Goal: Task Accomplishment & Management: Complete application form

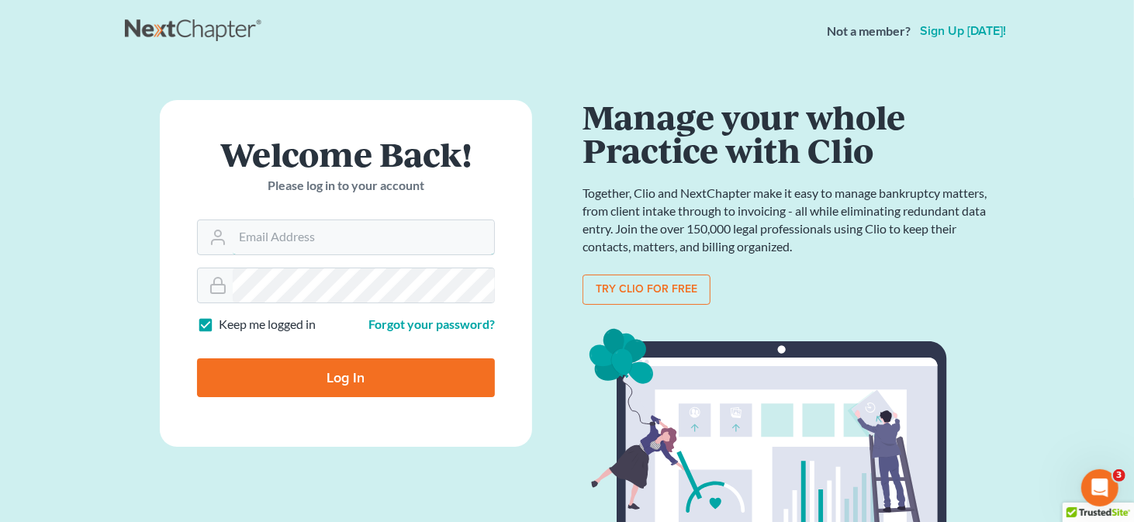
type input "[EMAIL_ADDRESS][DOMAIN_NAME]"
click at [334, 378] on input "Log In" at bounding box center [346, 377] width 298 height 39
type input "Thinking..."
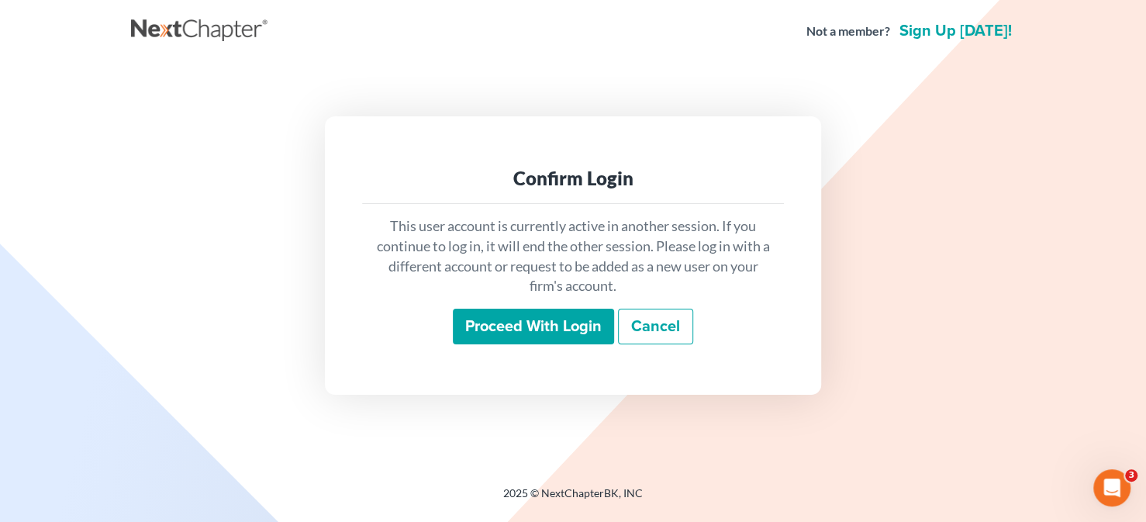
click at [550, 327] on input "Proceed with login" at bounding box center [533, 327] width 161 height 36
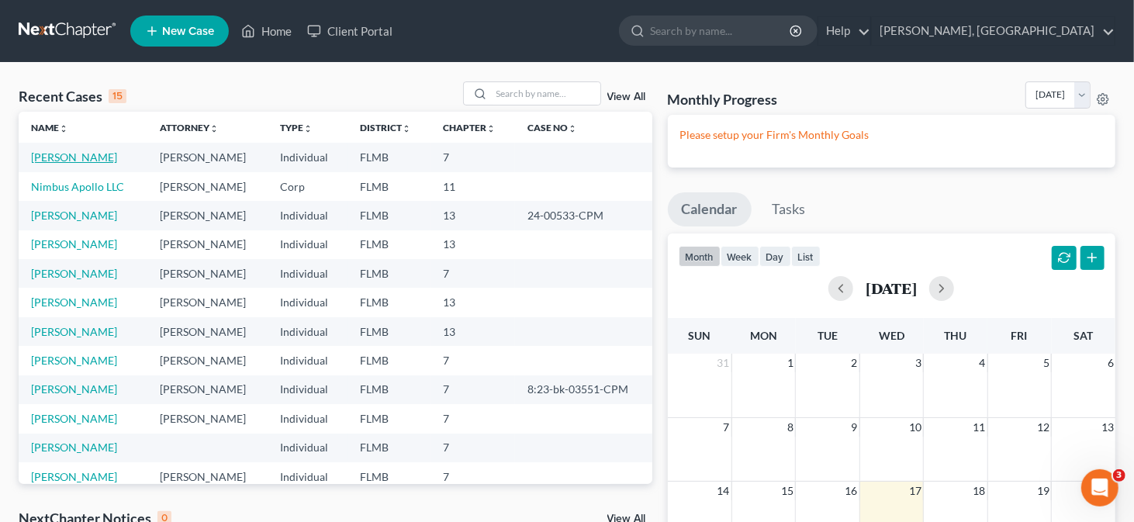
click at [115, 155] on link "Thompson, Kenneth" at bounding box center [74, 156] width 86 height 13
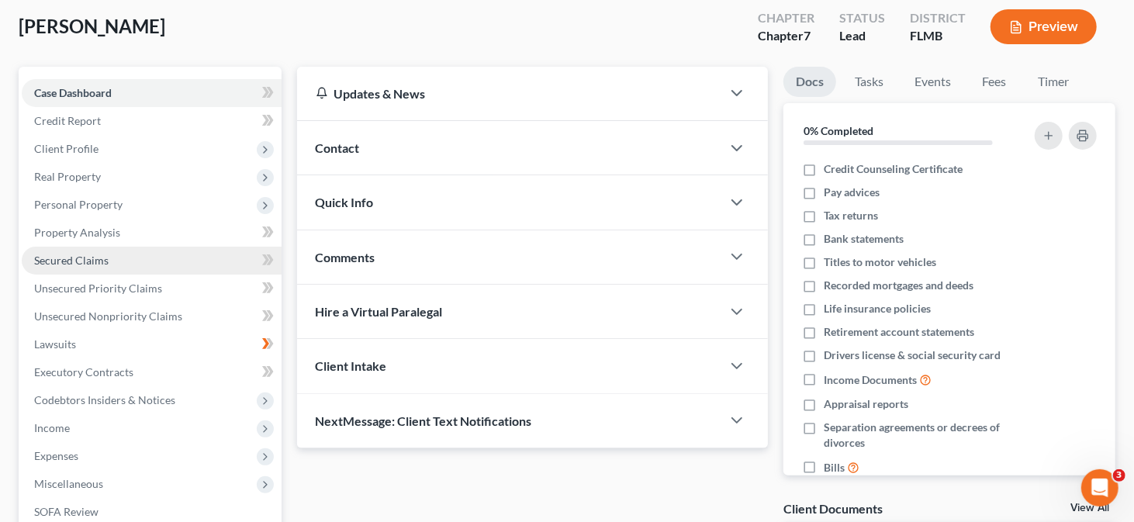
scroll to position [67, 0]
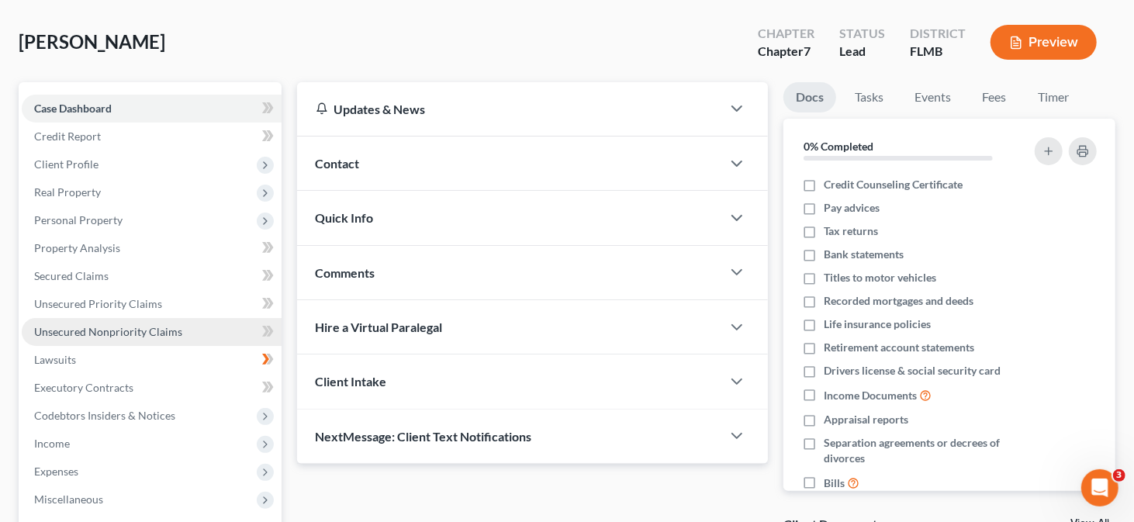
click at [113, 333] on span "Unsecured Nonpriority Claims" at bounding box center [108, 331] width 148 height 13
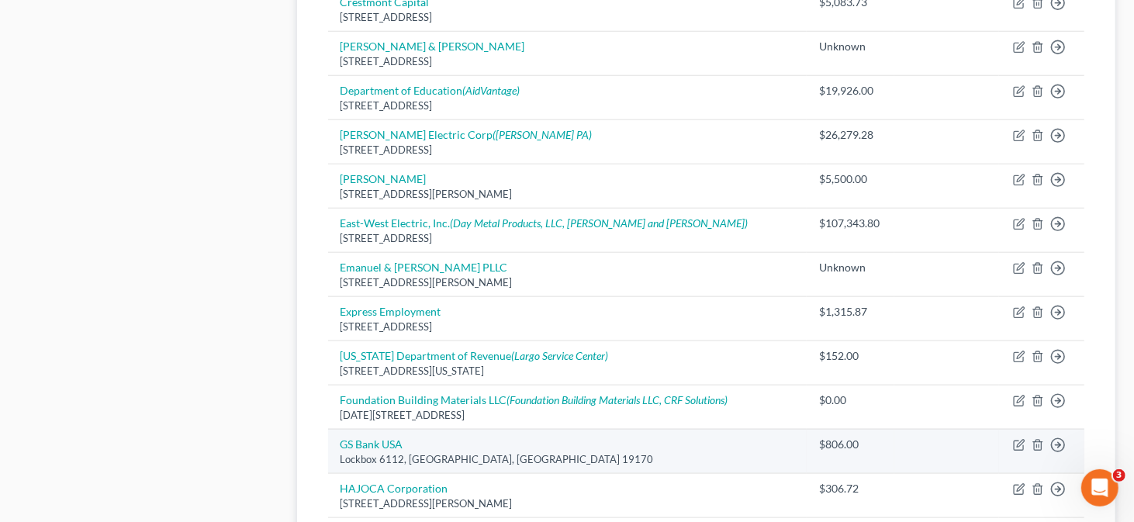
scroll to position [1262, 0]
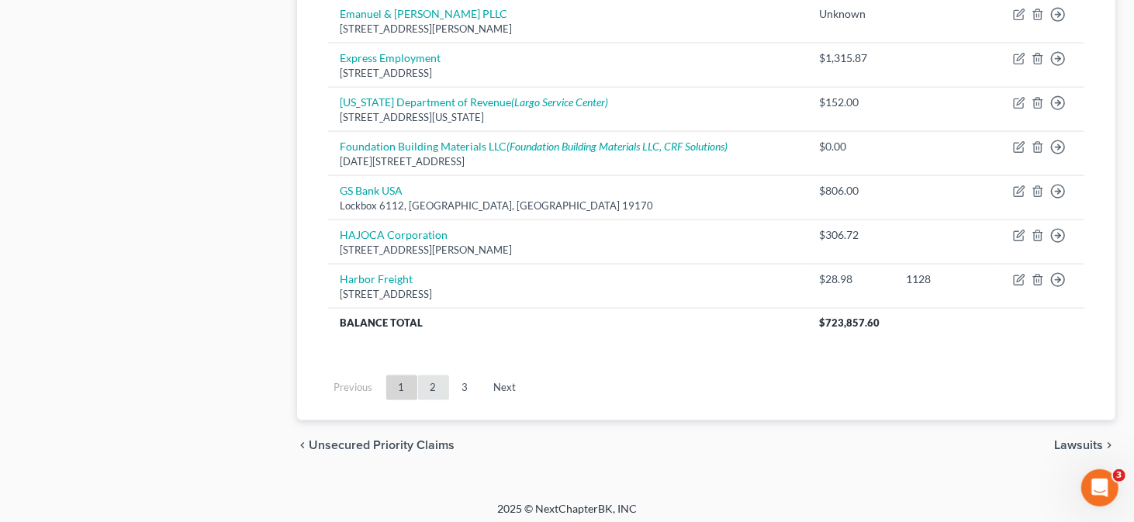
click at [439, 384] on link "2" at bounding box center [433, 387] width 31 height 25
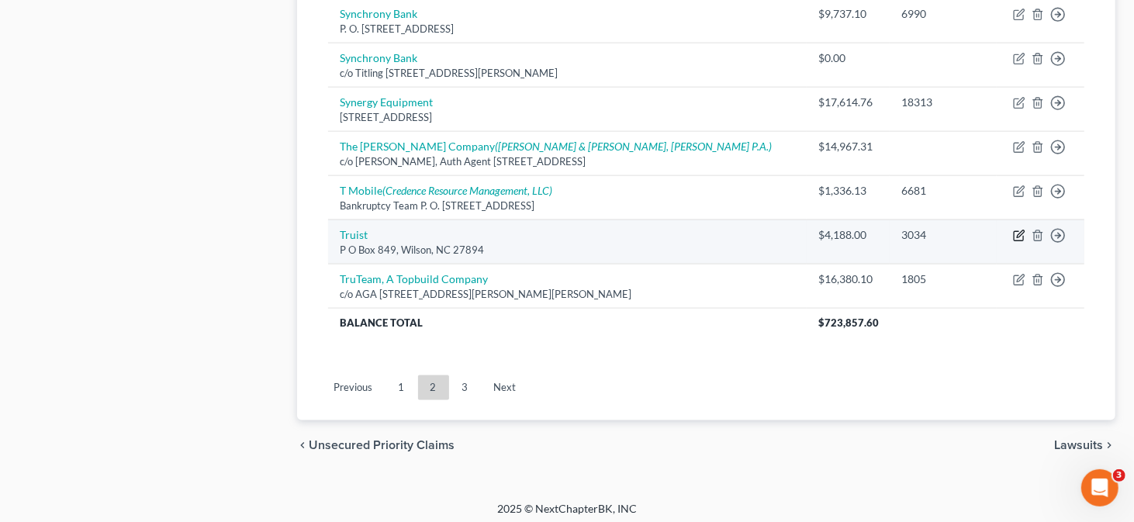
click at [1020, 231] on icon "button" at bounding box center [1019, 236] width 12 height 12
select select "28"
select select "0"
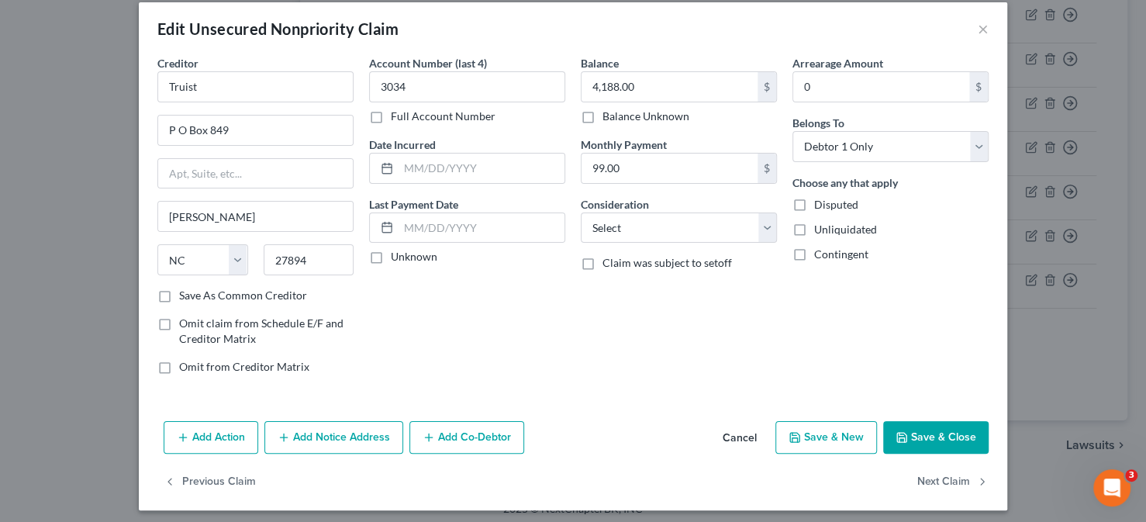
scroll to position [21, 0]
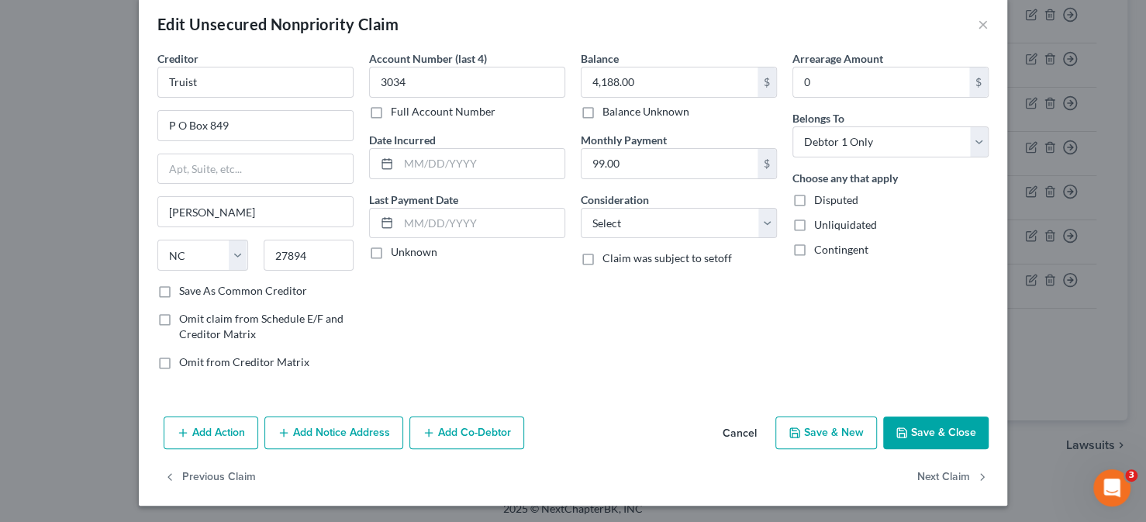
click at [355, 431] on button "Add Notice Address" at bounding box center [333, 432] width 139 height 33
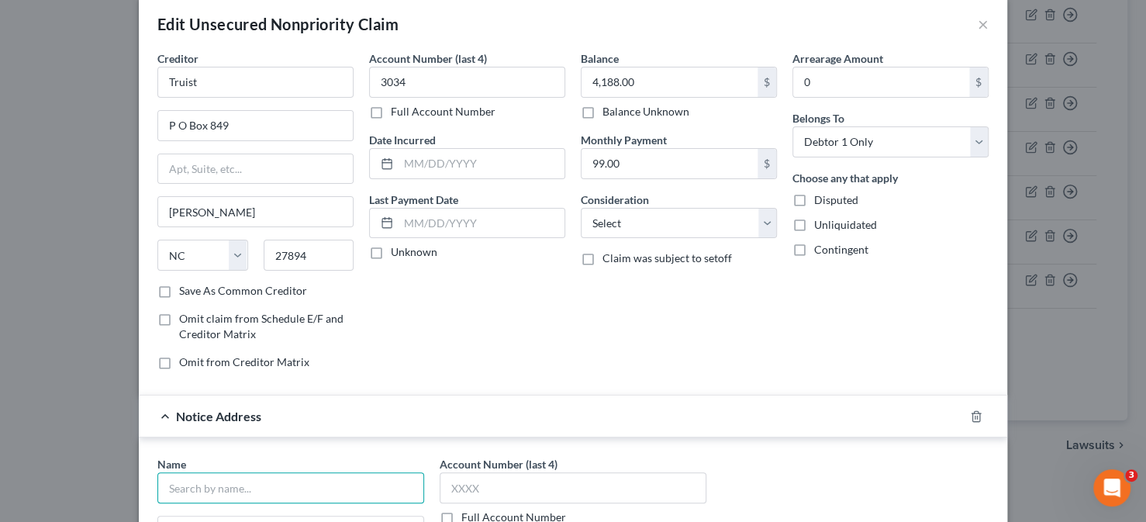
click at [230, 490] on input "text" at bounding box center [290, 487] width 267 height 31
type input "Truist"
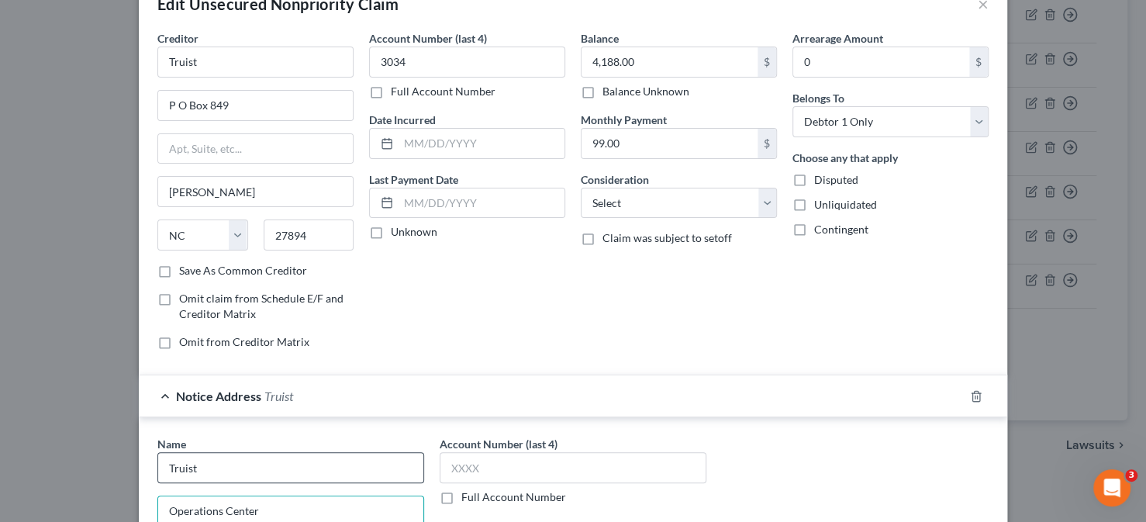
type input "Operations Center"
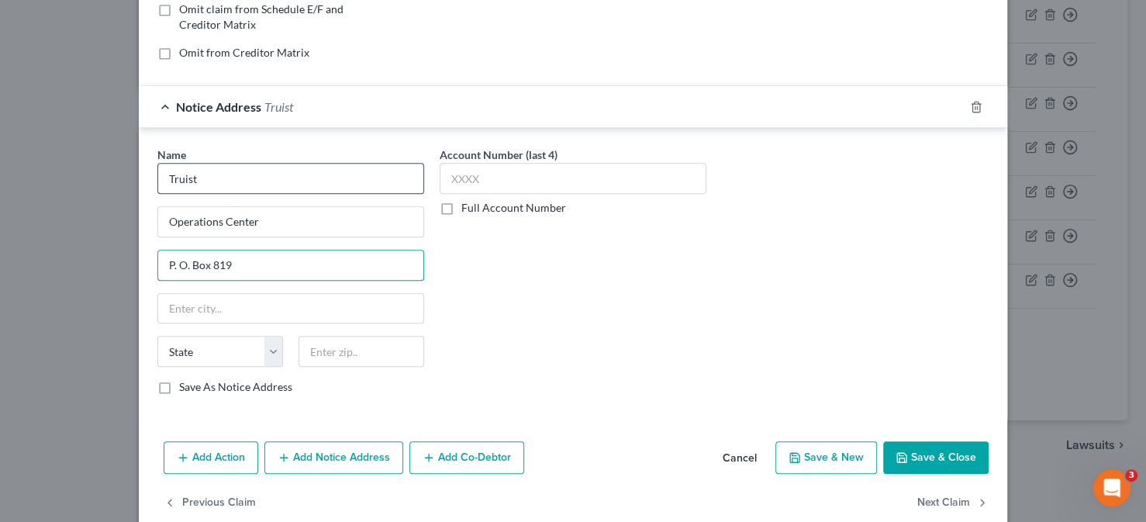
type input "P. O. Box 819"
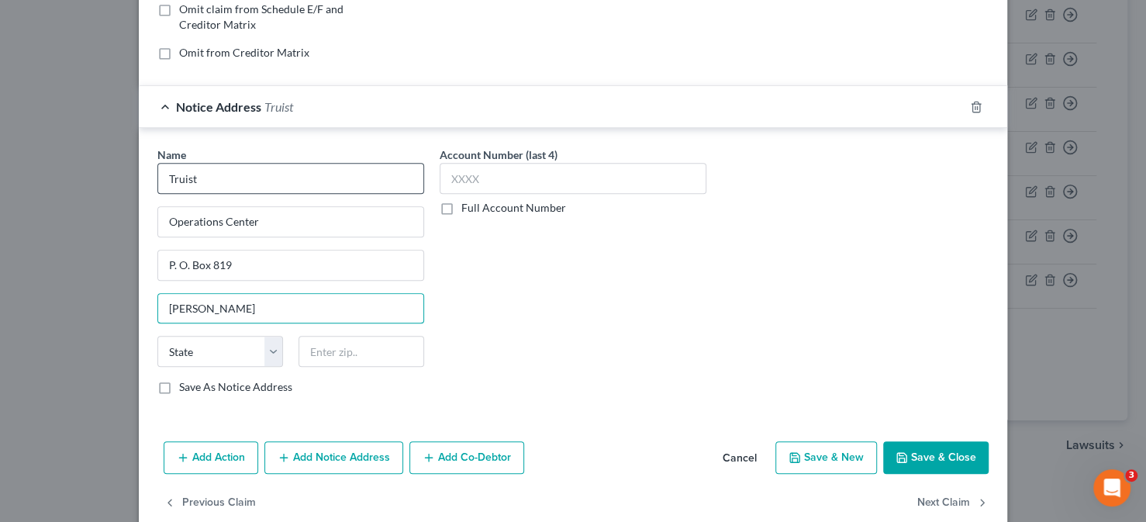
type input "Wilson"
select select "28"
type input "27894"
click at [912, 456] on button "Save & Close" at bounding box center [935, 457] width 105 height 33
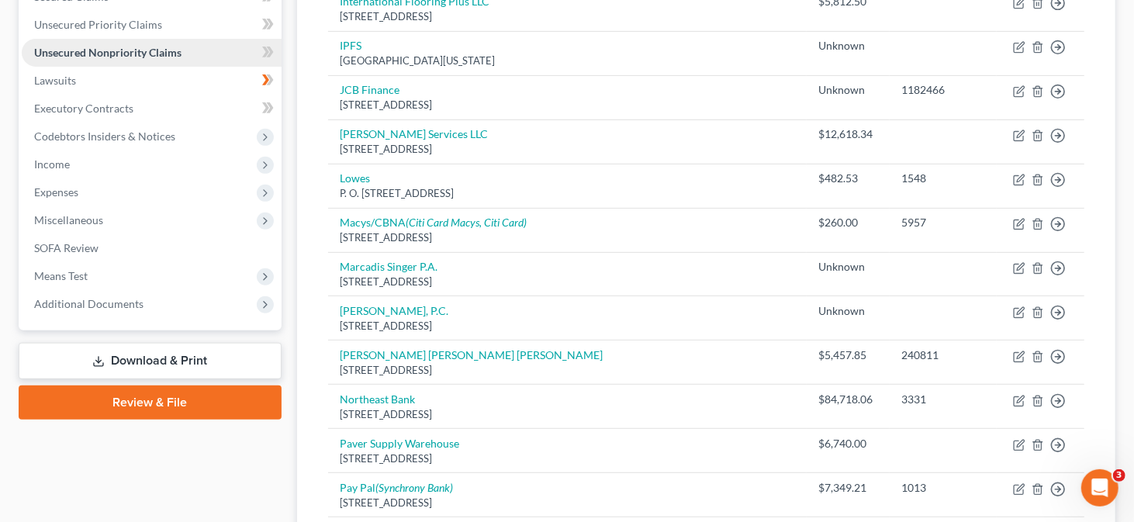
scroll to position [176, 0]
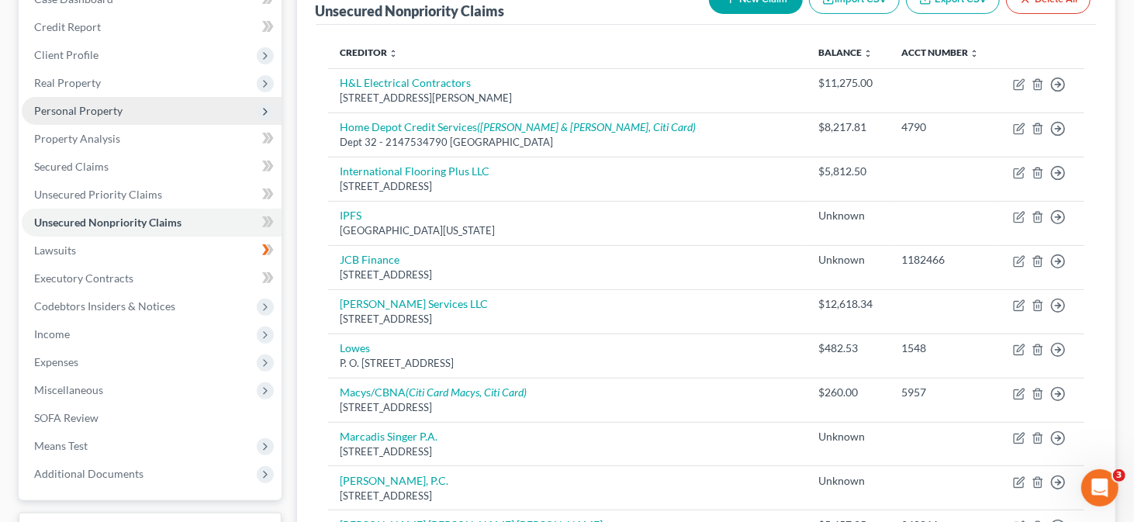
click at [101, 106] on span "Personal Property" at bounding box center [78, 110] width 88 height 13
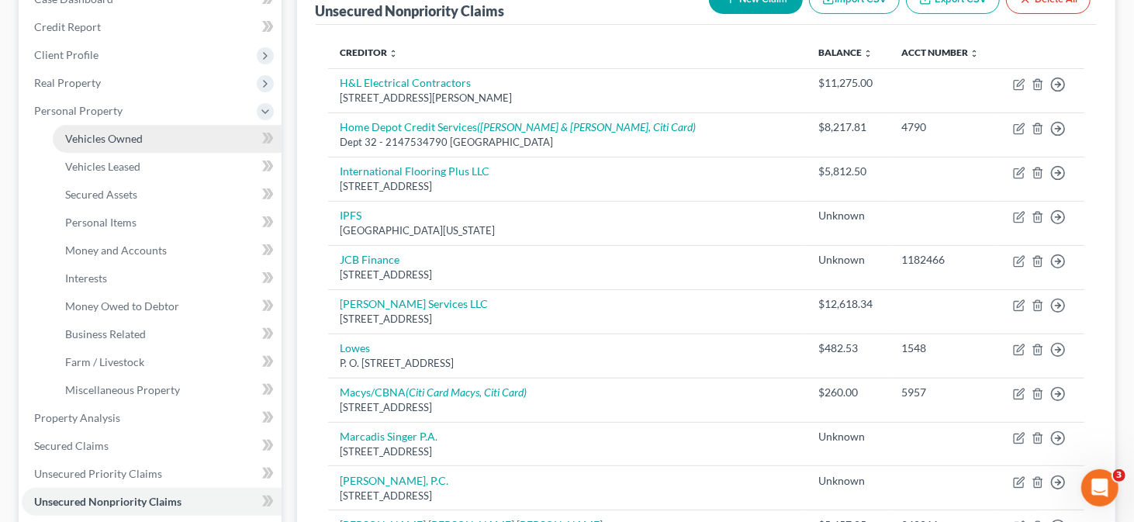
click at [174, 133] on link "Vehicles Owned" at bounding box center [167, 139] width 229 height 28
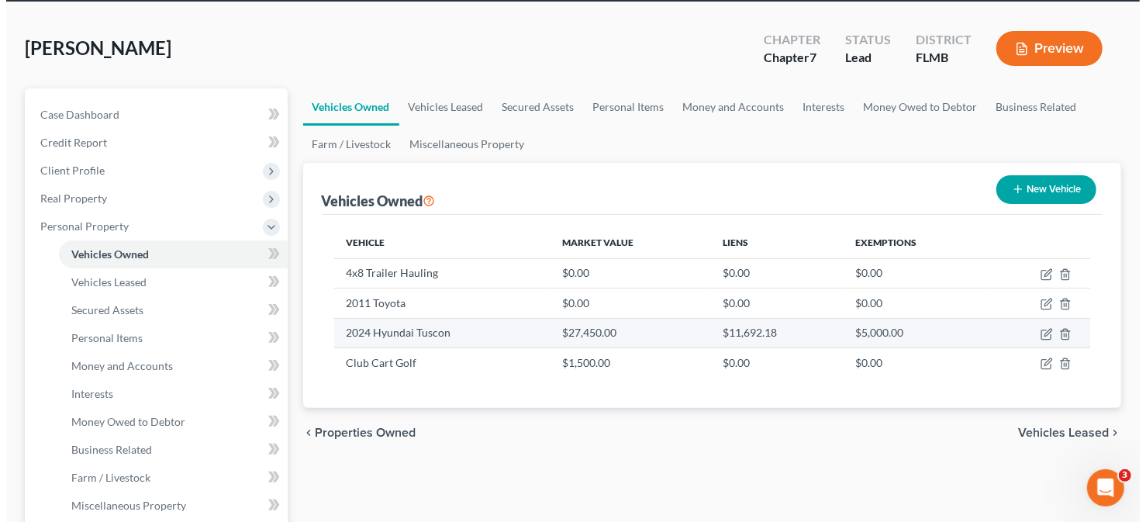
scroll to position [155, 0]
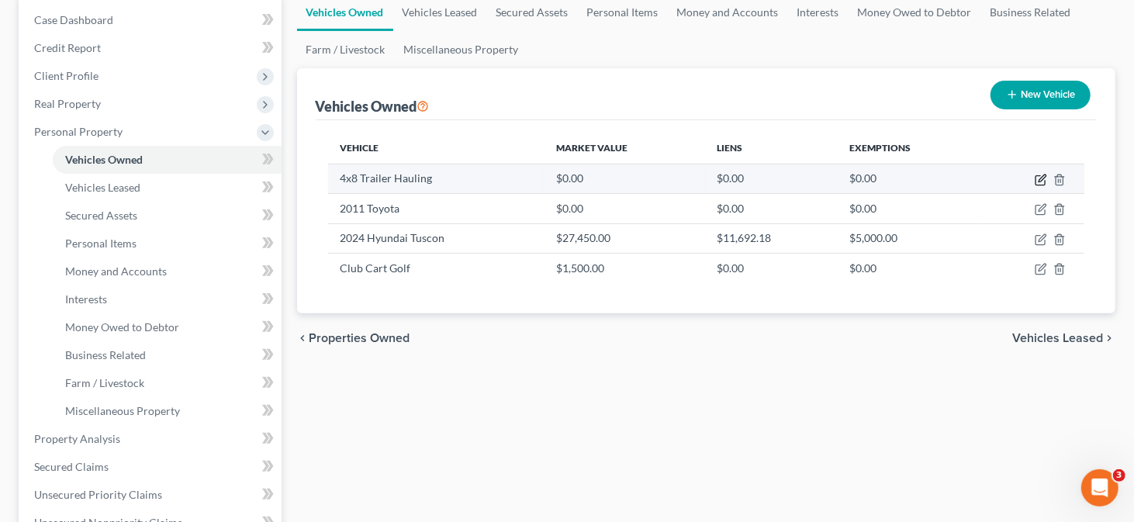
click at [1039, 178] on icon "button" at bounding box center [1041, 177] width 7 height 7
select select "2"
select select "3"
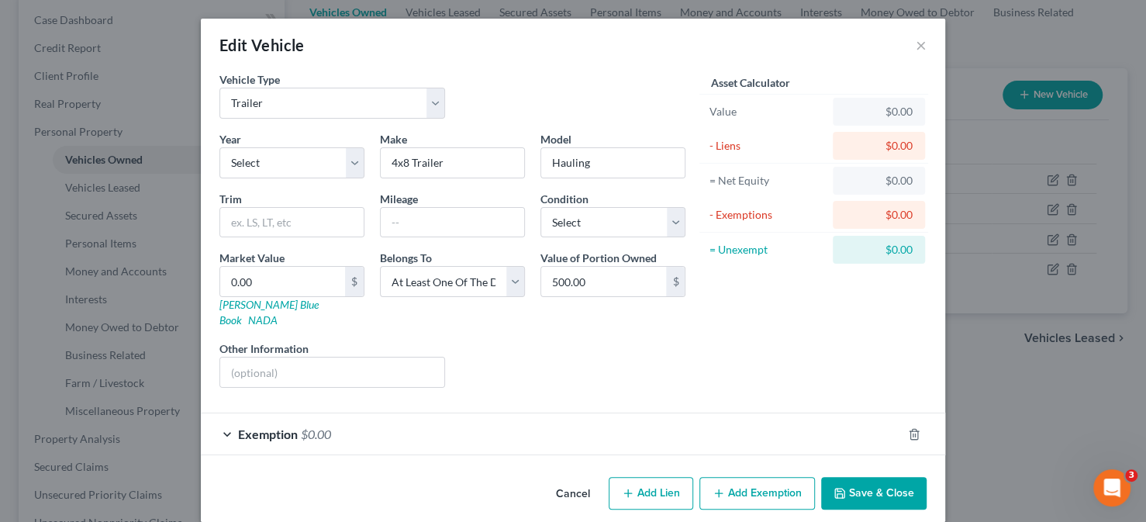
click at [747, 485] on button "Add Exemption" at bounding box center [757, 493] width 116 height 33
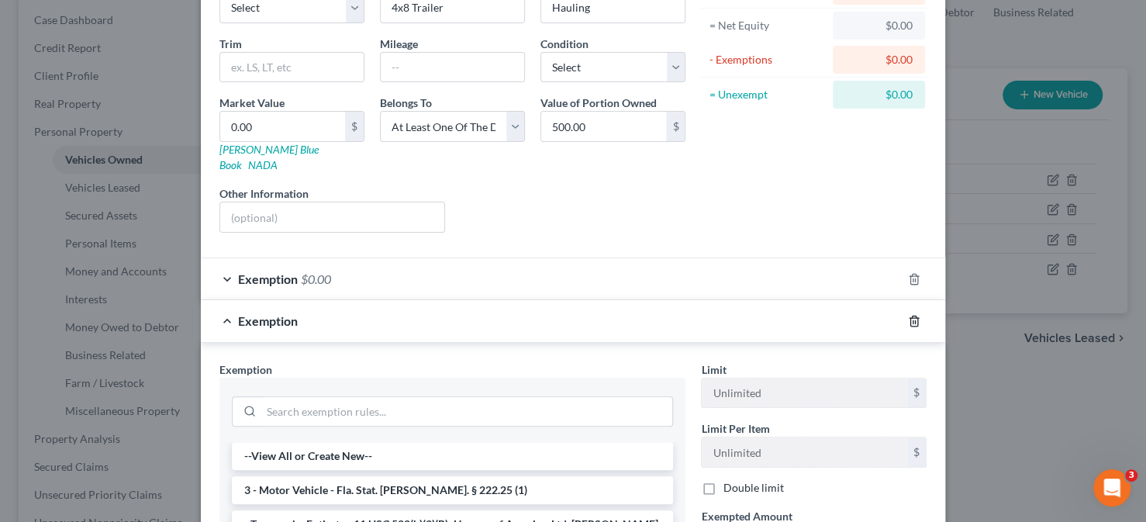
click at [910, 316] on icon "button" at bounding box center [913, 321] width 7 height 10
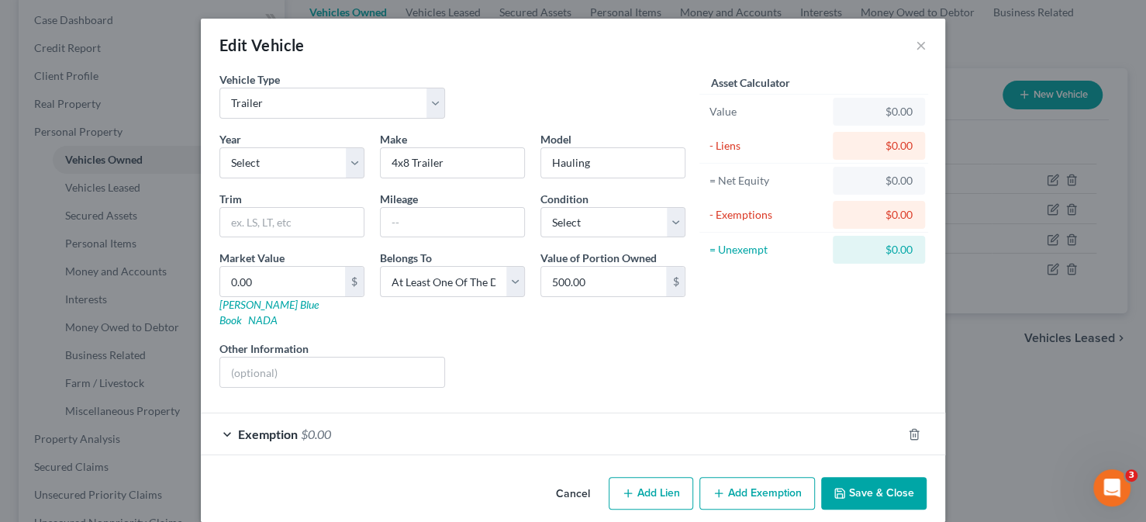
click at [908, 45] on div "Edit Vehicle ×" at bounding box center [573, 45] width 744 height 53
click at [916, 43] on button "×" at bounding box center [921, 45] width 11 height 19
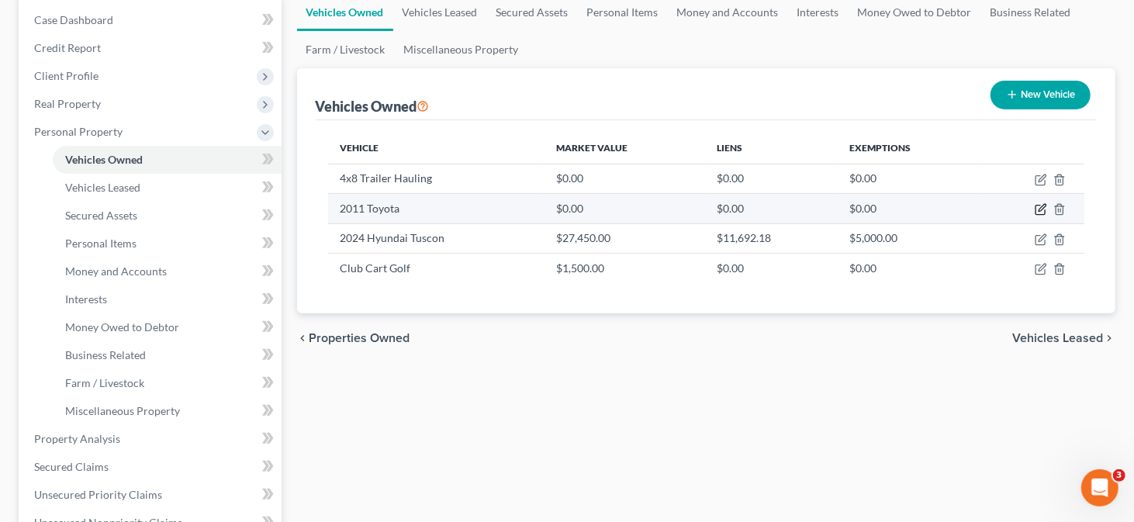
click at [1041, 209] on icon "button" at bounding box center [1041, 208] width 7 height 7
select select "0"
select select "15"
select select "3"
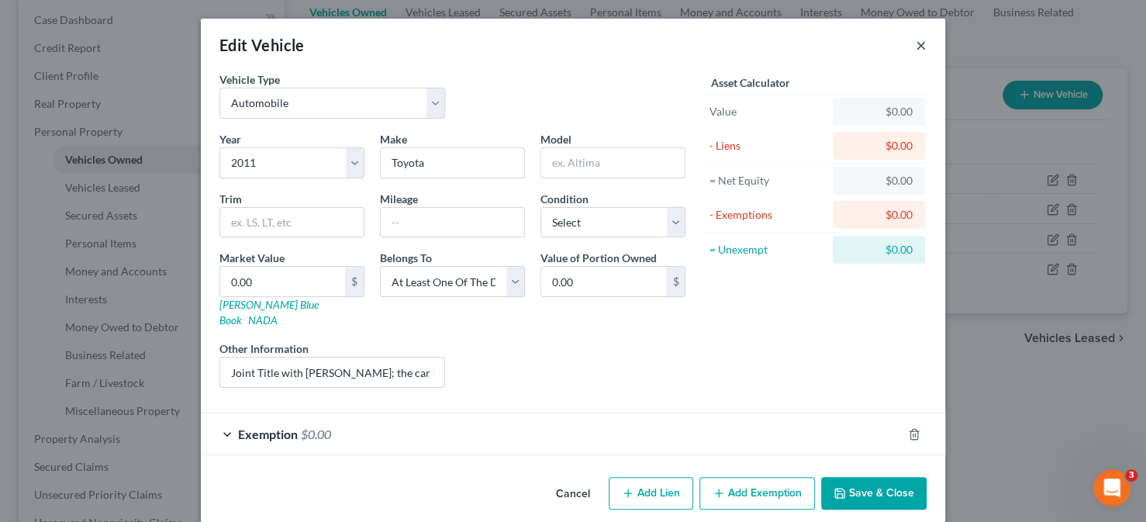
click at [916, 40] on button "×" at bounding box center [921, 45] width 11 height 19
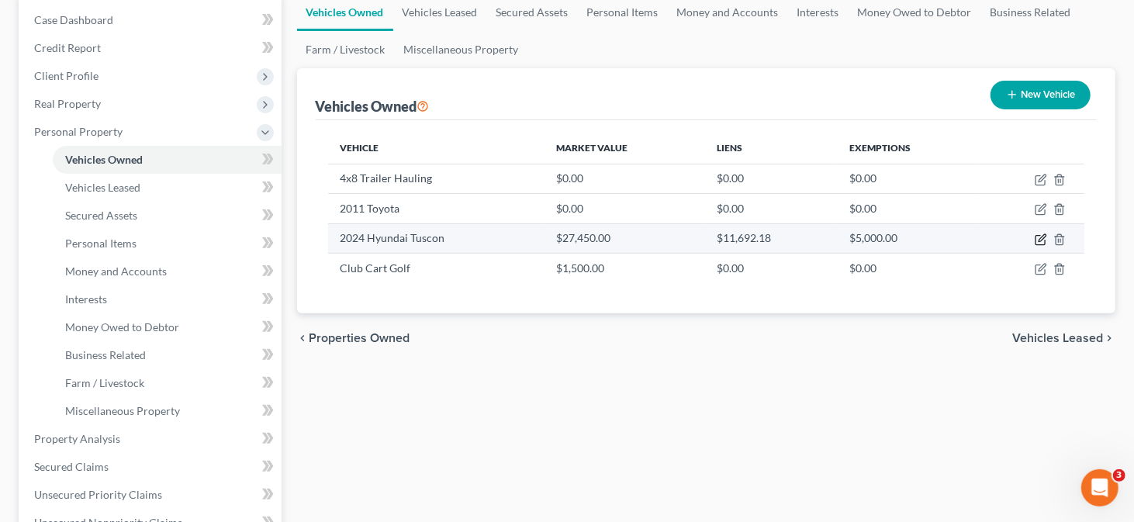
click at [1042, 236] on icon "button" at bounding box center [1040, 239] width 12 height 12
select select "0"
select select "2"
select select "0"
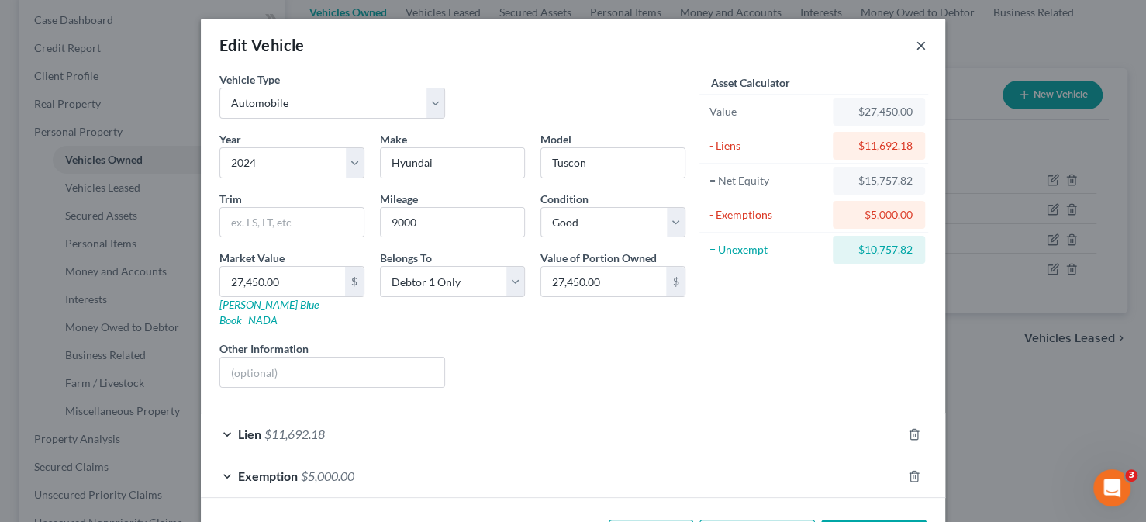
click at [916, 44] on button "×" at bounding box center [921, 45] width 11 height 19
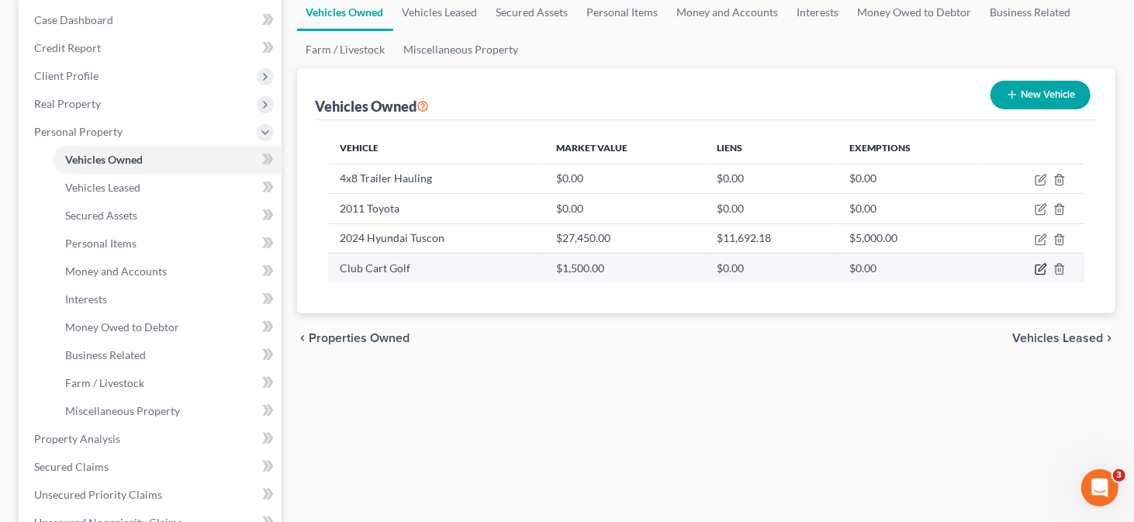
click at [1038, 265] on icon "button" at bounding box center [1040, 269] width 12 height 12
select select "7"
select select "3"
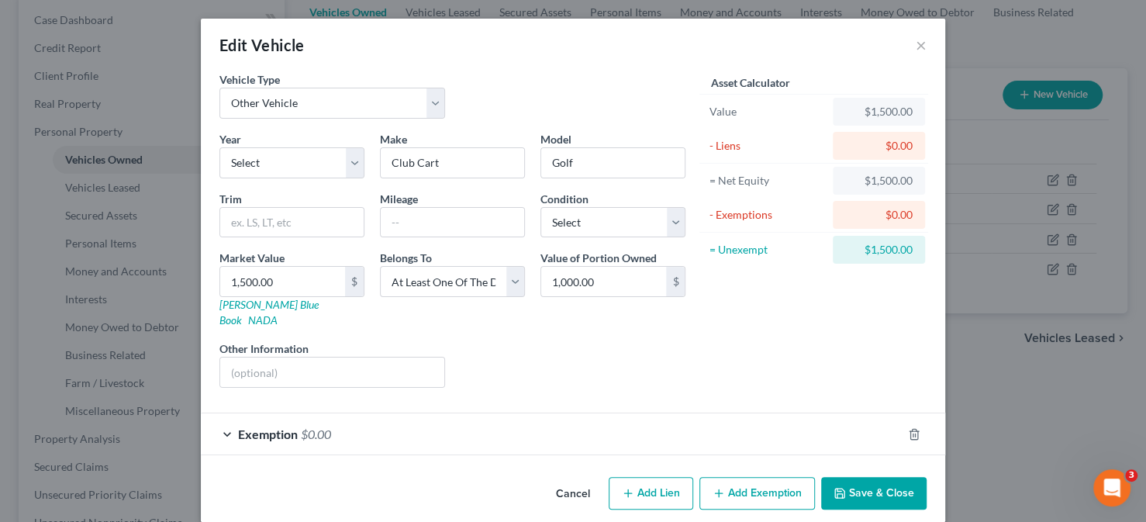
click at [239, 426] on span "Exemption" at bounding box center [268, 433] width 60 height 15
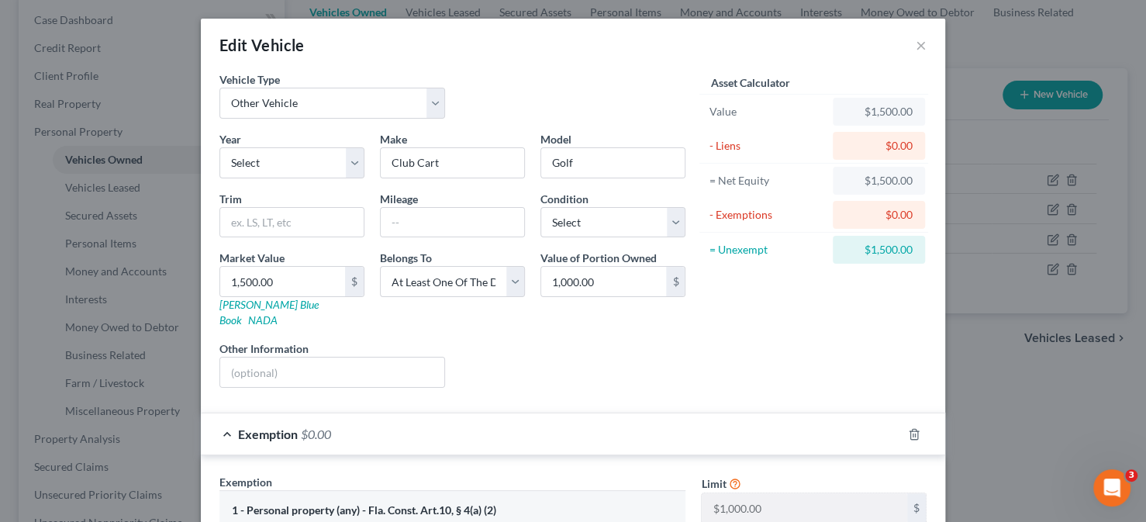
click at [909, 40] on div "Edit Vehicle ×" at bounding box center [573, 45] width 744 height 53
click at [918, 43] on button "×" at bounding box center [921, 45] width 11 height 19
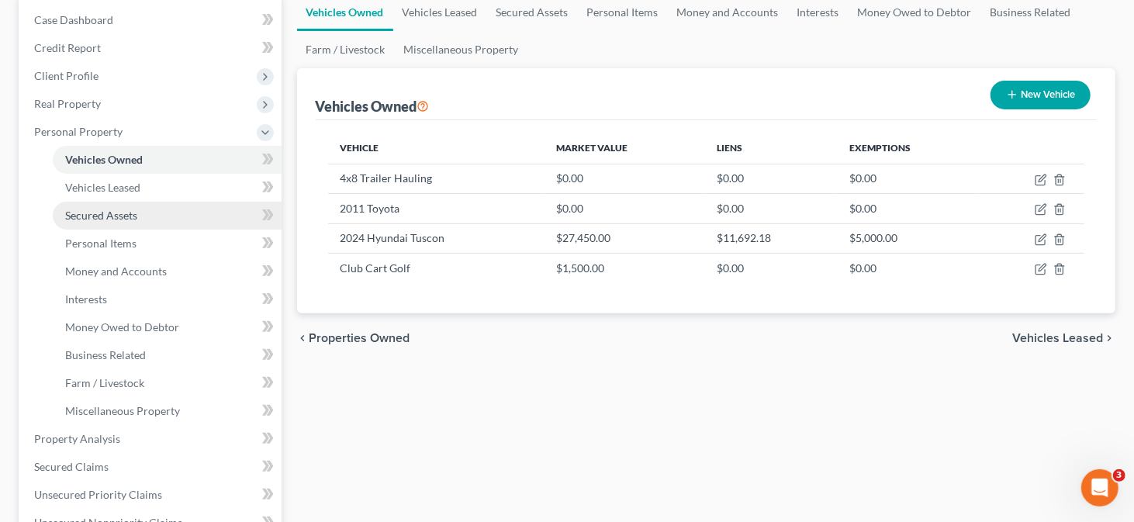
click at [121, 215] on span "Secured Assets" at bounding box center [101, 215] width 72 height 13
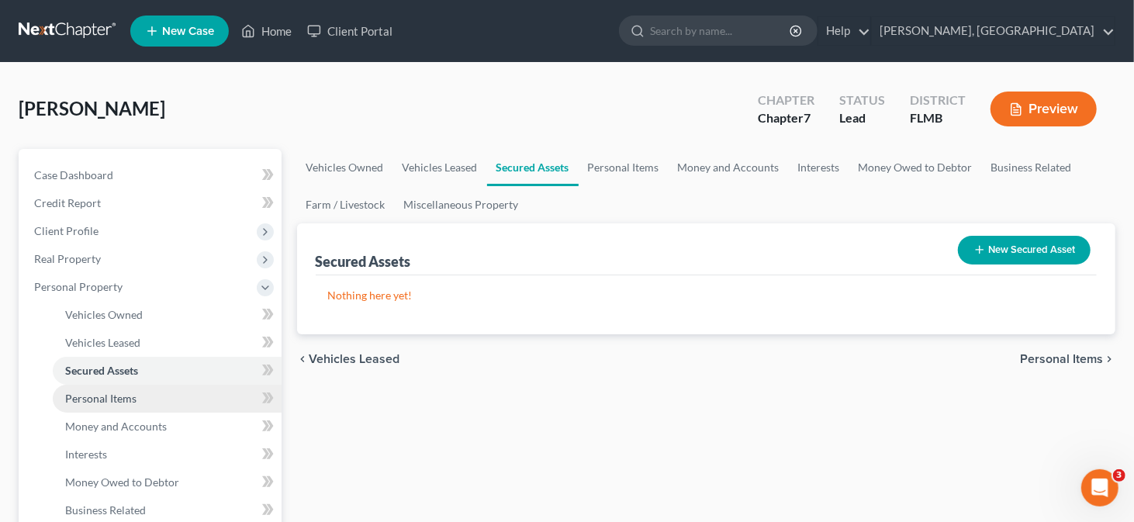
click at [109, 397] on span "Personal Items" at bounding box center [100, 398] width 71 height 13
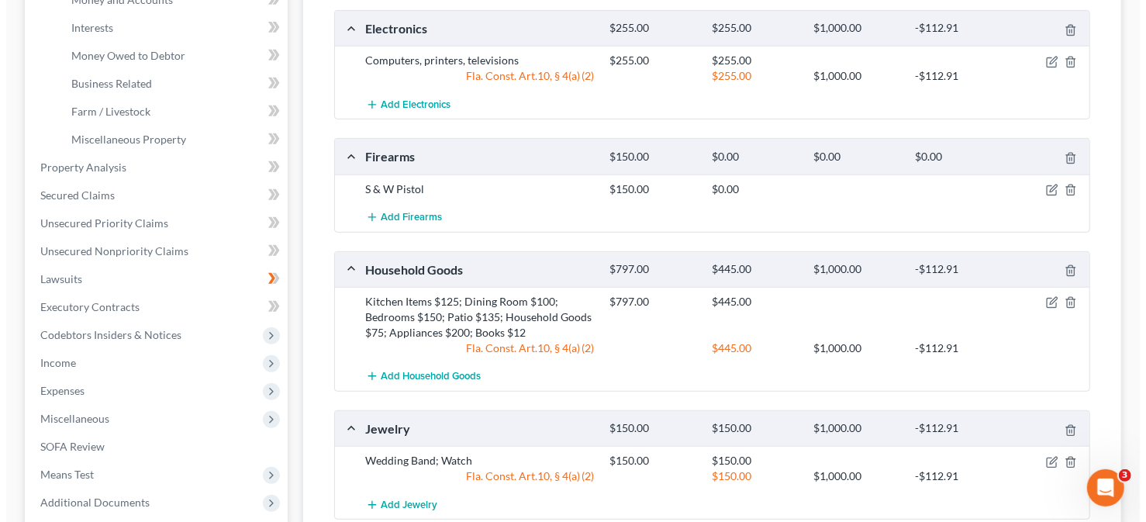
scroll to position [465, 0]
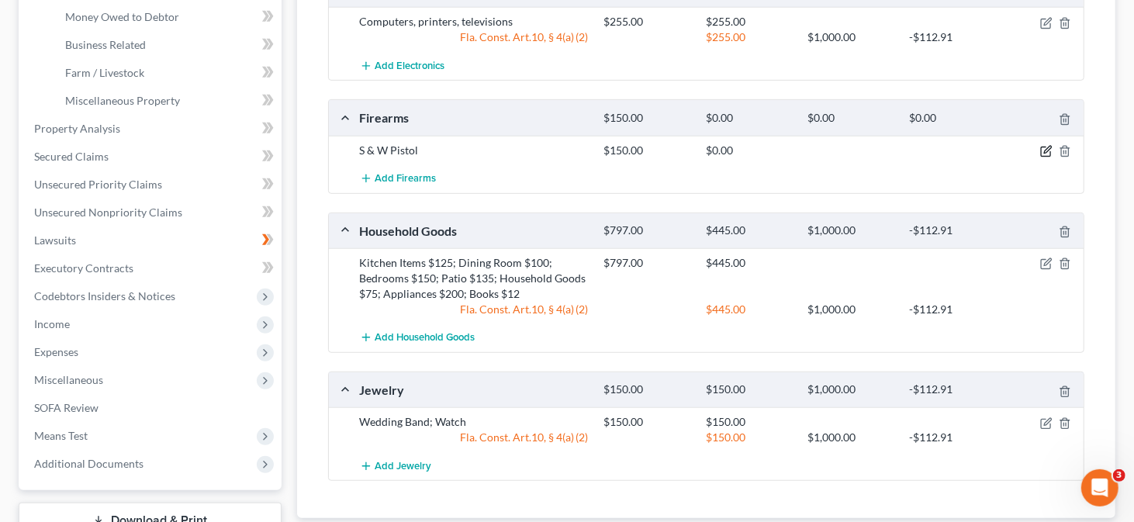
click at [1042, 151] on icon "button" at bounding box center [1046, 151] width 12 height 12
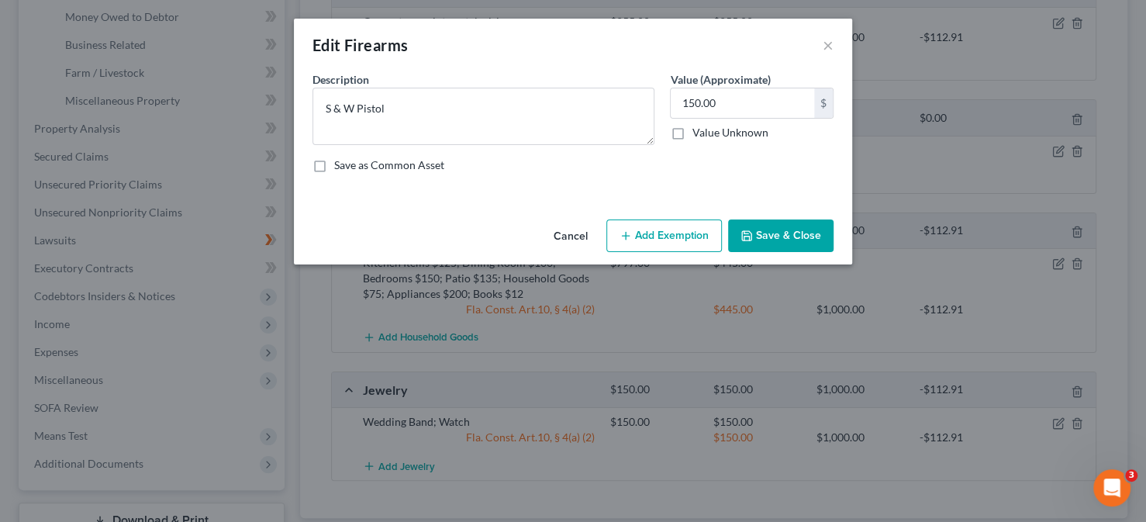
click at [644, 239] on button "Add Exemption" at bounding box center [664, 235] width 116 height 33
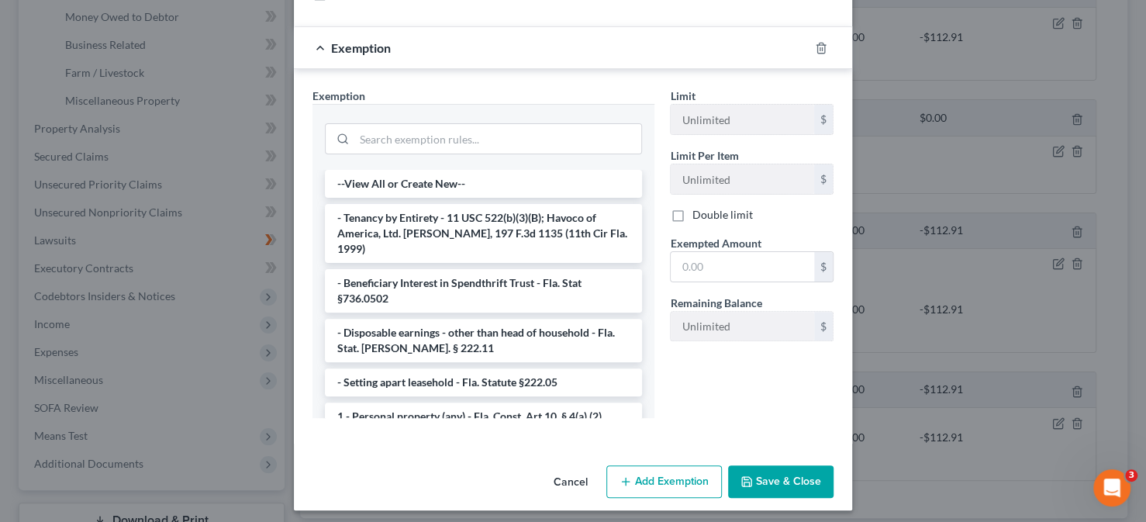
scroll to position [176, 0]
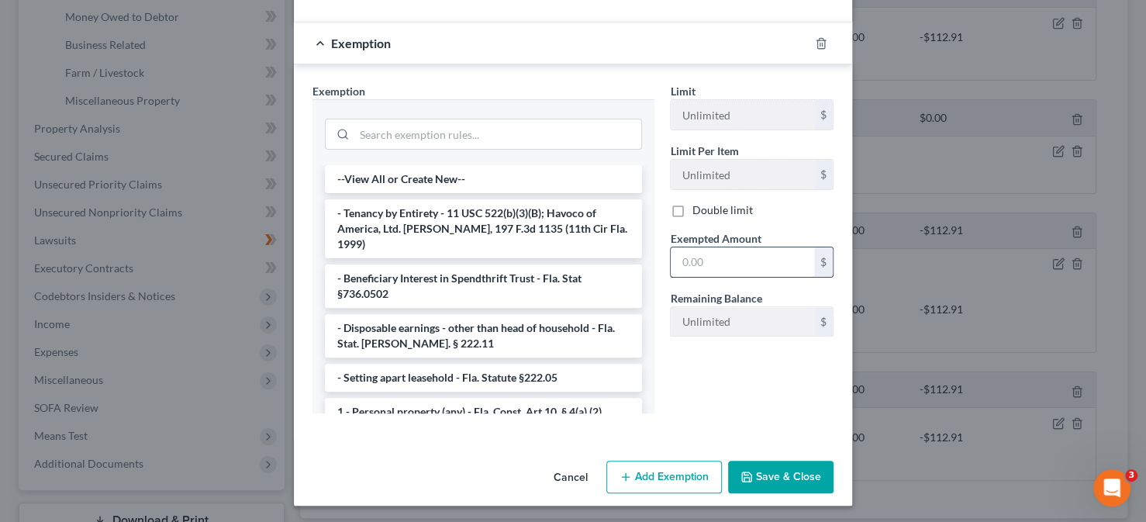
click at [719, 257] on input "text" at bounding box center [742, 261] width 143 height 29
type input "0.00"
click at [654, 471] on button "Add Exemption" at bounding box center [664, 477] width 116 height 33
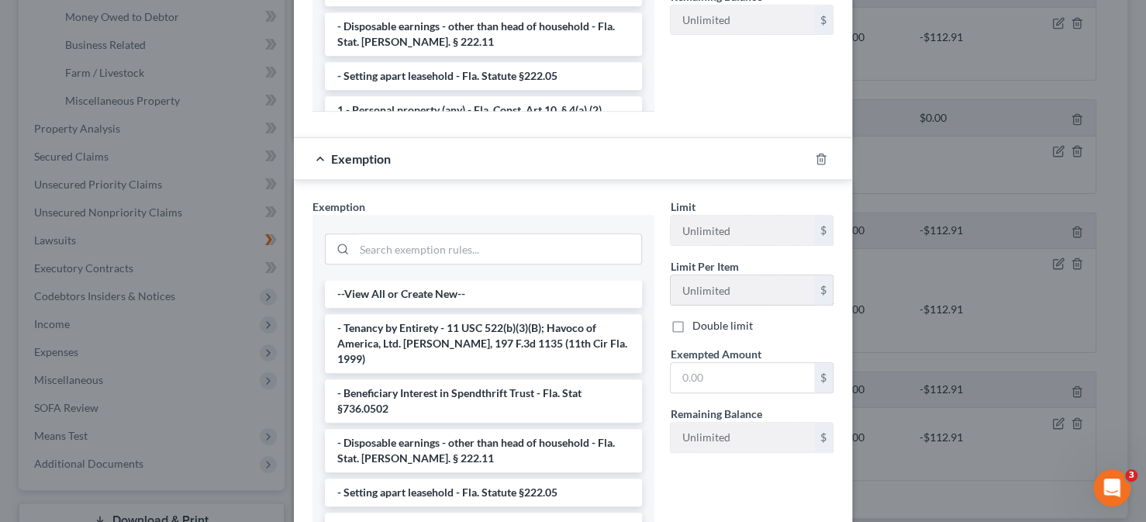
scroll to position [486, 0]
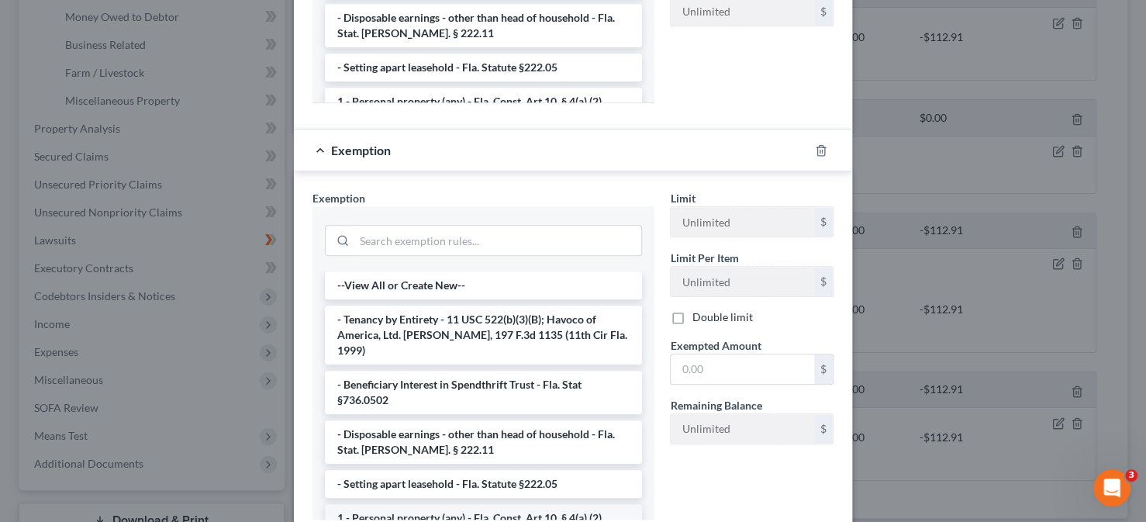
click at [364, 504] on li "1 - Personal property (any) - Fla. Const. Art.10, § 4(a) (2)" at bounding box center [483, 518] width 317 height 28
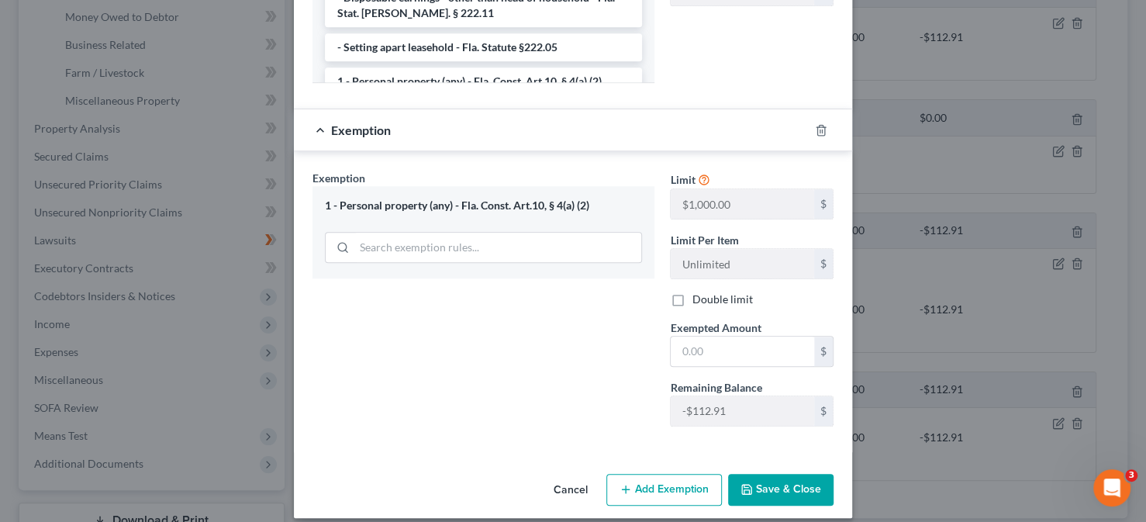
scroll to position [517, 0]
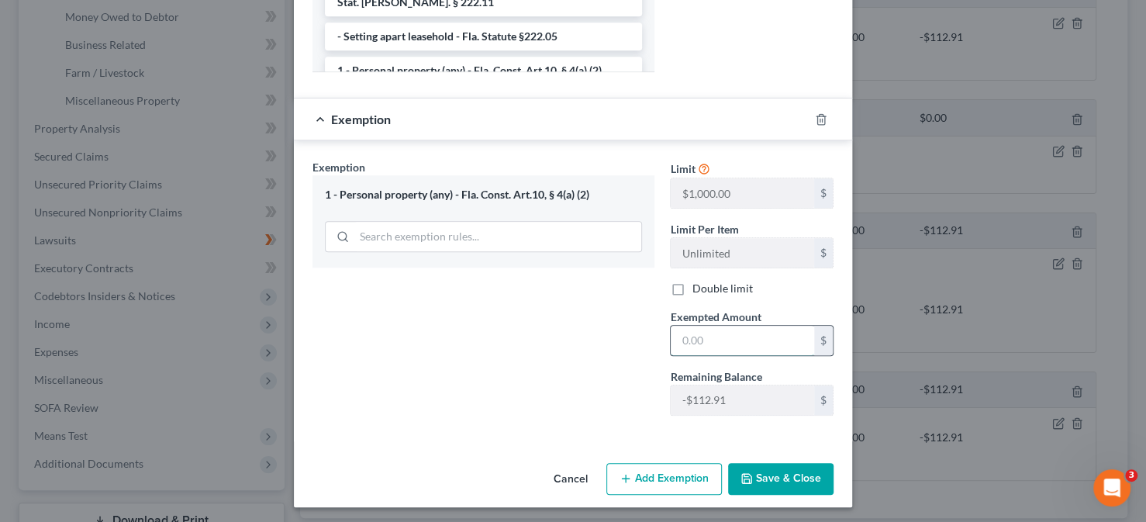
click at [726, 347] on input "text" at bounding box center [742, 340] width 143 height 29
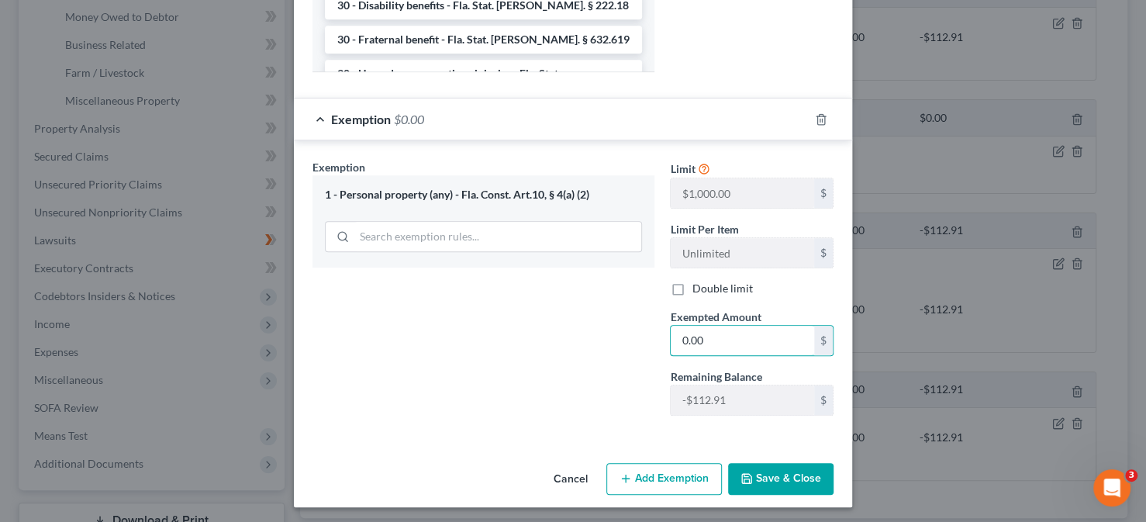
drag, startPoint x: 727, startPoint y: 339, endPoint x: 615, endPoint y: 350, distance: 113.0
click at [617, 347] on div "Exemption Set must be selected for CA. Exemption * 1 - Personal property (any) …" at bounding box center [573, 293] width 537 height 269
type input "150.00"
click at [575, 408] on div "Exemption Set must be selected for CA. Exemption * 1 - Personal property (any) …" at bounding box center [483, 293] width 357 height 268
click at [772, 483] on button "Save & Close" at bounding box center [780, 479] width 105 height 33
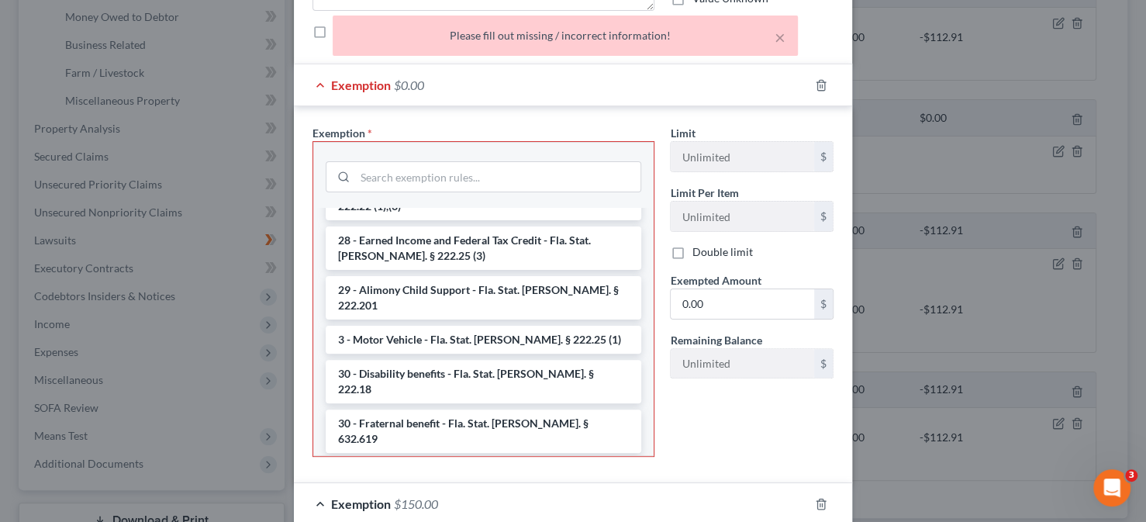
scroll to position [131, 0]
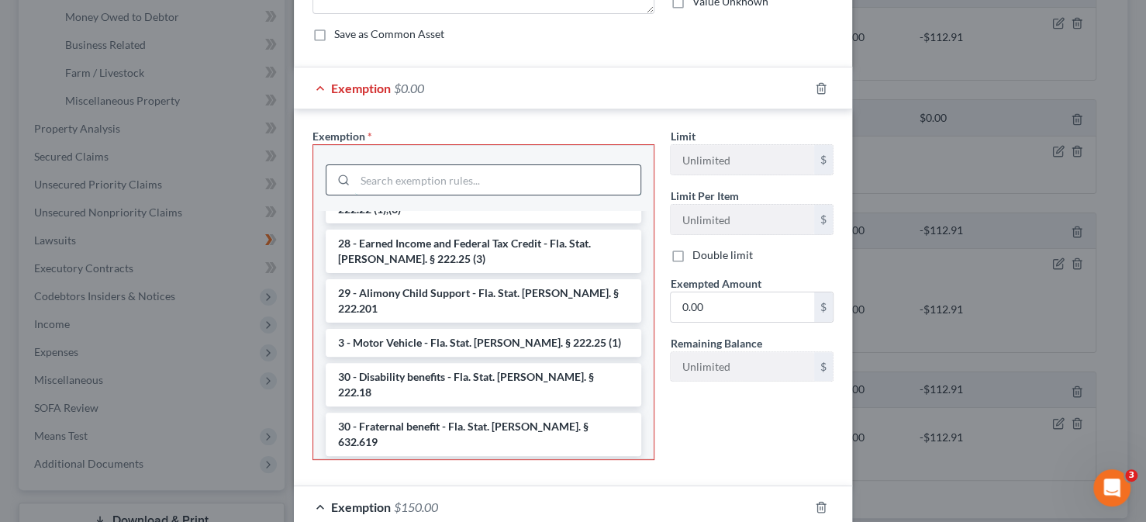
click at [372, 172] on input "search" at bounding box center [497, 179] width 285 height 29
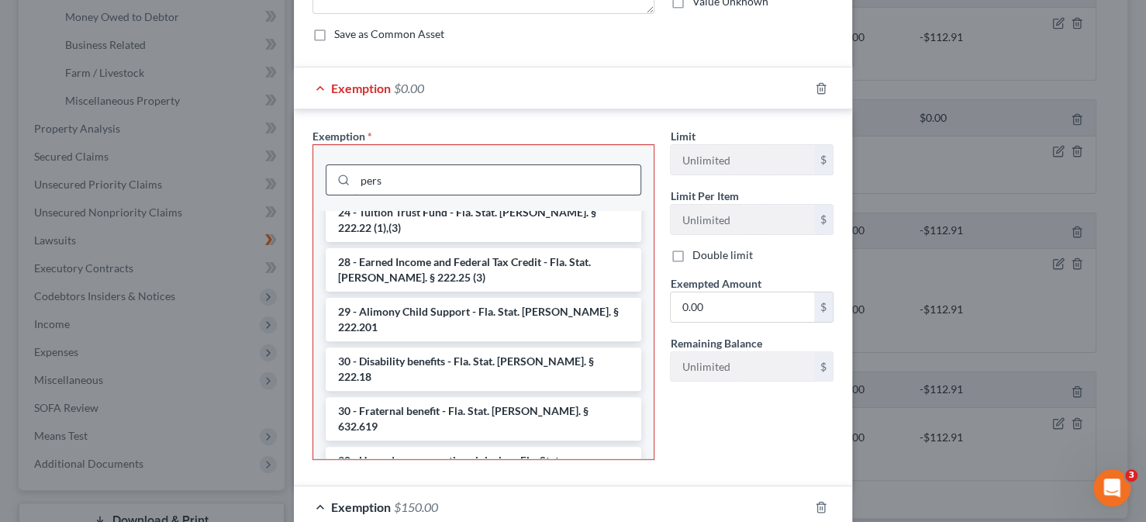
scroll to position [0, 0]
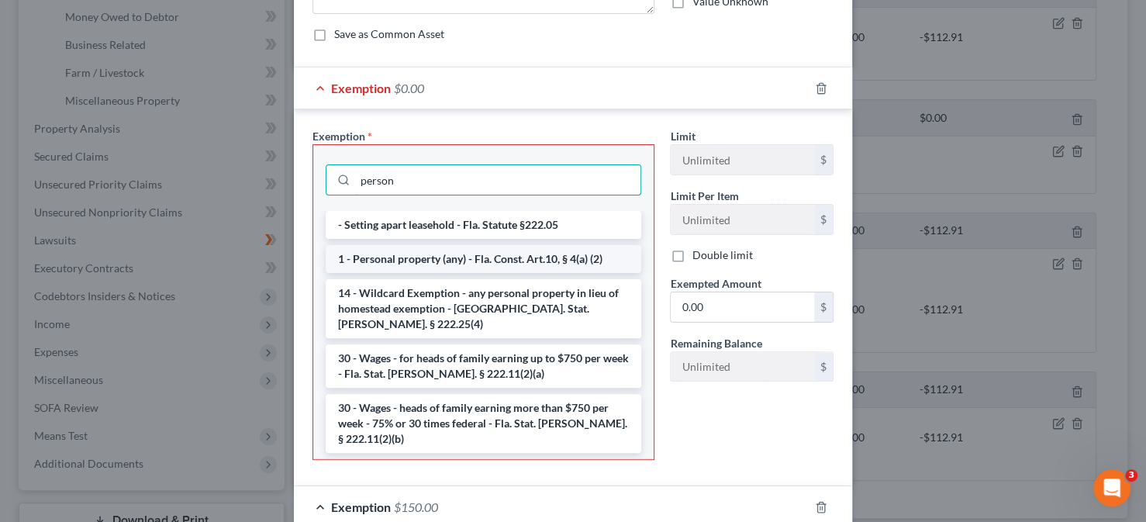
type input "person"
click at [385, 251] on li "1 - Personal property (any) - Fla. Const. Art.10, § 4(a) (2)" at bounding box center [484, 259] width 316 height 28
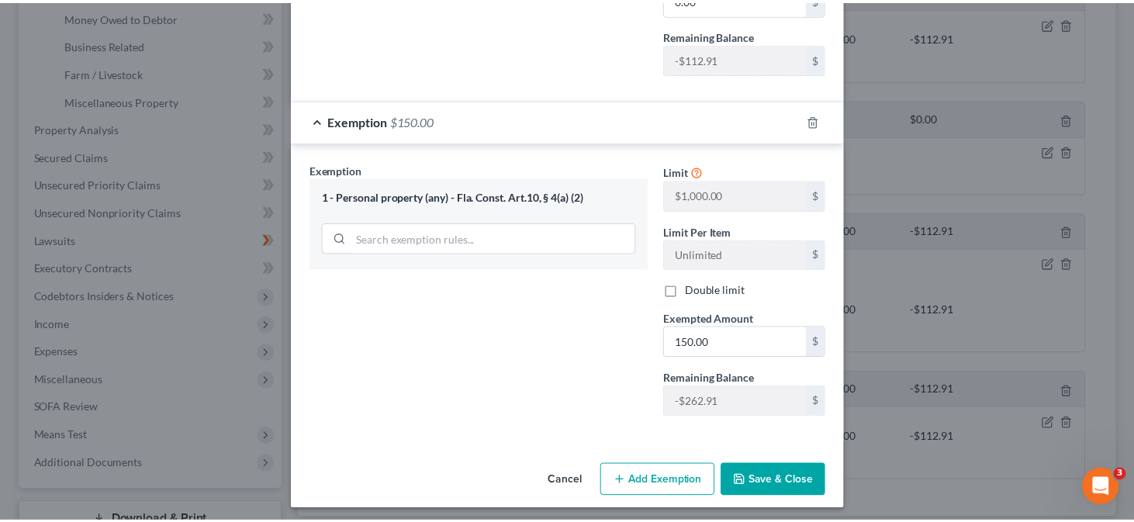
scroll to position [443, 0]
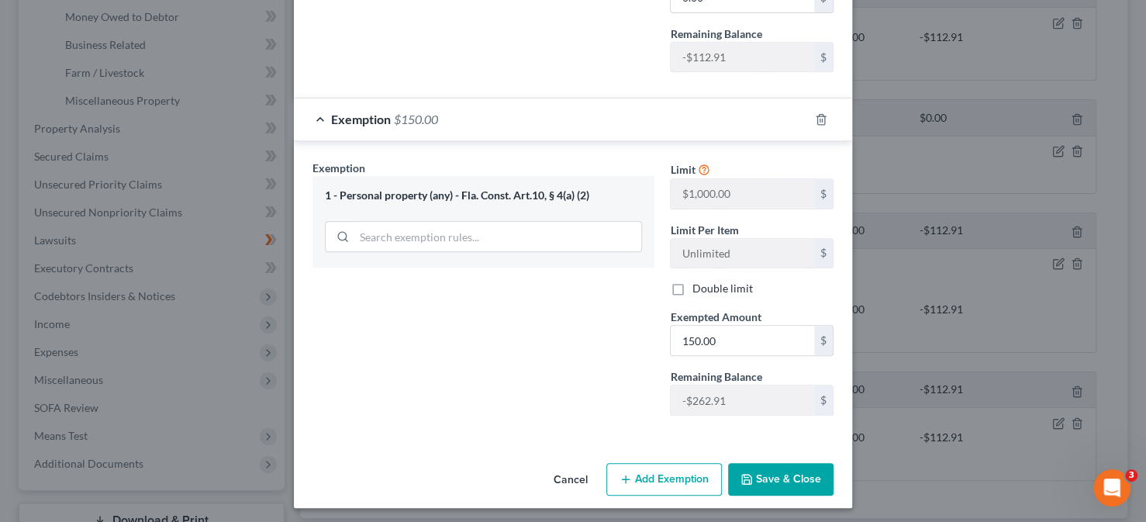
click at [756, 481] on button "Save & Close" at bounding box center [780, 479] width 105 height 33
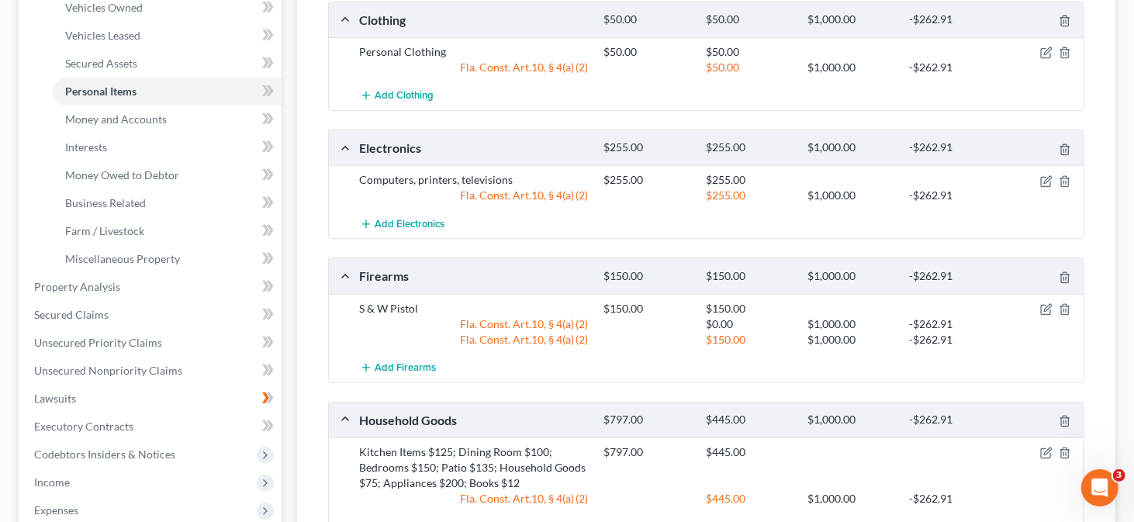
scroll to position [310, 0]
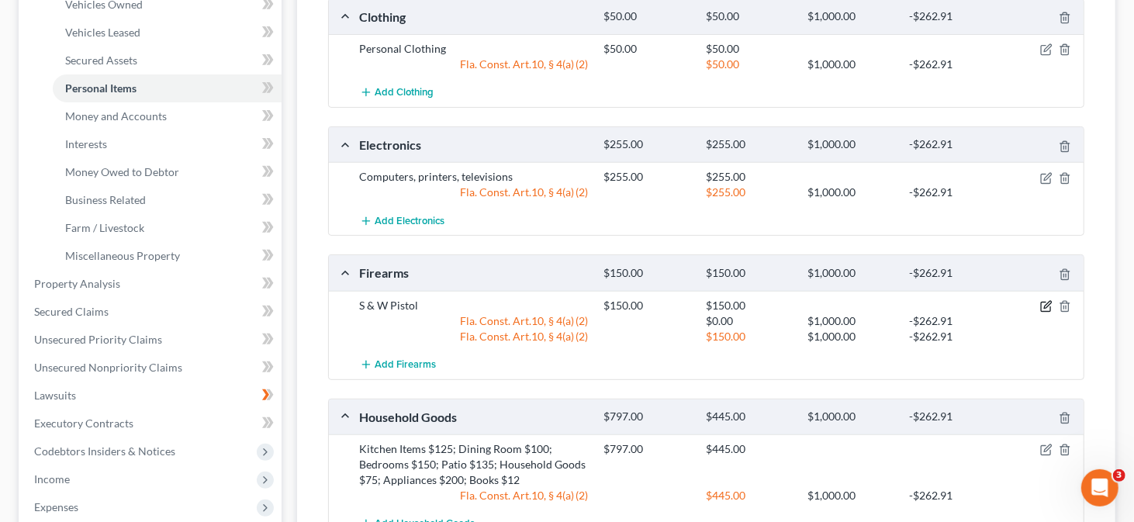
click at [1044, 302] on icon "button" at bounding box center [1046, 306] width 12 height 12
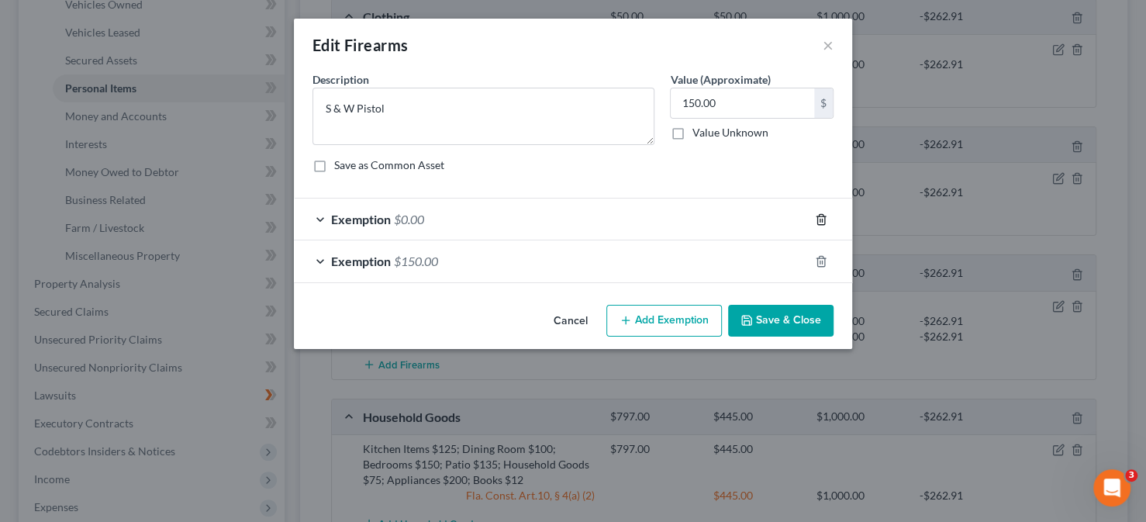
click at [818, 219] on icon "button" at bounding box center [821, 219] width 12 height 12
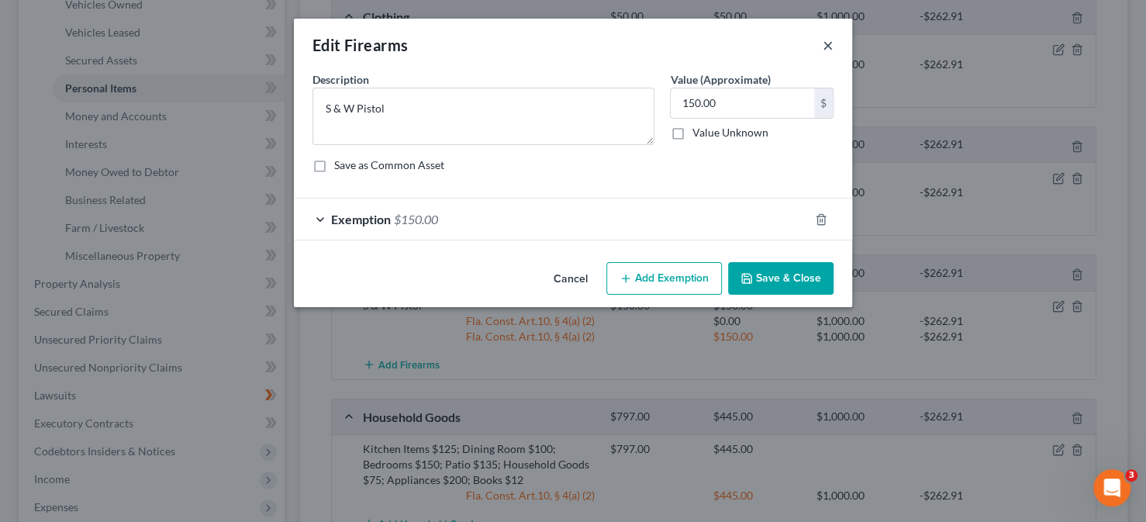
click at [824, 42] on button "×" at bounding box center [828, 45] width 11 height 19
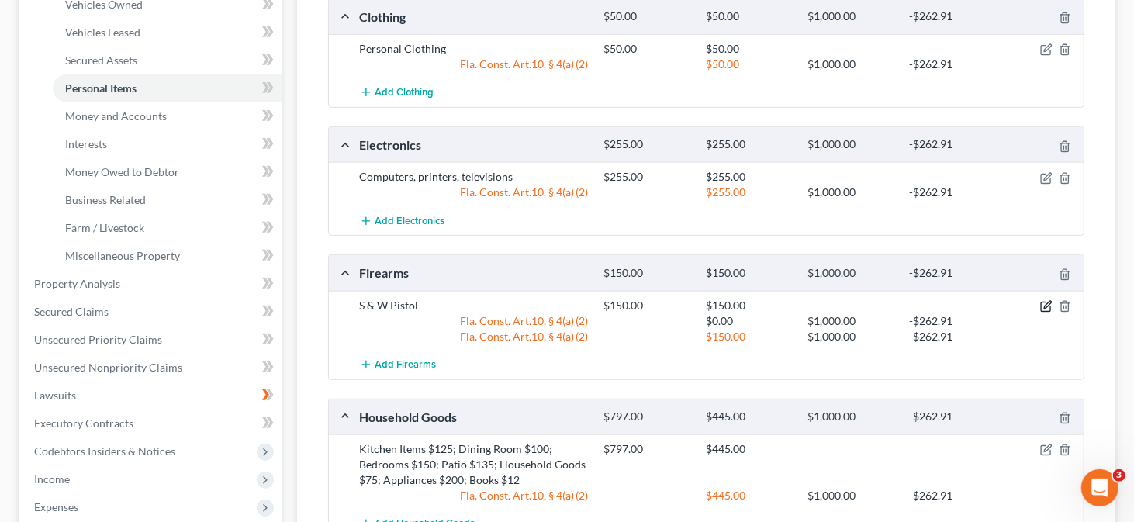
click at [1041, 301] on icon "button" at bounding box center [1046, 306] width 12 height 12
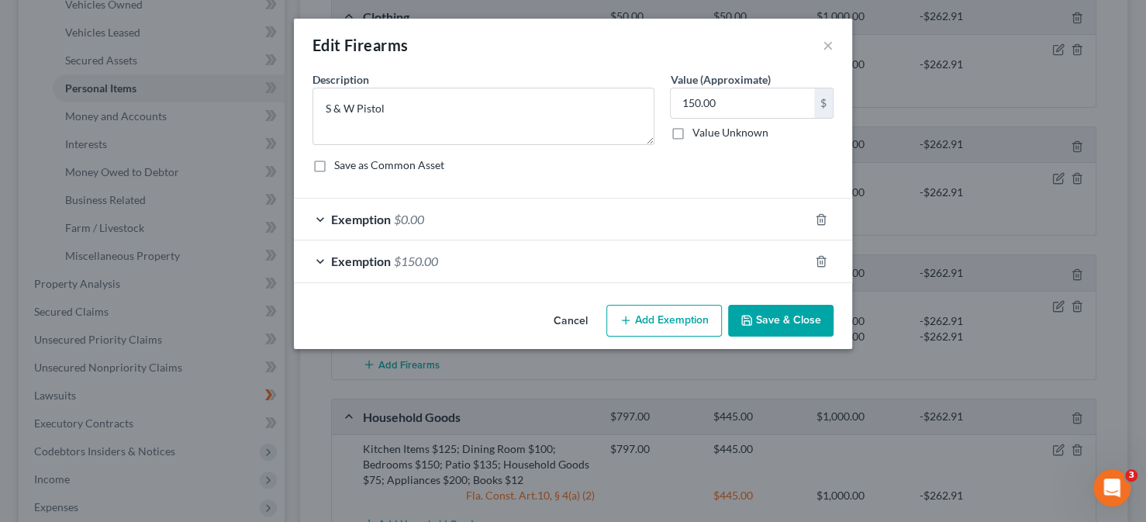
click at [320, 217] on div "Exemption $0.00" at bounding box center [551, 219] width 515 height 41
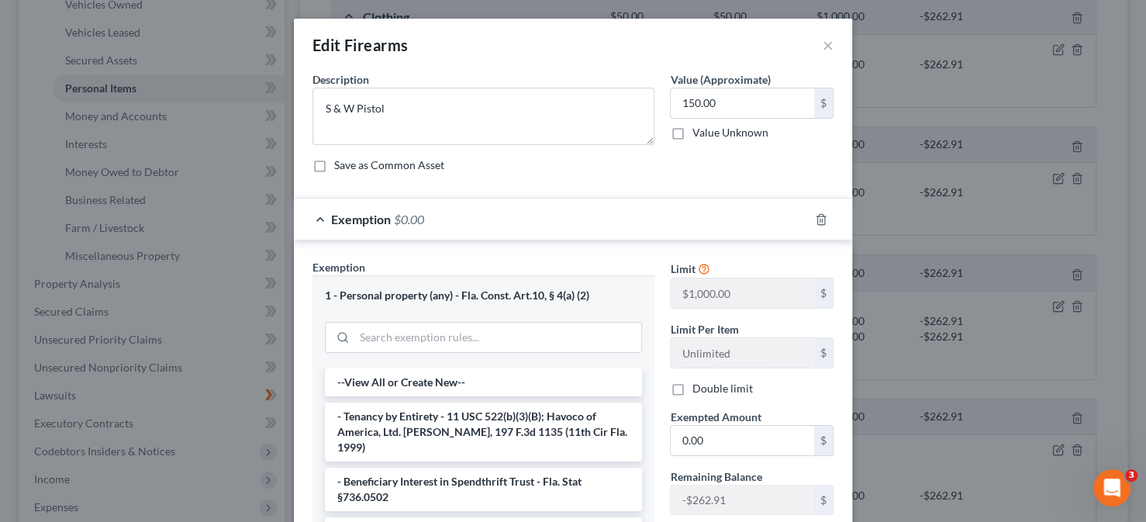
click at [739, 224] on div "Exemption $0.00" at bounding box center [551, 219] width 515 height 41
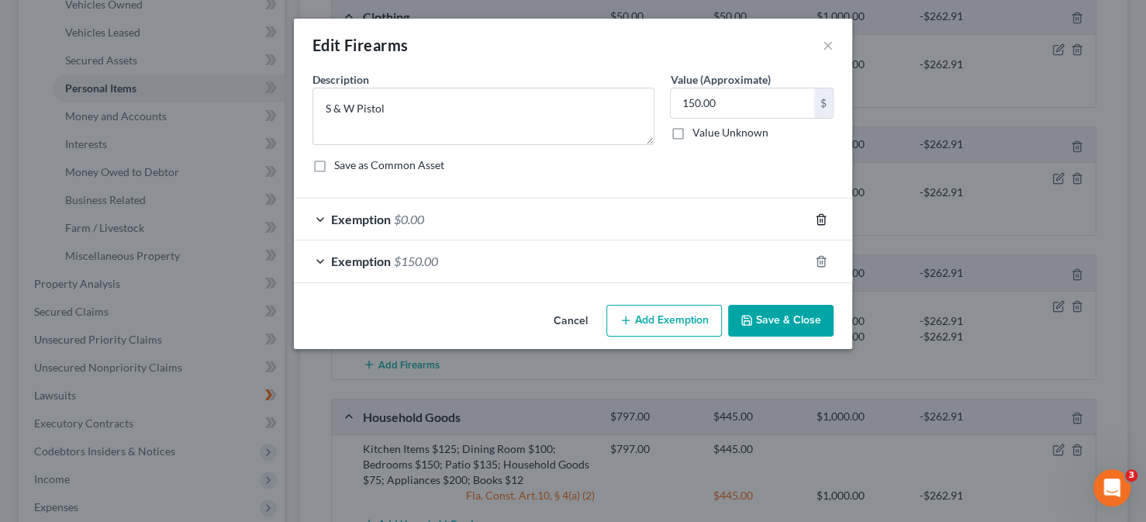
click at [823, 216] on icon "button" at bounding box center [820, 219] width 7 height 10
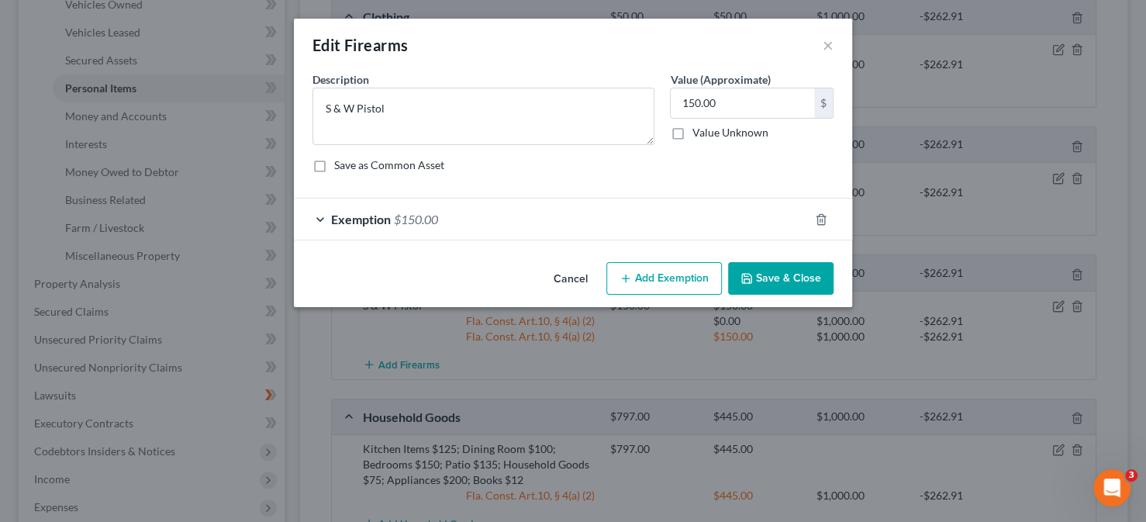
click at [799, 281] on button "Save & Close" at bounding box center [780, 278] width 105 height 33
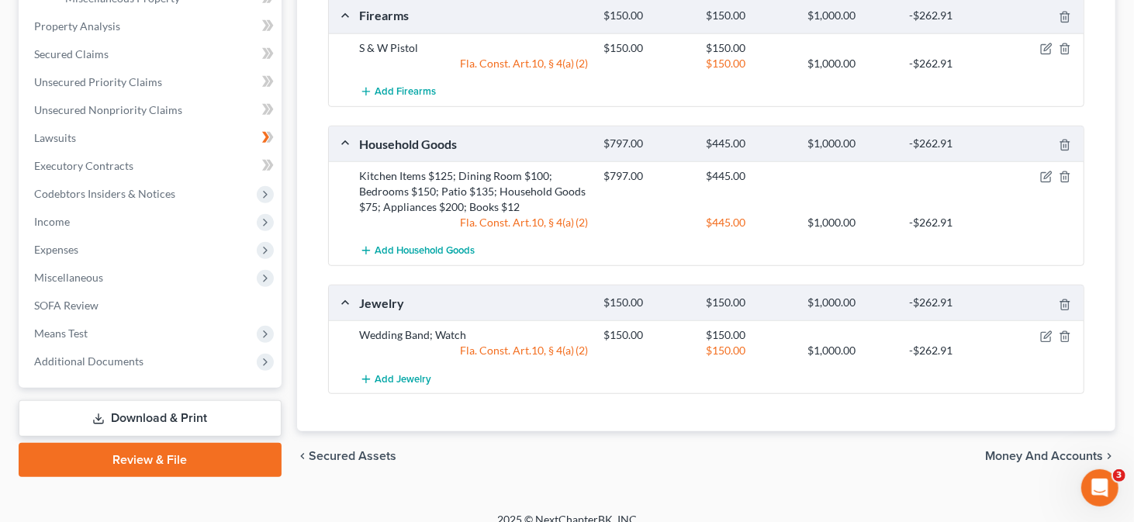
scroll to position [581, 0]
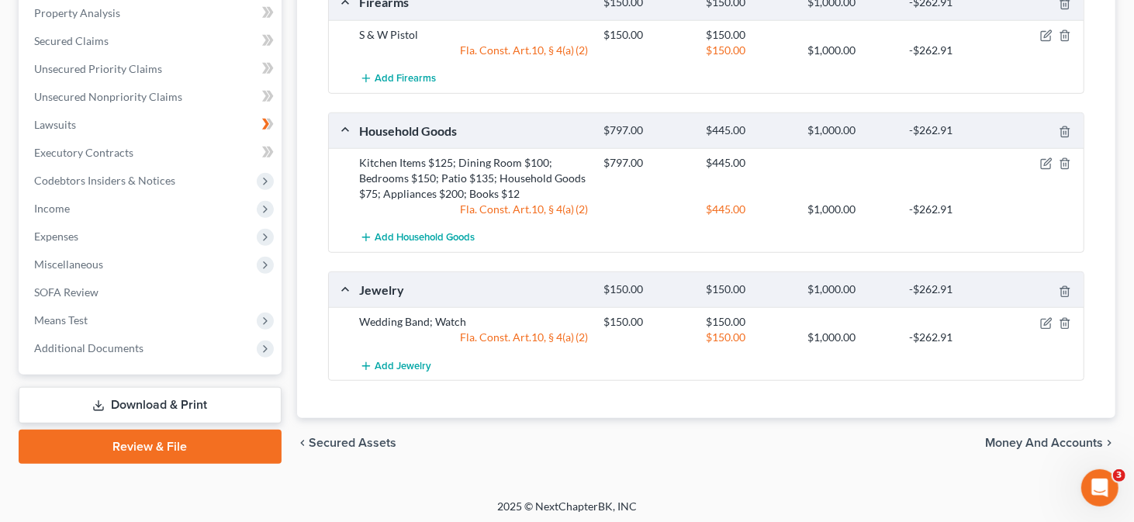
click at [1012, 437] on span "Money and Accounts" at bounding box center [1044, 443] width 118 height 12
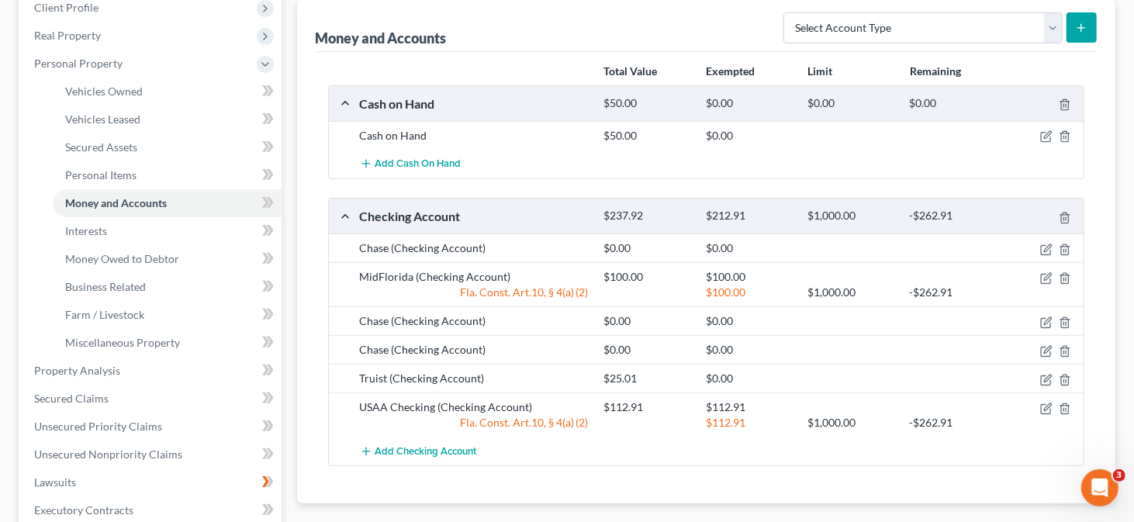
scroll to position [233, 0]
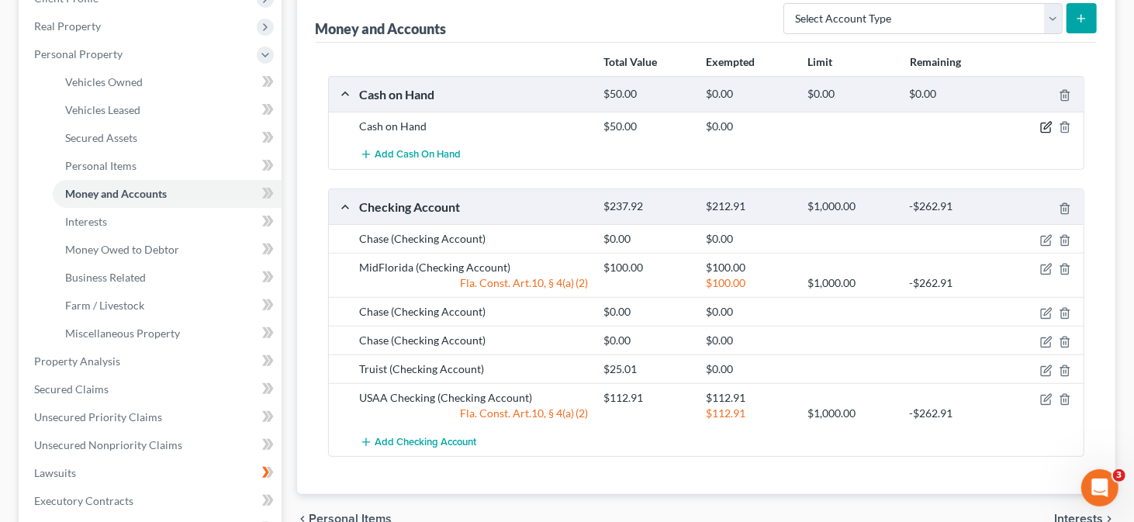
click at [1046, 126] on icon "button" at bounding box center [1046, 127] width 12 height 12
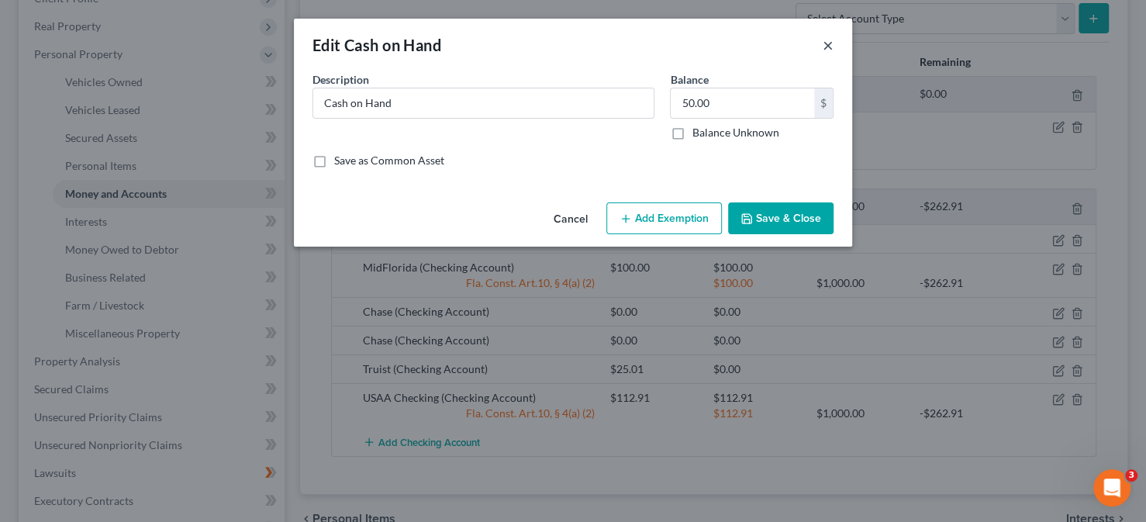
click at [823, 43] on button "×" at bounding box center [828, 45] width 11 height 19
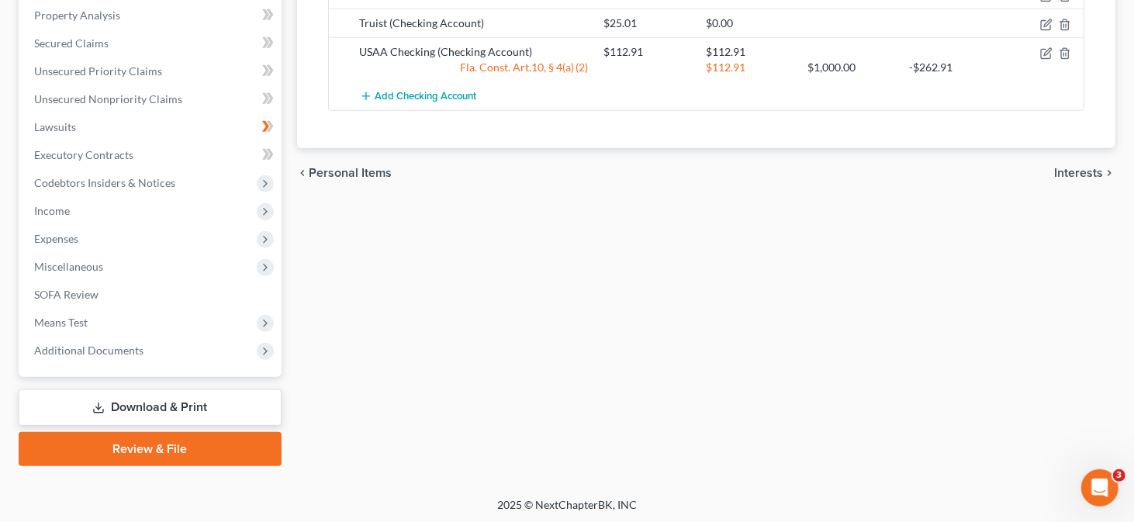
scroll to position [501, 0]
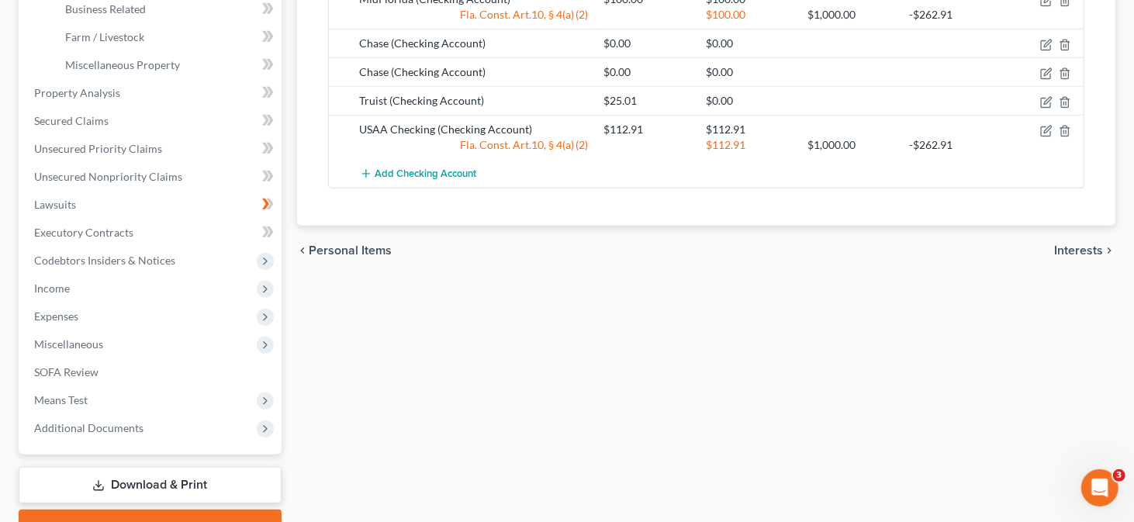
click at [1070, 244] on span "Interests" at bounding box center [1078, 250] width 49 height 12
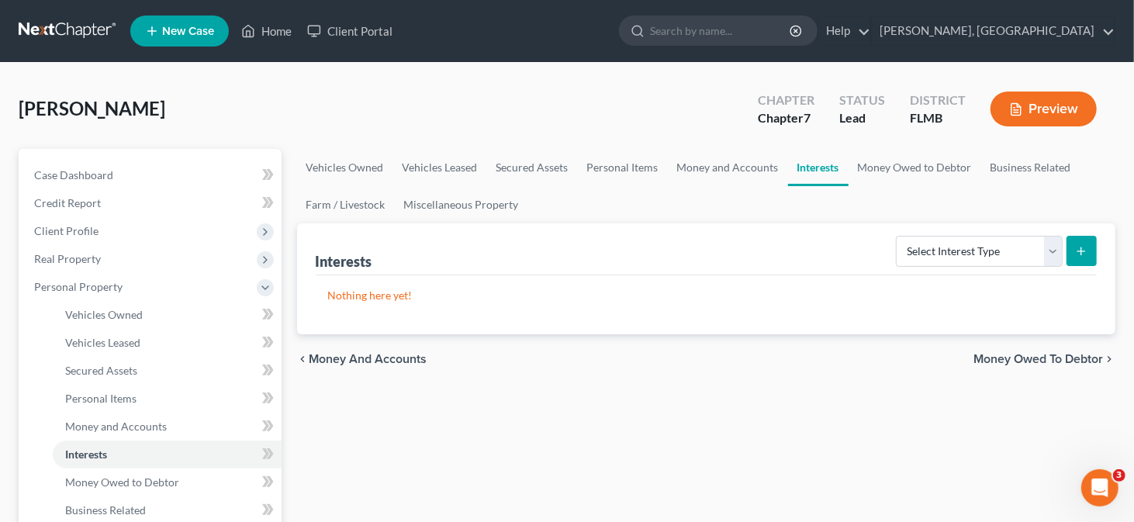
click at [1026, 356] on span "Money Owed to Debtor" at bounding box center [1037, 359] width 129 height 12
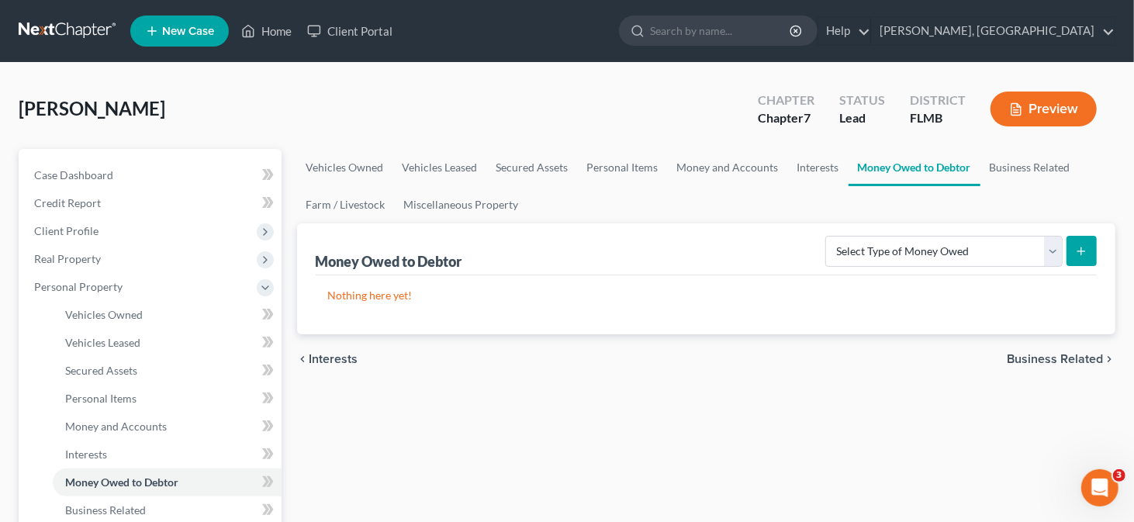
scroll to position [155, 0]
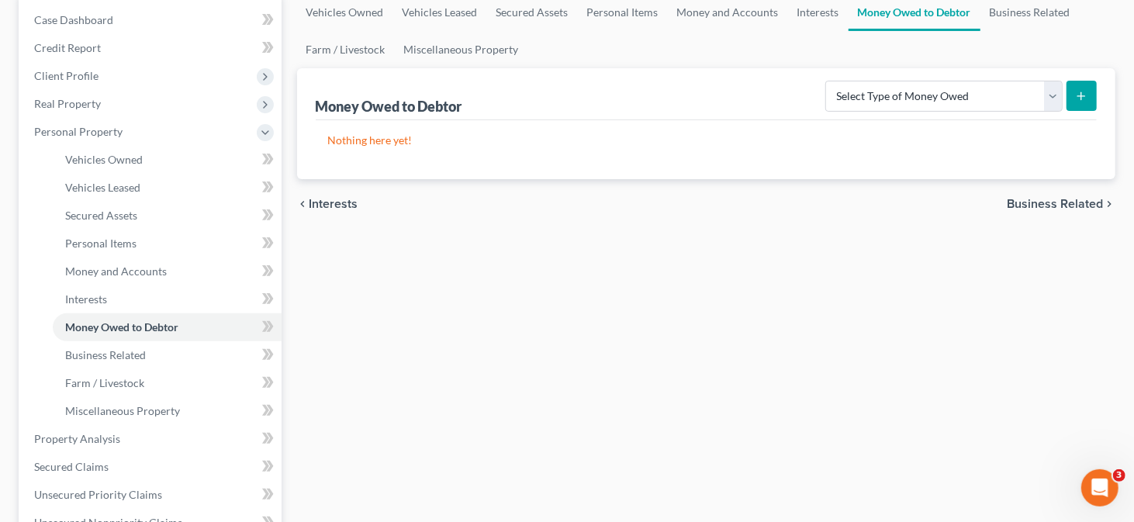
click at [1026, 198] on span "Business Related" at bounding box center [1055, 204] width 96 height 12
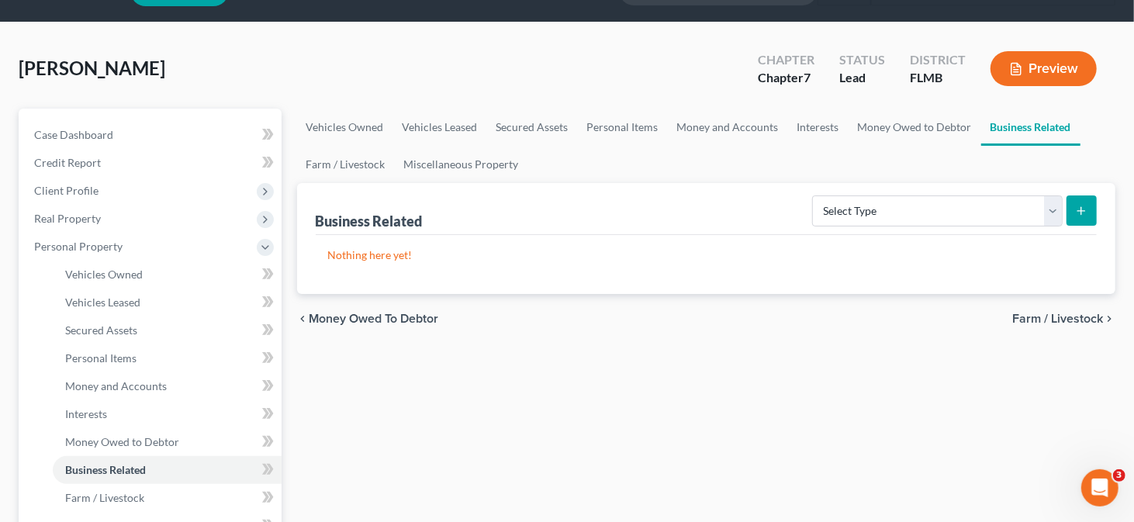
scroll to position [78, 0]
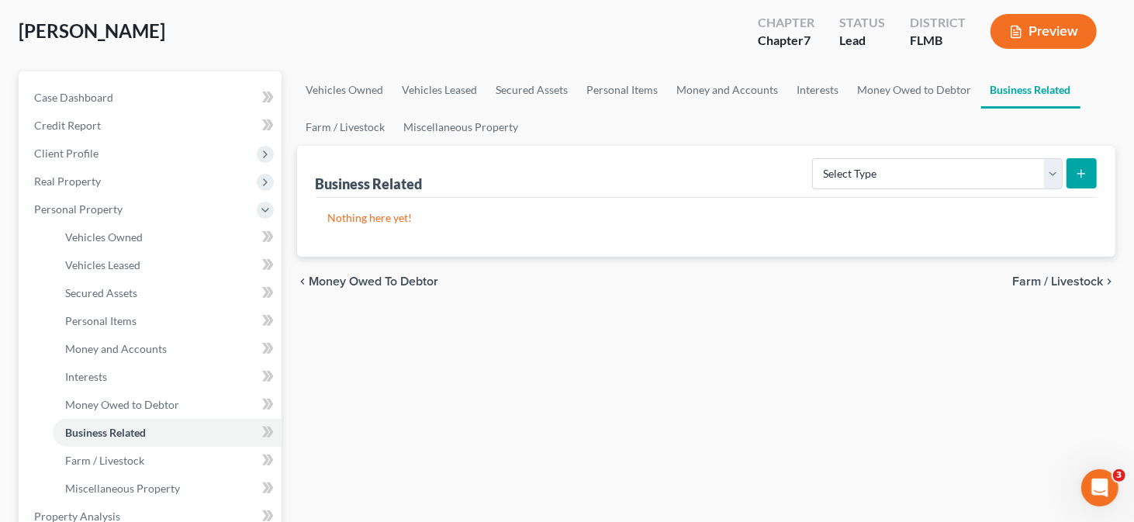
click at [1032, 277] on span "Farm / Livestock" at bounding box center [1057, 281] width 91 height 12
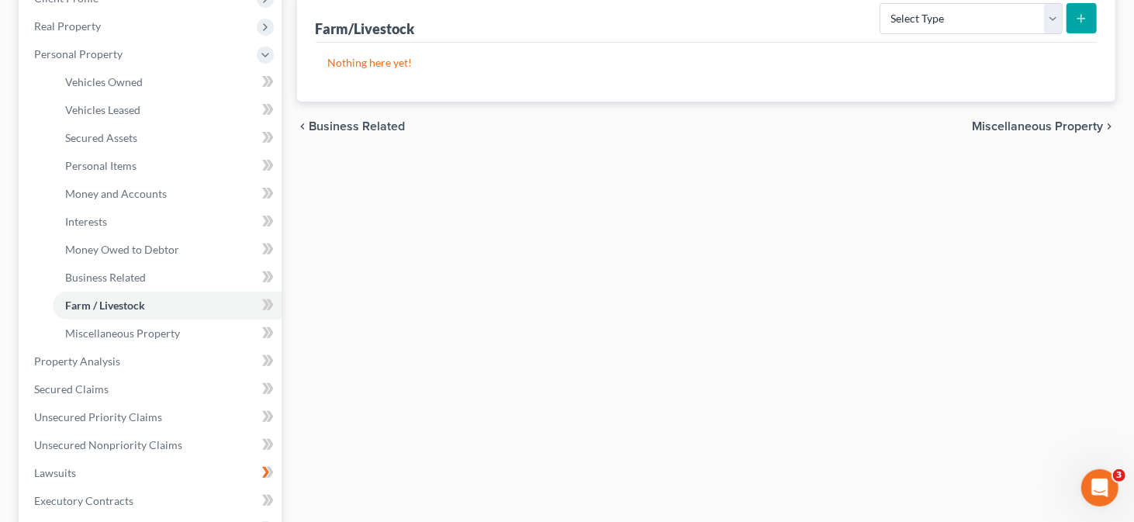
click at [1020, 123] on span "Miscellaneous Property" at bounding box center [1037, 126] width 131 height 12
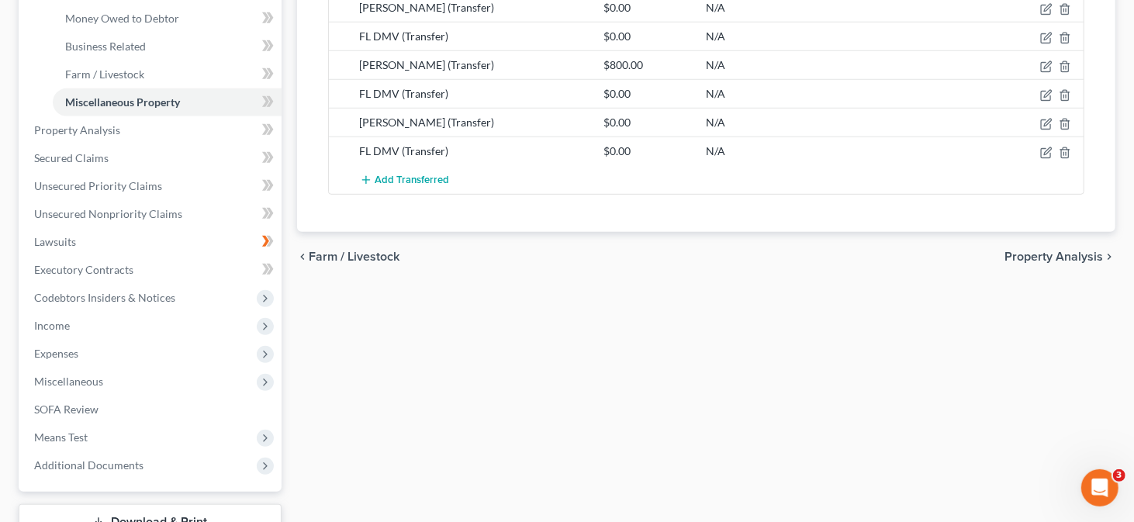
scroll to position [465, 0]
click at [1058, 249] on span "Property Analysis" at bounding box center [1053, 255] width 98 height 12
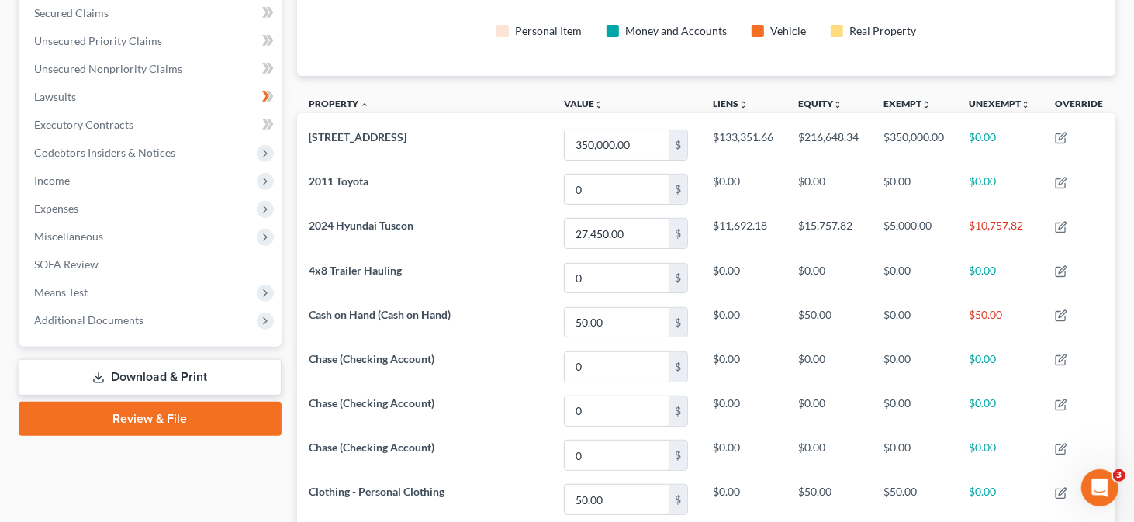
scroll to position [395, 0]
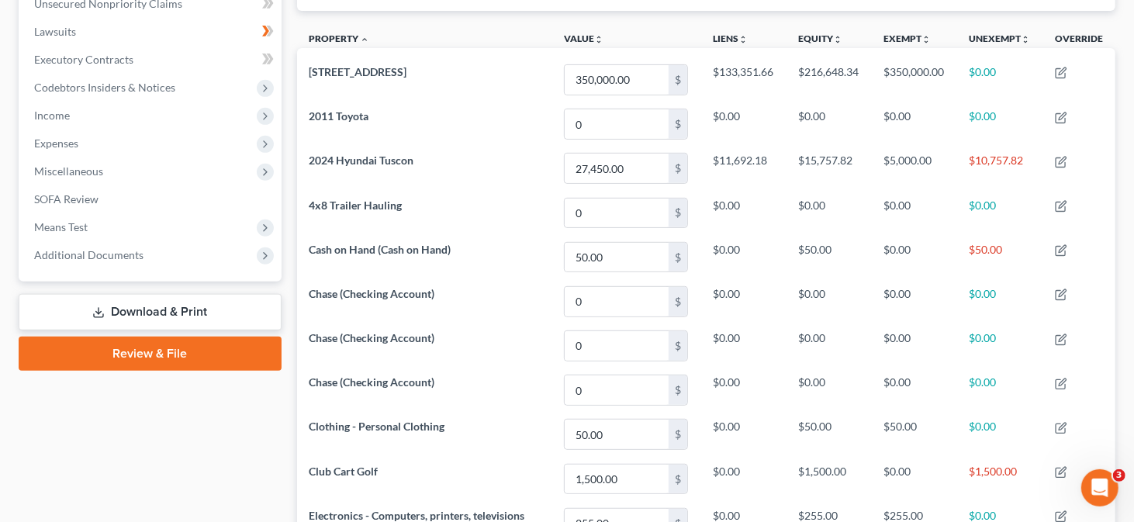
click at [147, 313] on link "Download & Print" at bounding box center [150, 312] width 263 height 36
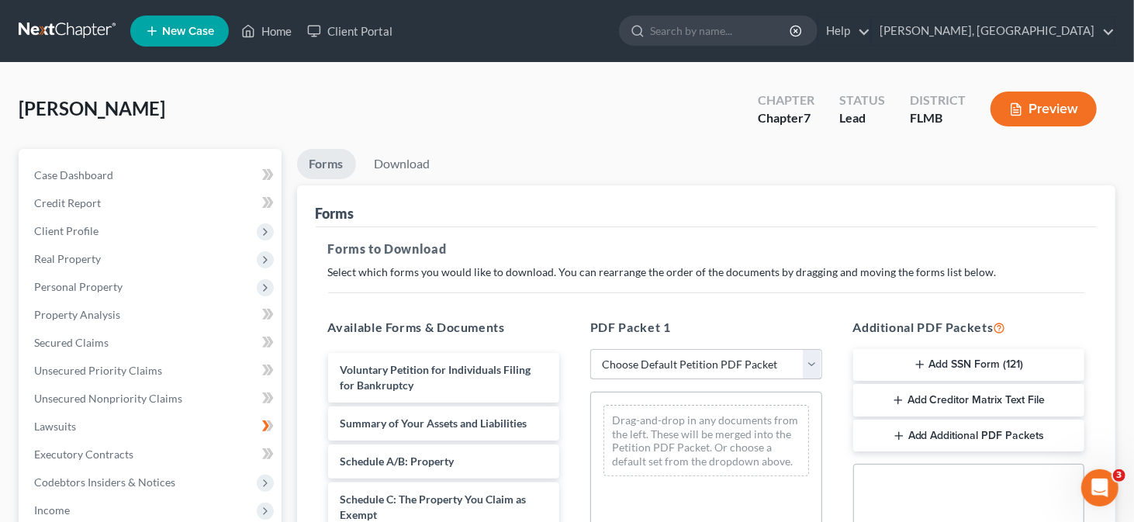
click at [814, 363] on select "Choose Default Petition PDF Packet Complete Bankruptcy Petition (all forms and …" at bounding box center [706, 364] width 232 height 31
select select "0"
click at [590, 349] on select "Choose Default Petition PDF Packet Complete Bankruptcy Petition (all forms and …" at bounding box center [706, 364] width 232 height 31
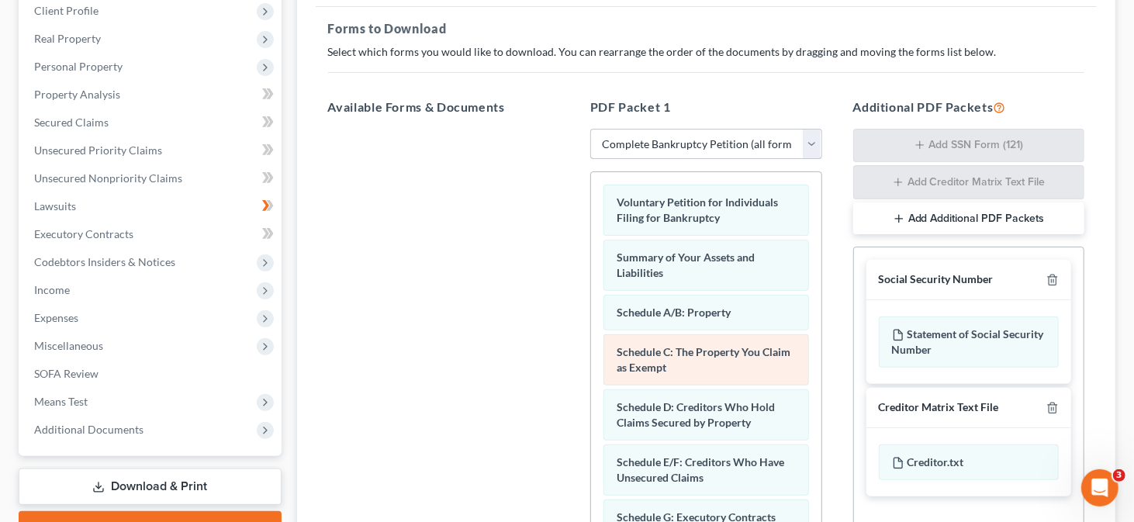
scroll to position [233, 0]
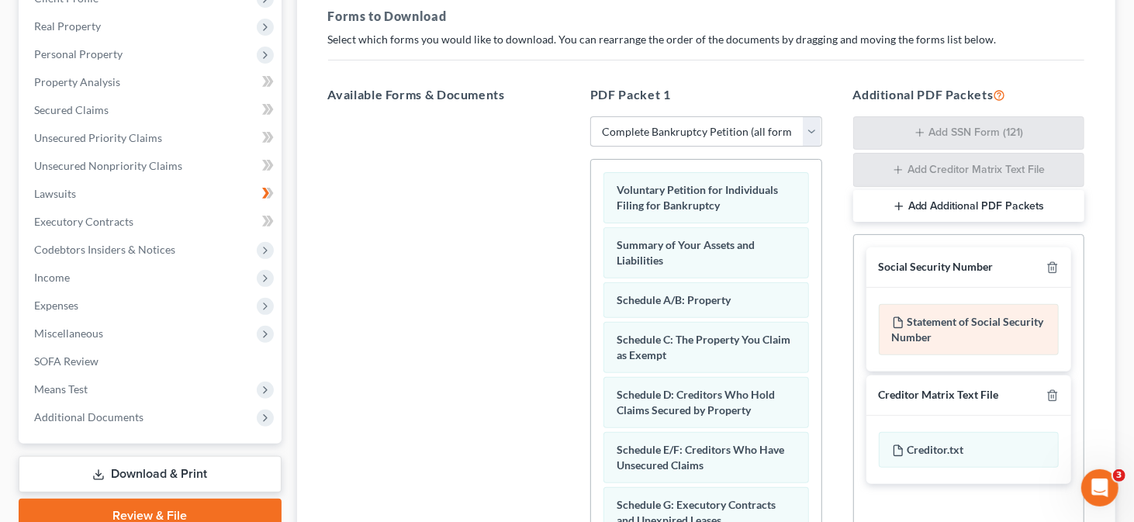
click at [941, 323] on div "Statement of Social Security Number" at bounding box center [969, 329] width 181 height 51
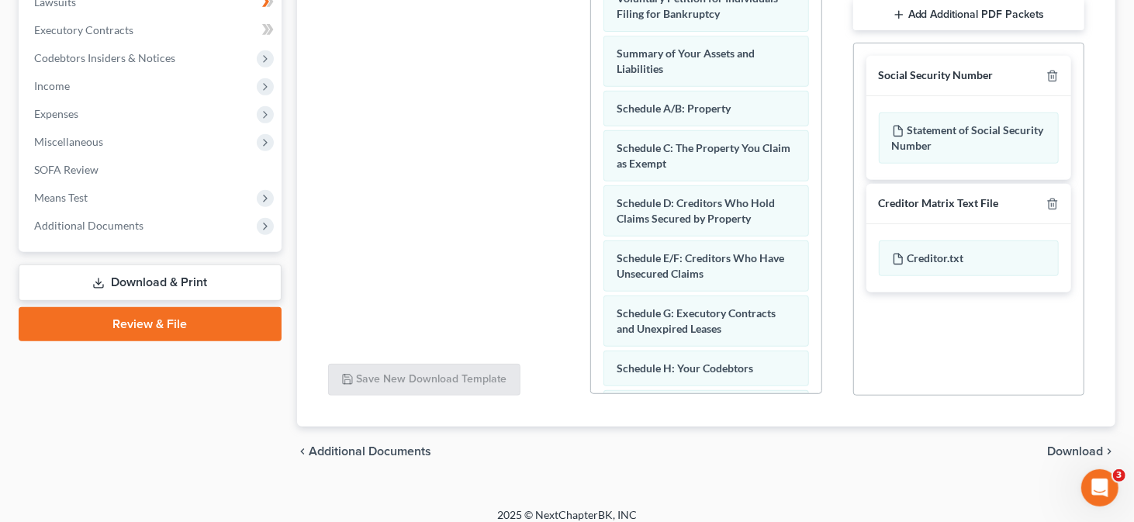
scroll to position [435, 0]
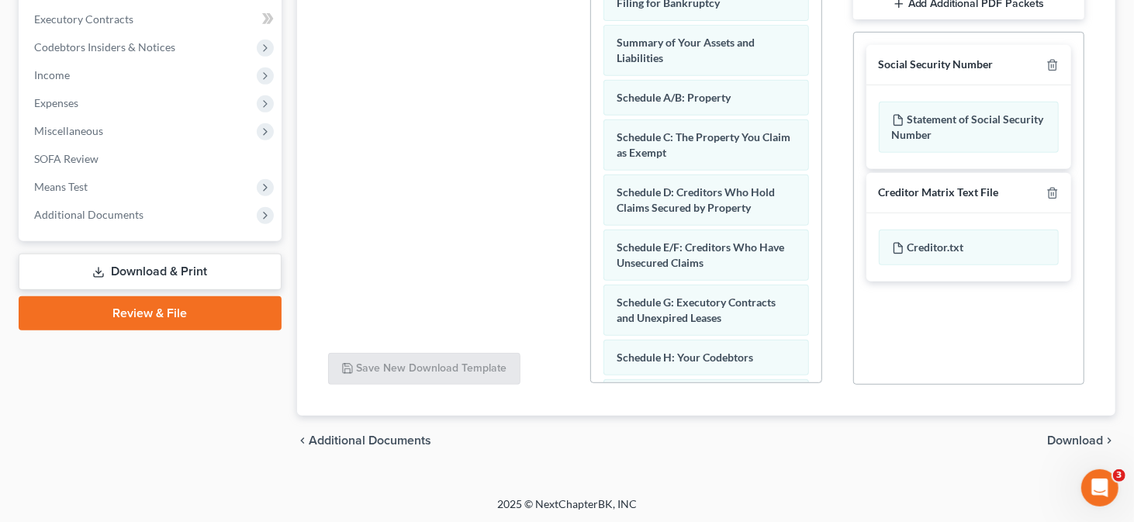
click at [1069, 440] on span "Download" at bounding box center [1075, 440] width 56 height 12
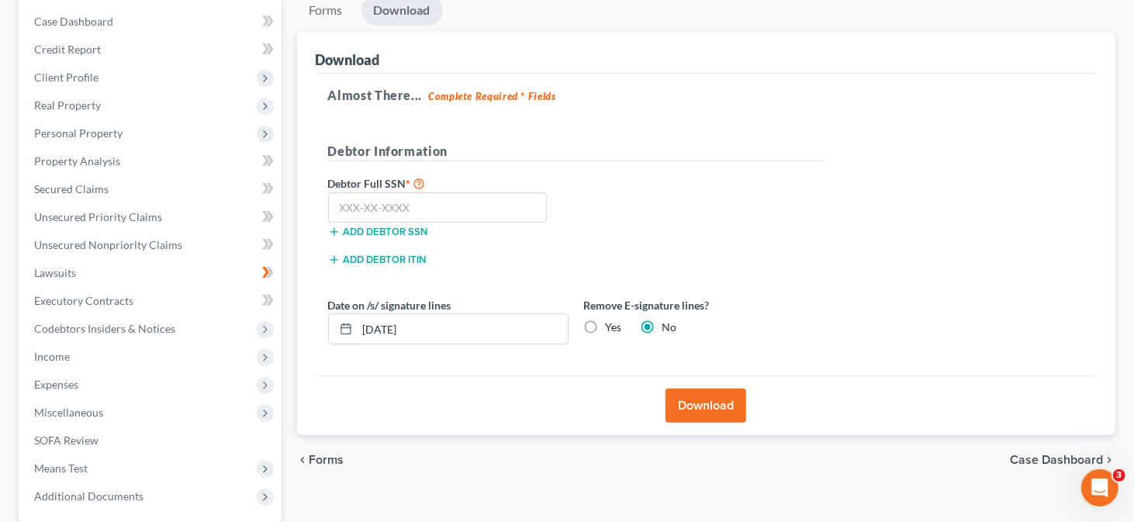
scroll to position [144, 0]
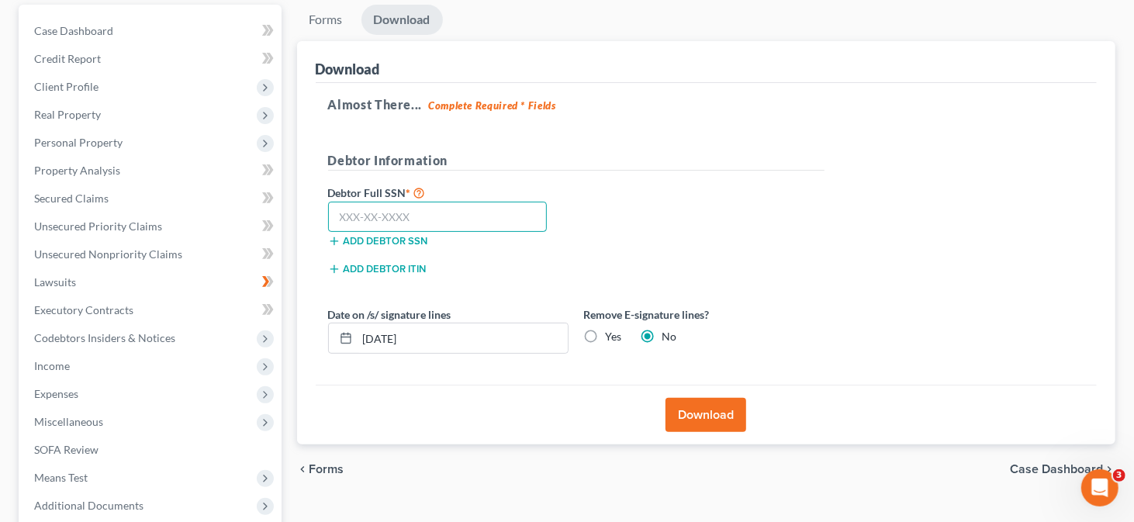
click at [430, 216] on input "text" at bounding box center [437, 217] width 219 height 31
type input "451-31-0336"
click at [467, 248] on div "Debtor Full SSN * 451-31-0336 Add debtor SSN" at bounding box center [448, 222] width 256 height 78
click at [606, 333] on label "Yes" at bounding box center [614, 337] width 16 height 16
click at [612, 333] on input "Yes" at bounding box center [617, 334] width 10 height 10
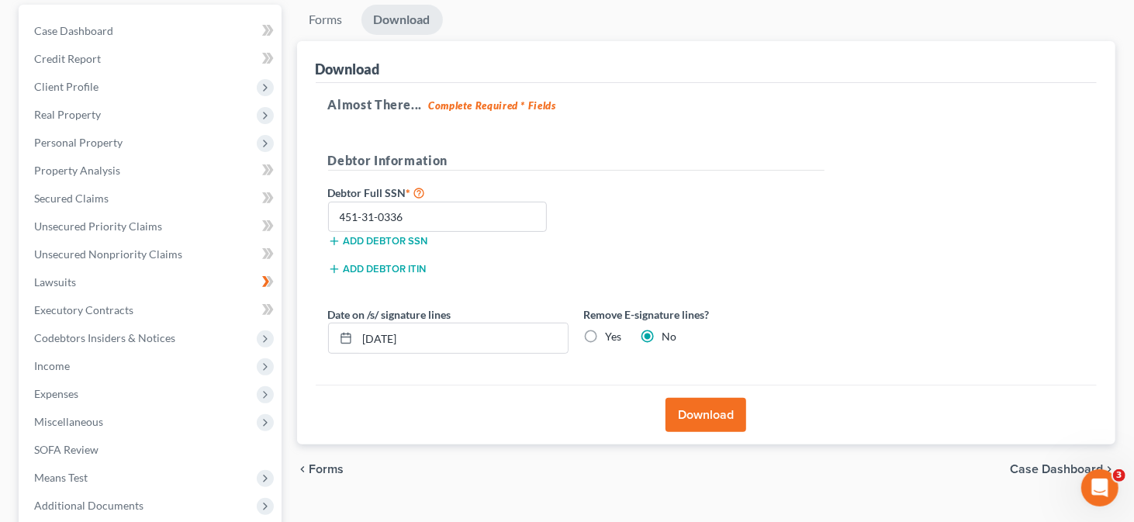
radio input "true"
radio input "false"
click at [423, 337] on input "09/17/2025" at bounding box center [462, 337] width 210 height 29
drag, startPoint x: 426, startPoint y: 337, endPoint x: 318, endPoint y: 353, distance: 109.0
click at [334, 343] on div "09/17/2025" at bounding box center [448, 338] width 240 height 31
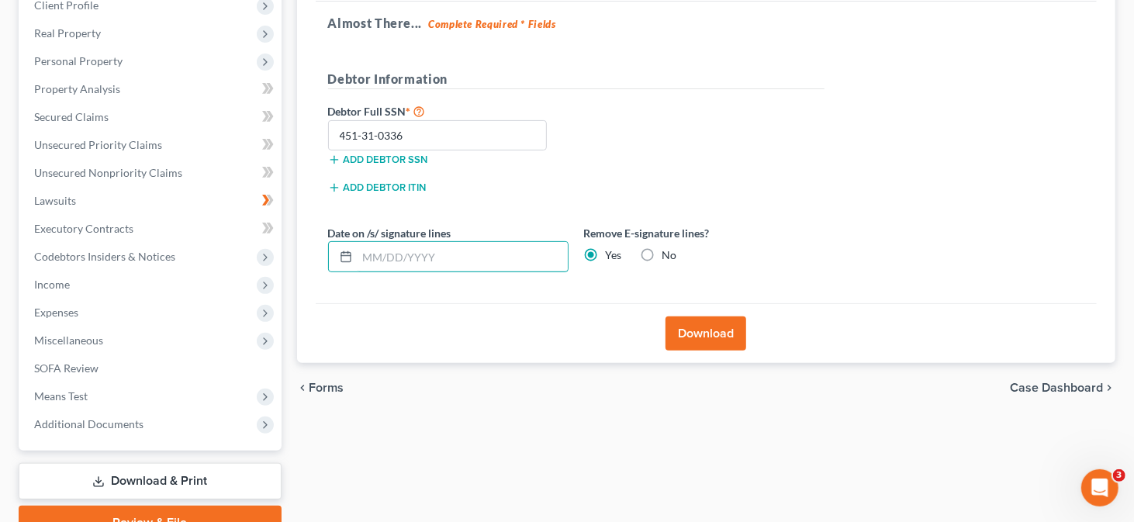
scroll to position [233, 0]
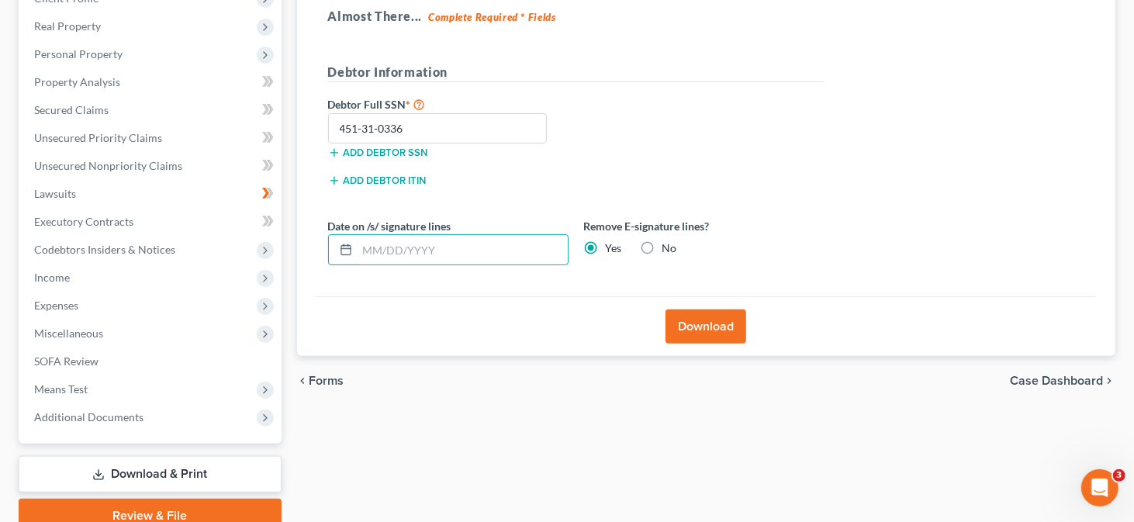
click at [712, 325] on button "Download" at bounding box center [705, 326] width 81 height 34
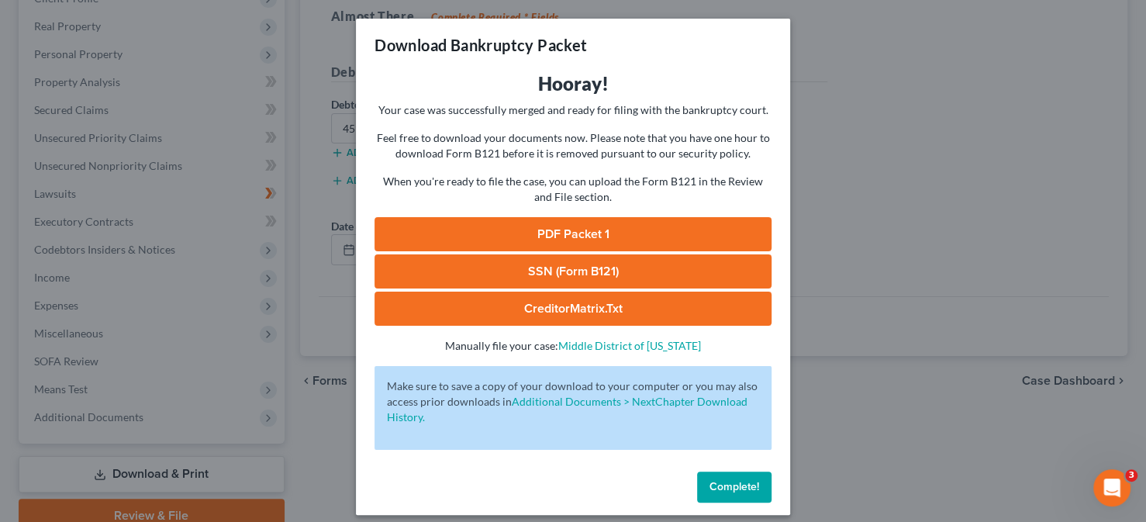
click at [568, 237] on link "PDF Packet 1" at bounding box center [573, 234] width 397 height 34
click at [734, 486] on span "Complete!" at bounding box center [735, 486] width 50 height 13
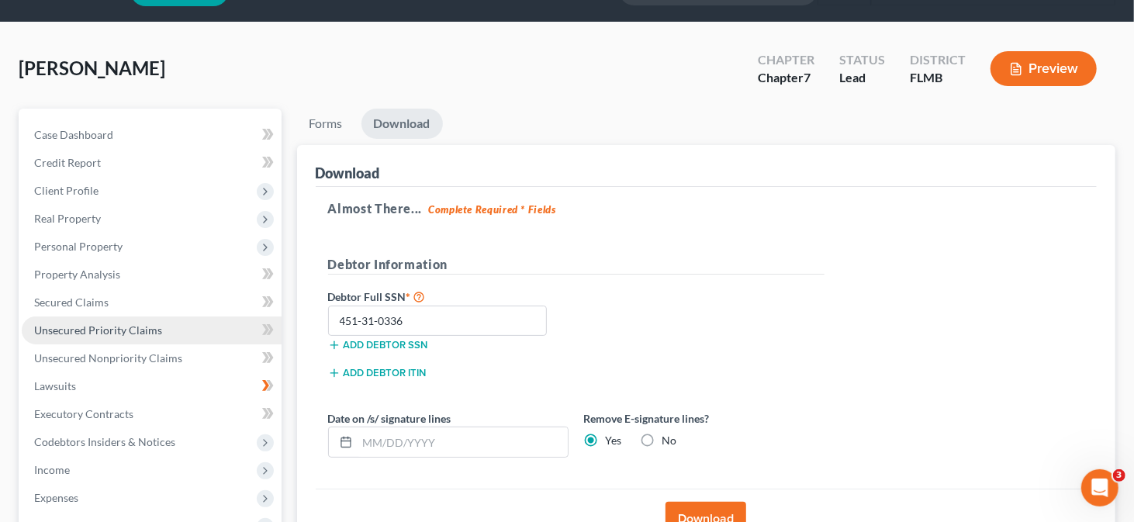
scroll to position [78, 0]
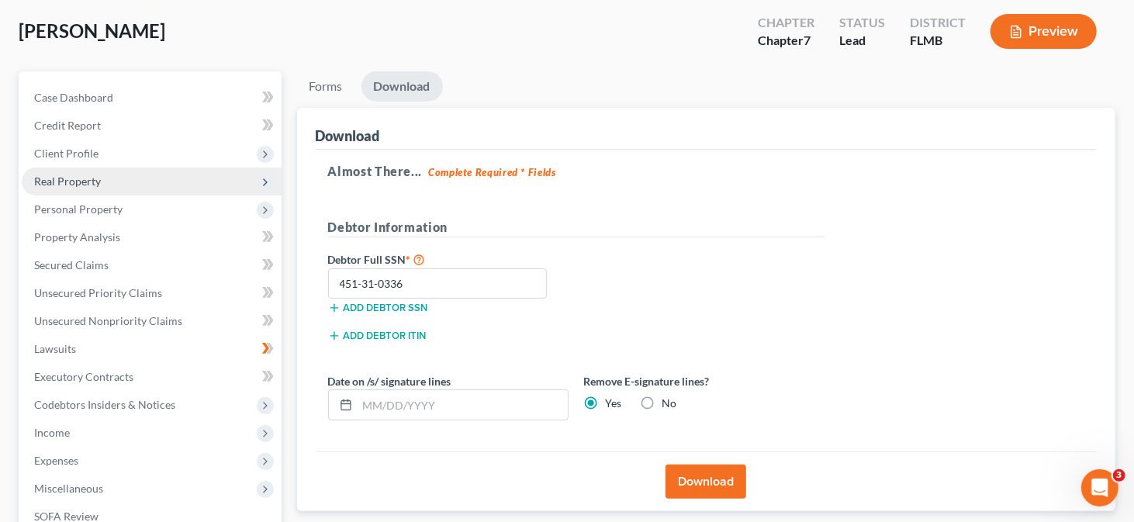
click at [85, 180] on span "Real Property" at bounding box center [67, 180] width 67 height 13
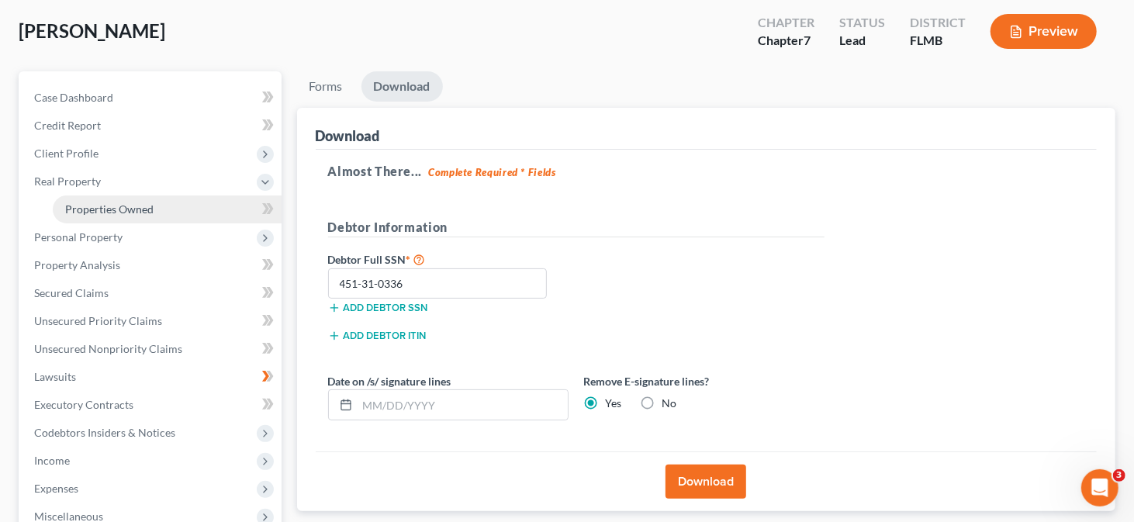
click at [112, 206] on span "Properties Owned" at bounding box center [109, 208] width 88 height 13
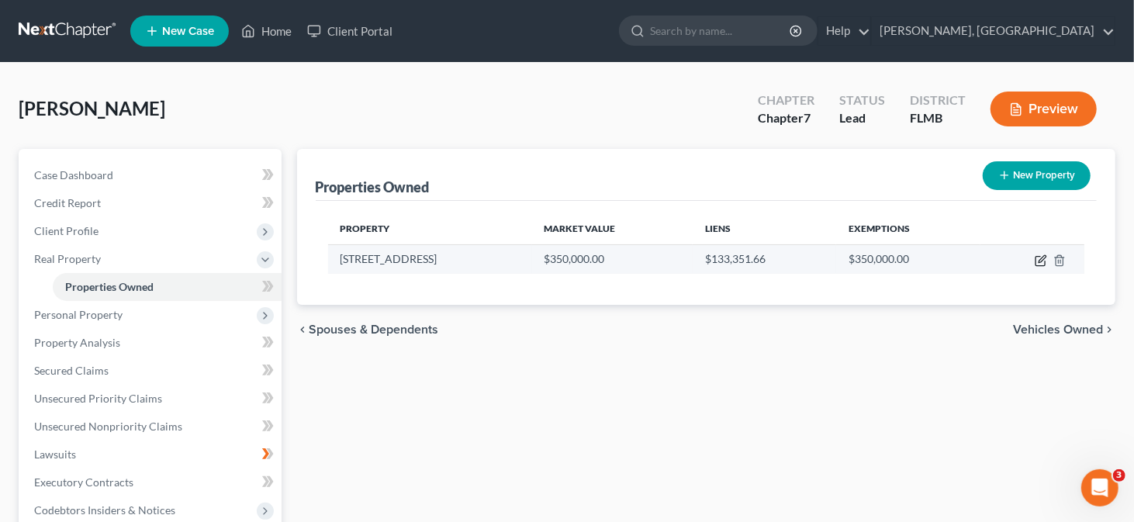
click at [1036, 257] on icon "button" at bounding box center [1040, 260] width 12 height 12
select select "9"
select select "3"
select select "1"
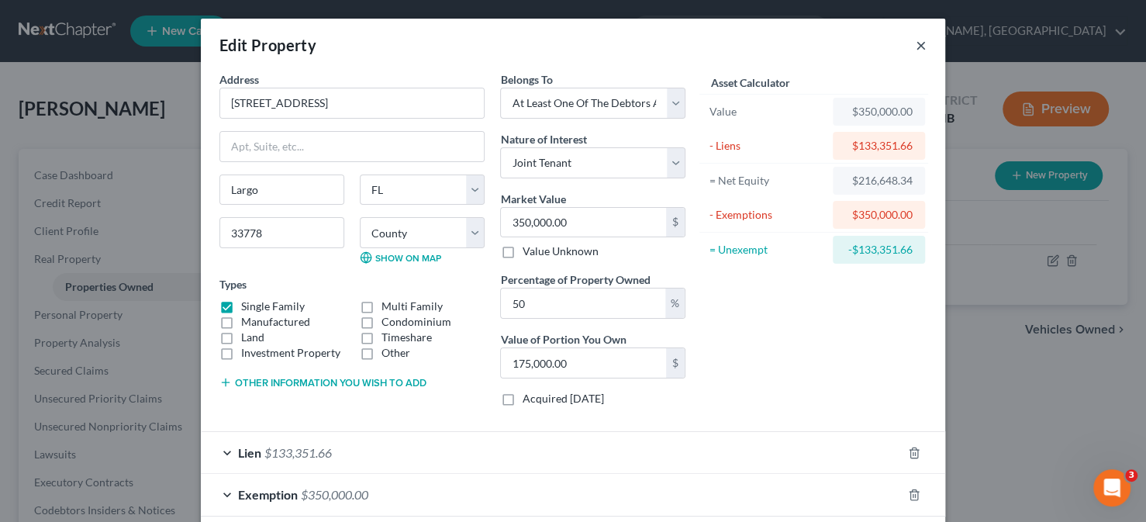
click at [916, 43] on button "×" at bounding box center [921, 45] width 11 height 19
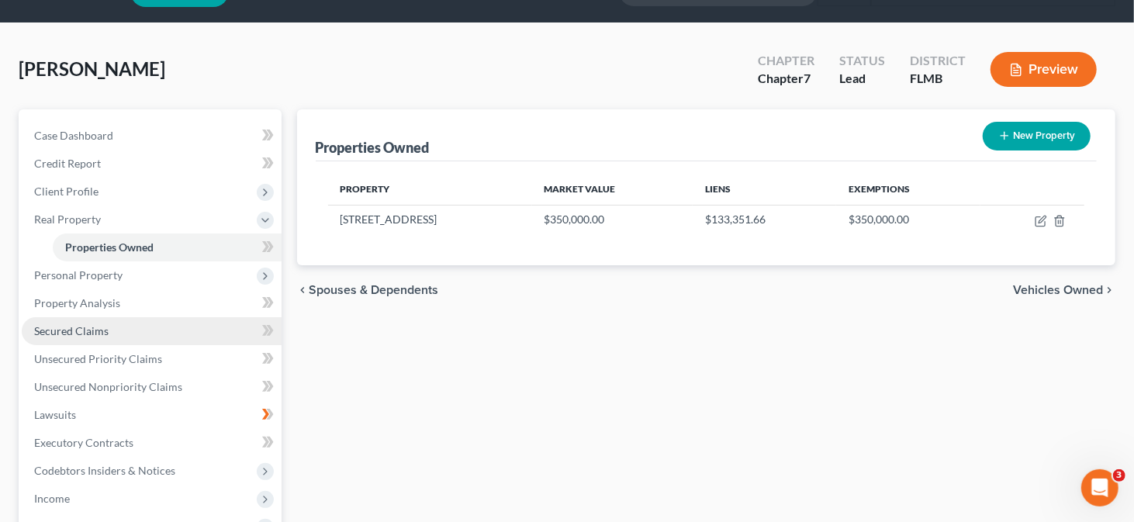
scroll to position [78, 0]
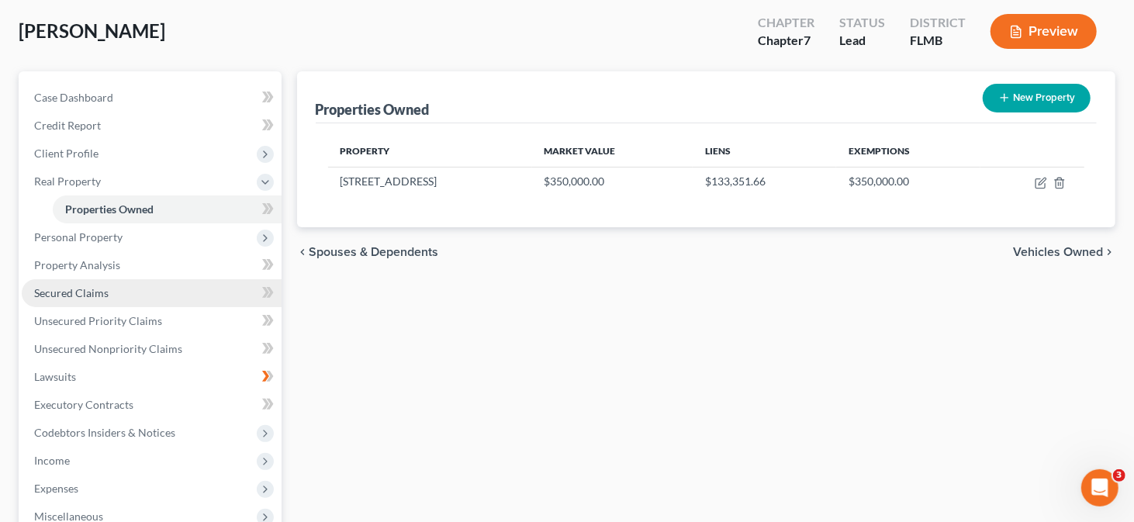
click at [88, 292] on span "Secured Claims" at bounding box center [71, 292] width 74 height 13
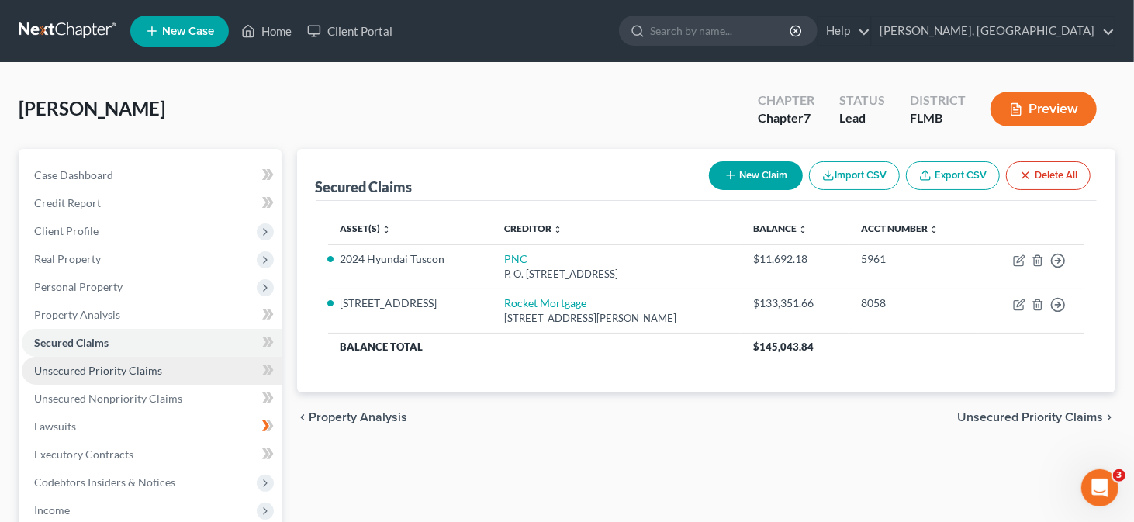
click at [138, 375] on span "Unsecured Priority Claims" at bounding box center [98, 370] width 128 height 13
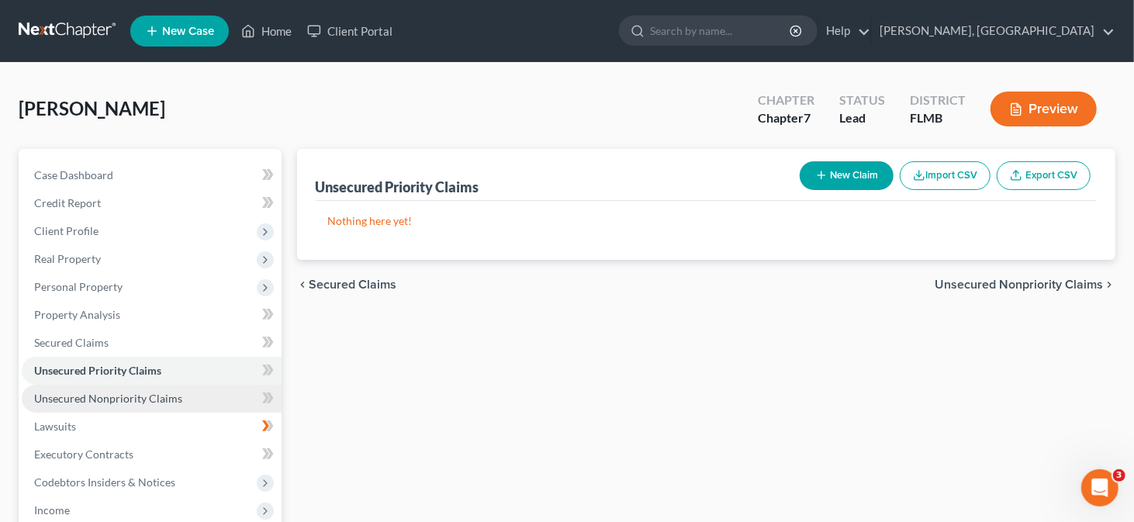
click at [94, 400] on span "Unsecured Nonpriority Claims" at bounding box center [108, 398] width 148 height 13
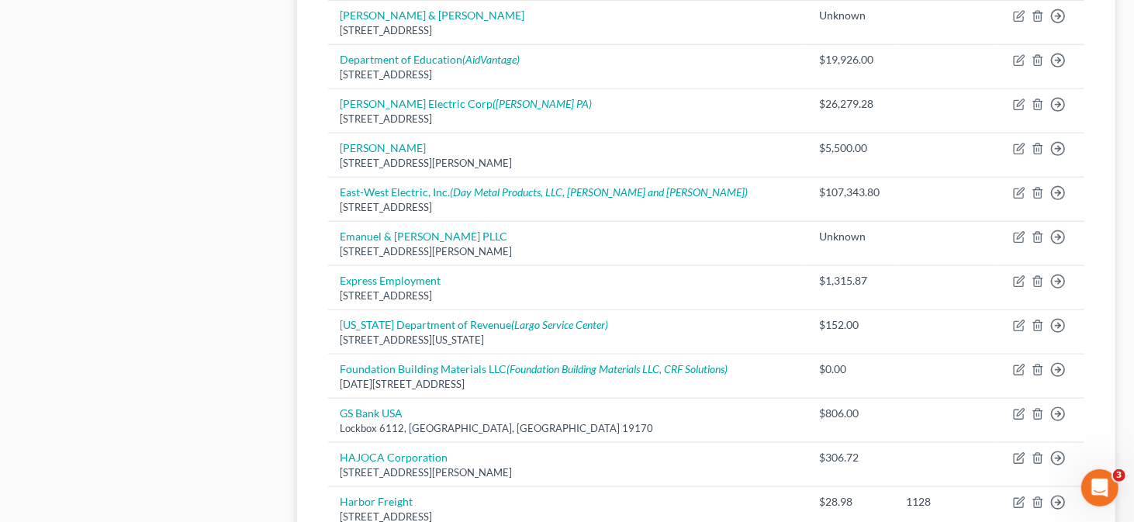
scroll to position [1163, 0]
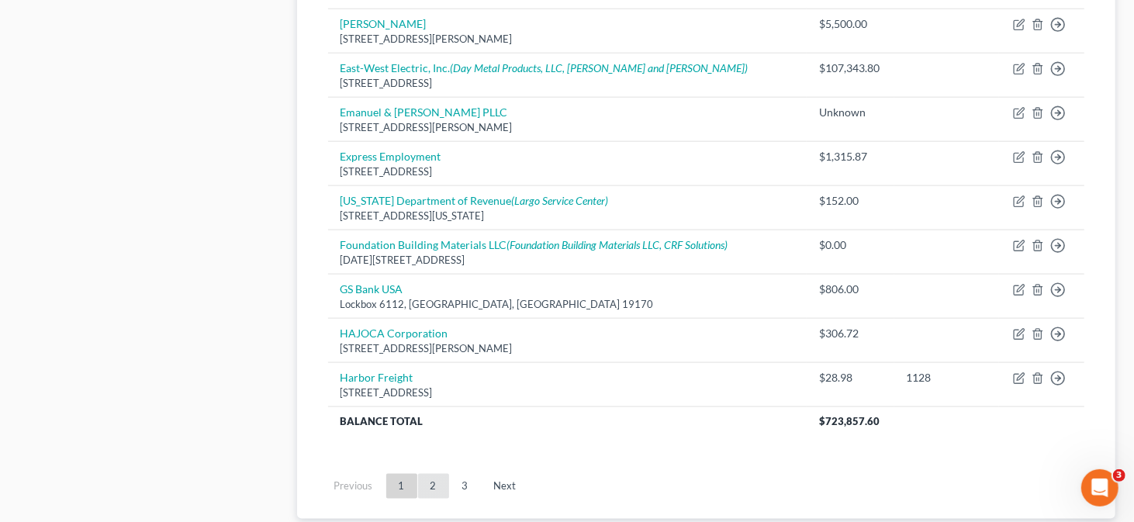
click at [430, 485] on link "2" at bounding box center [433, 486] width 31 height 25
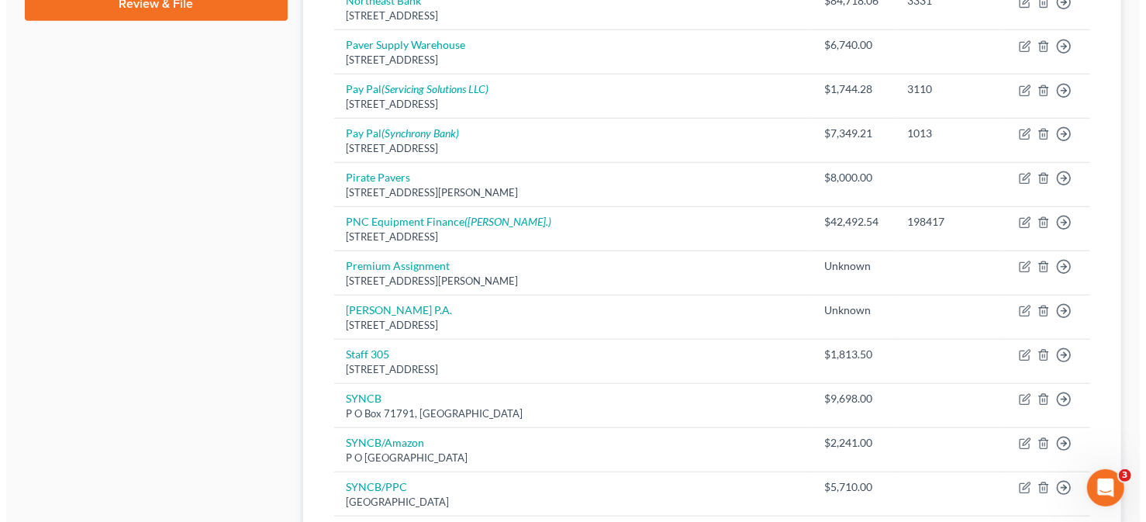
scroll to position [620, 0]
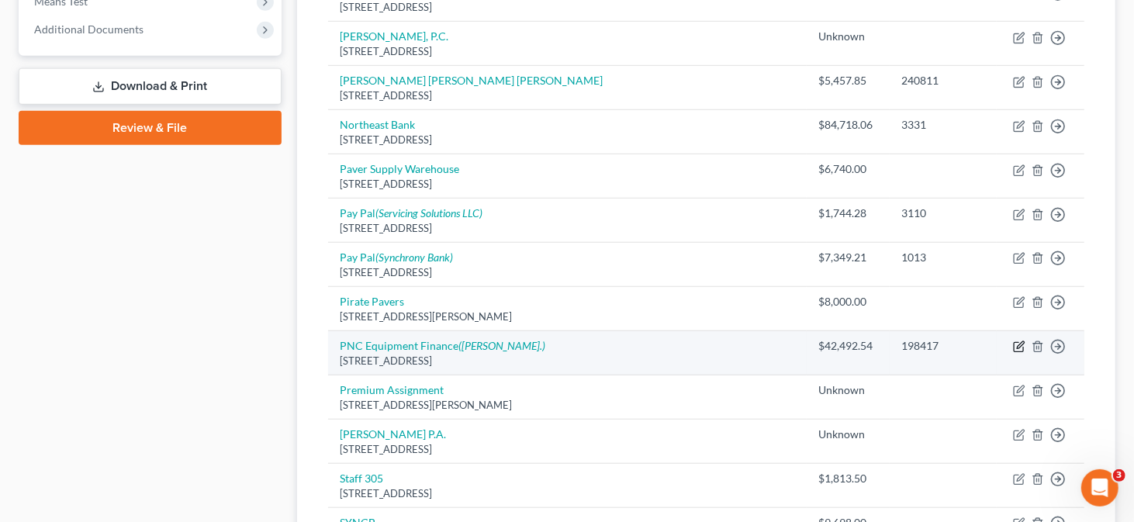
click at [1018, 344] on icon "button" at bounding box center [1020, 345] width 7 height 7
select select "39"
select select "3"
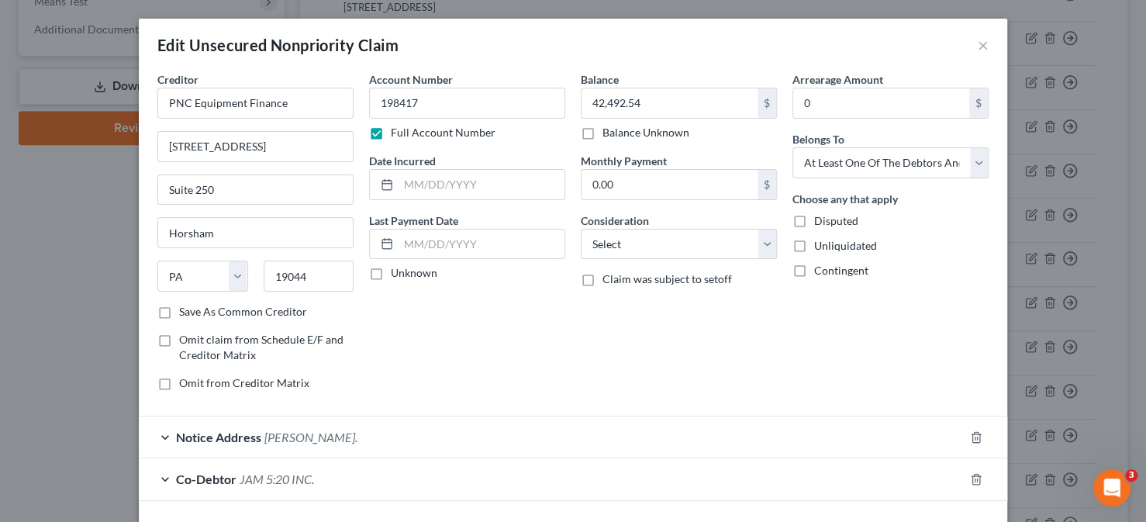
scroll to position [105, 0]
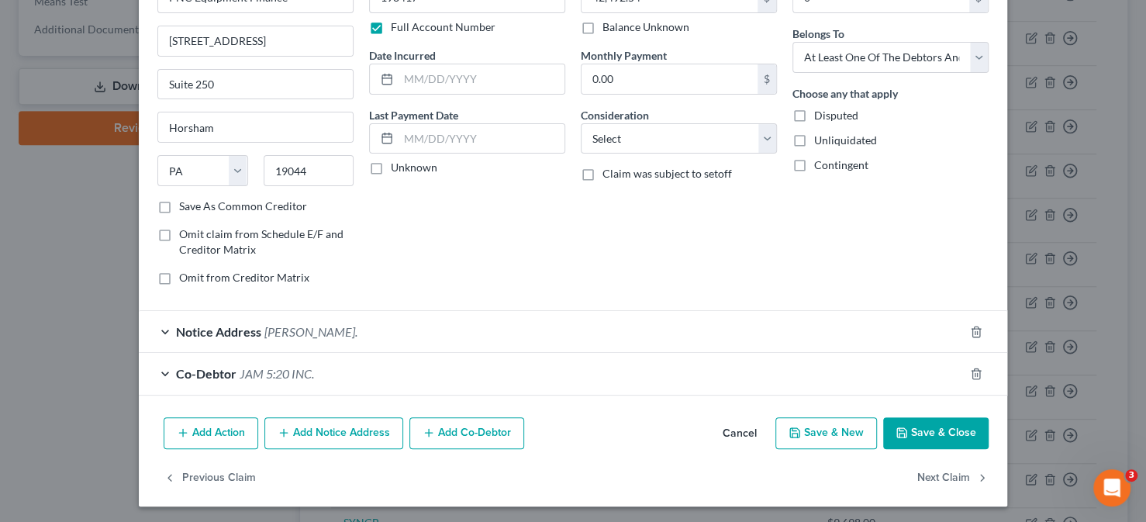
click at [157, 330] on div "Notice Address Robert E. Walton, Esq." at bounding box center [551, 331] width 825 height 41
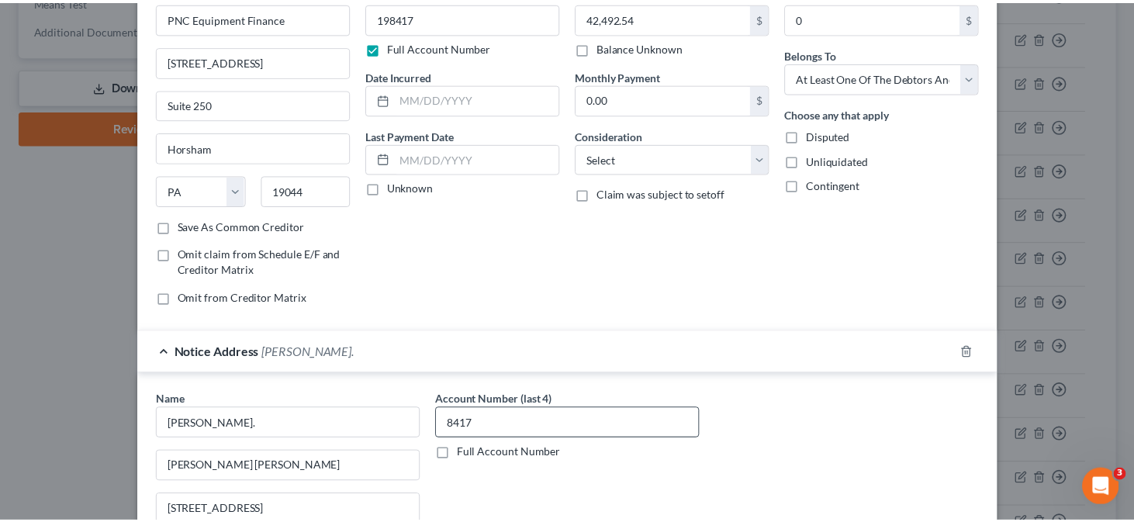
scroll to position [0, 0]
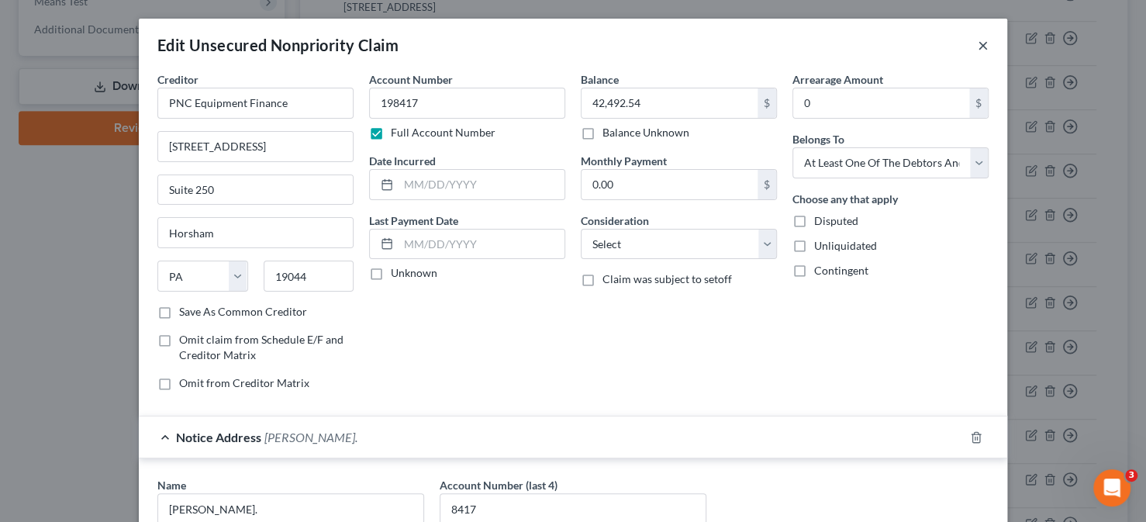
click at [982, 46] on button "×" at bounding box center [983, 45] width 11 height 19
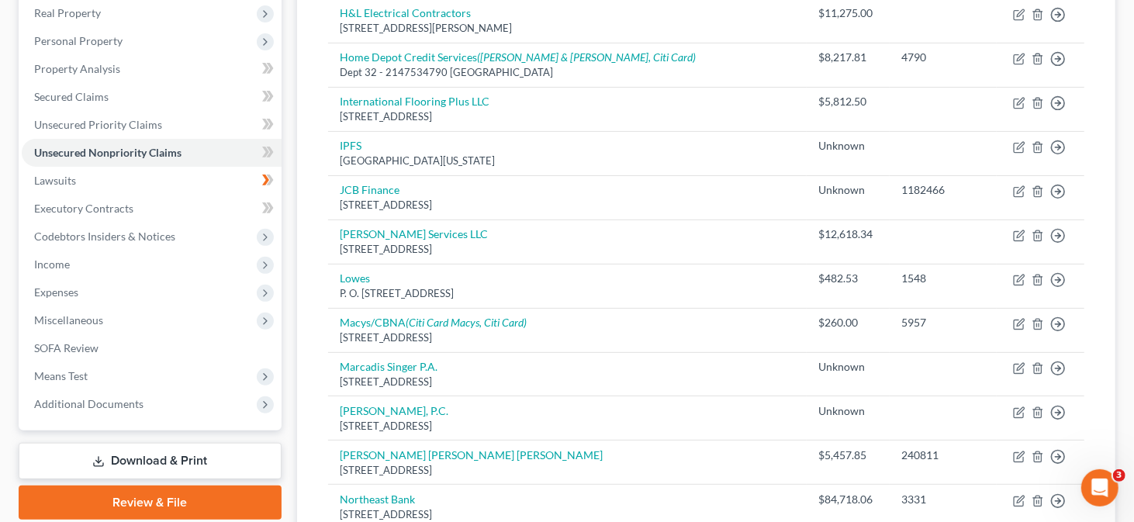
scroll to position [233, 0]
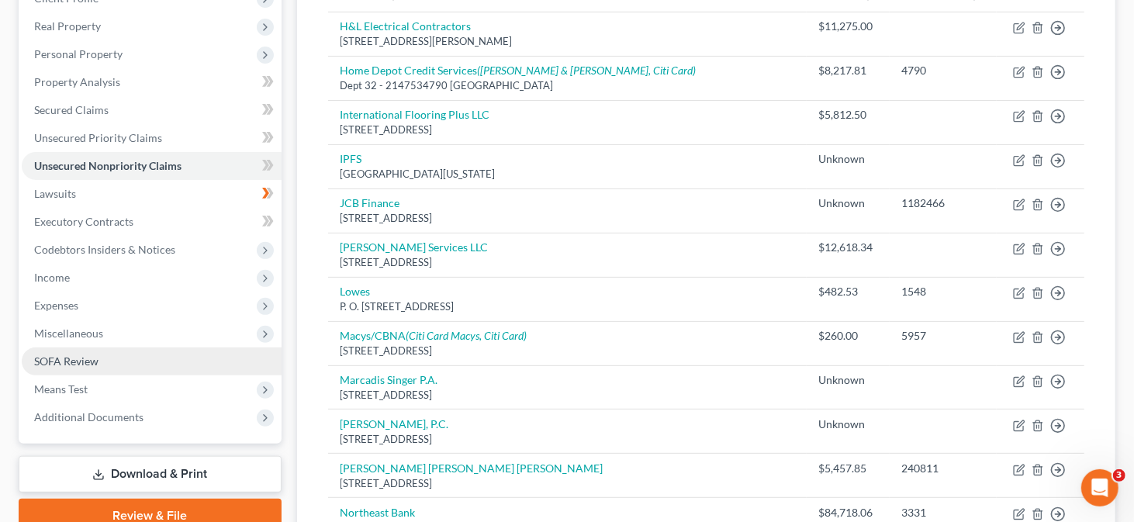
click at [69, 360] on span "SOFA Review" at bounding box center [66, 360] width 64 height 13
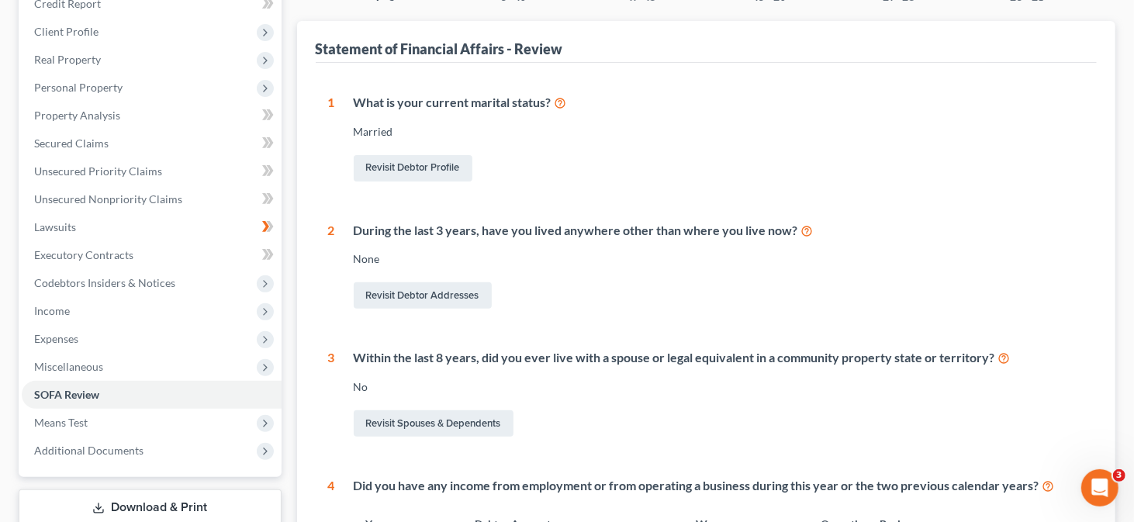
scroll to position [233, 0]
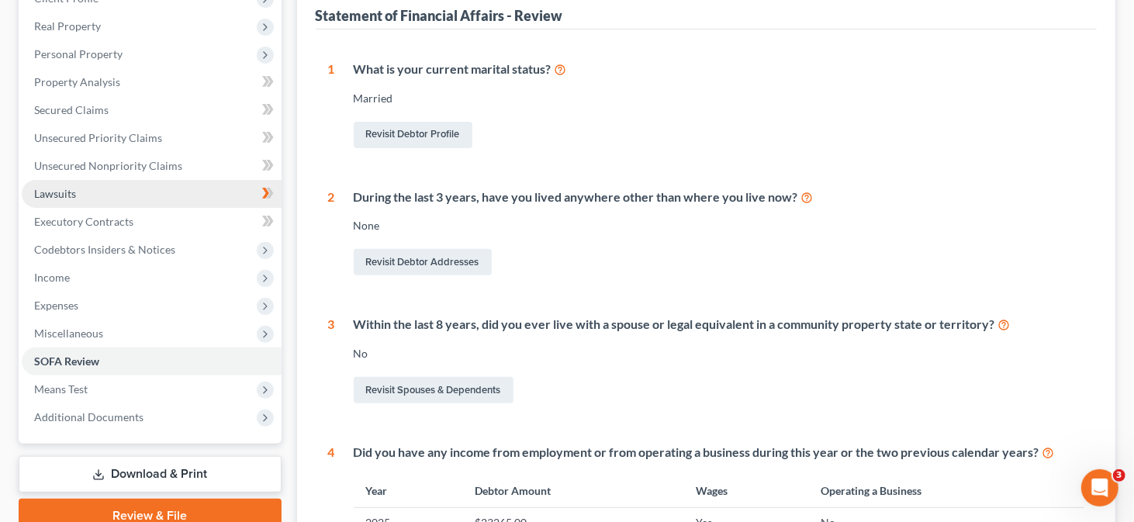
click at [74, 192] on span "Lawsuits" at bounding box center [55, 193] width 42 height 13
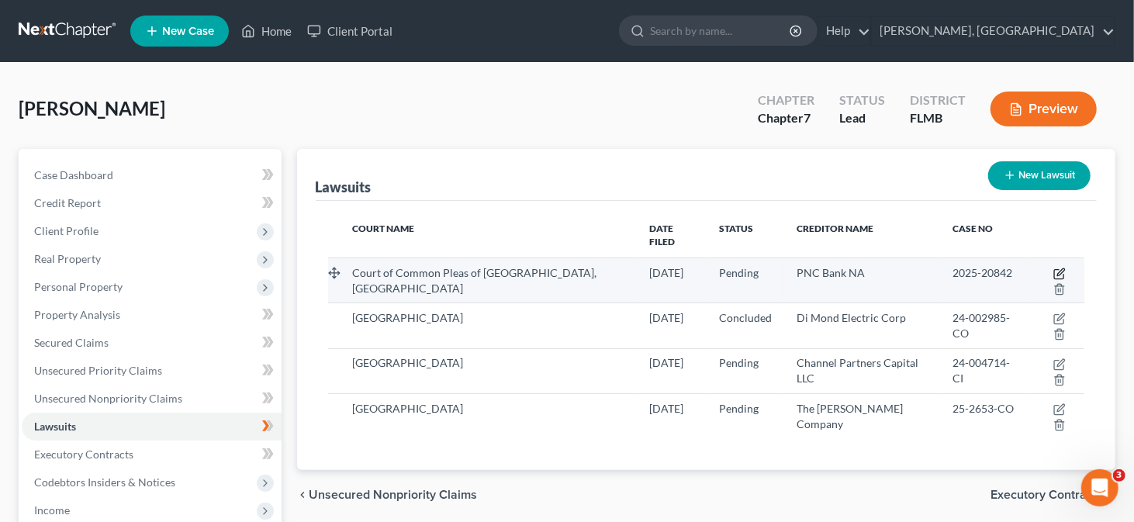
click at [1053, 268] on icon "button" at bounding box center [1059, 274] width 12 height 12
select select "39"
select select "0"
select select "4"
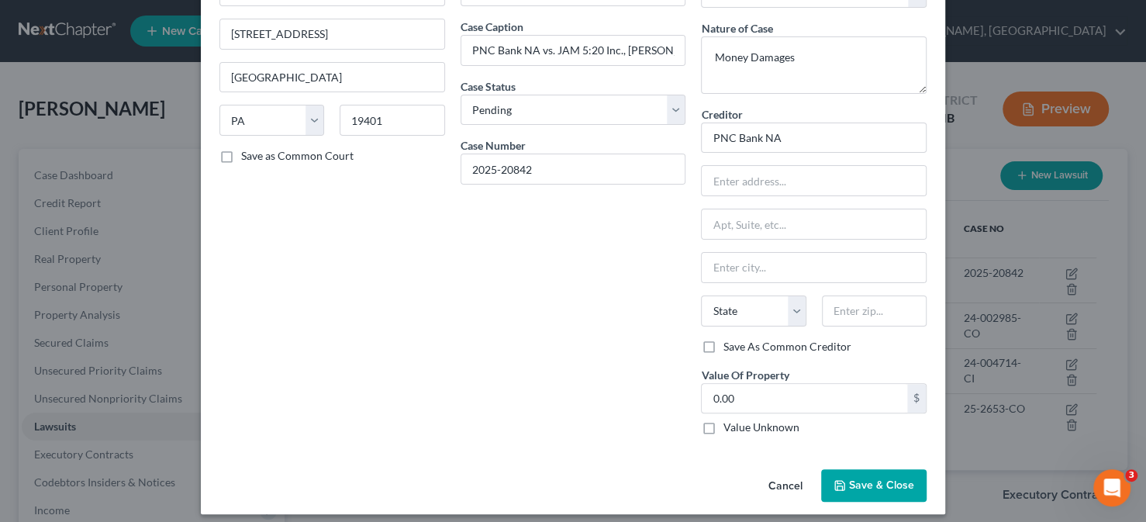
scroll to position [120, 0]
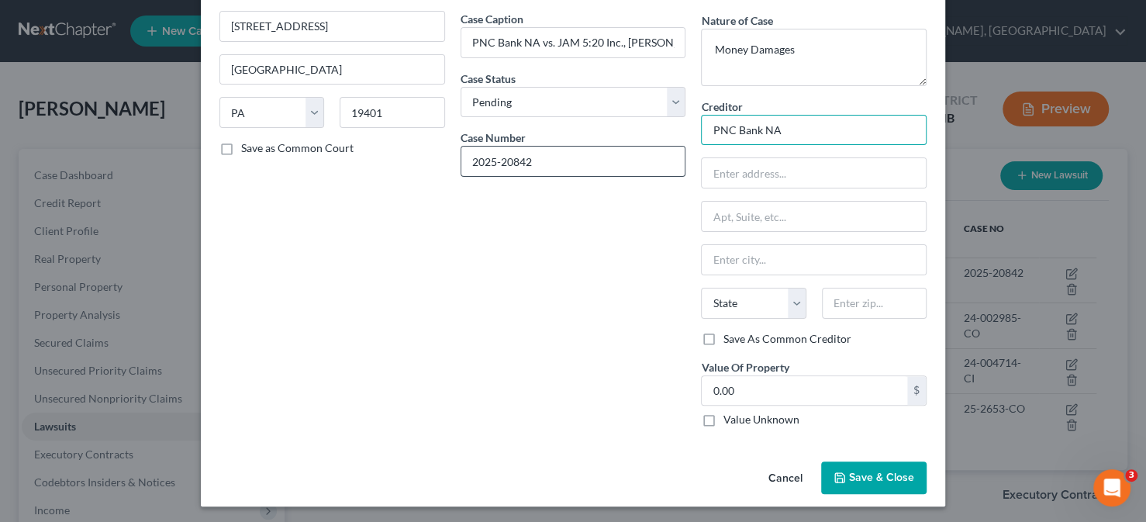
drag, startPoint x: 782, startPoint y: 126, endPoint x: 658, endPoint y: 145, distance: 125.6
click at [658, 145] on div "Court name * Court of Common Pleas of Montgomery, PA 2 E Airy Street, #1 Norris…" at bounding box center [573, 195] width 723 height 489
click at [896, 483] on button "Save & Close" at bounding box center [873, 477] width 105 height 33
click at [863, 472] on span "Save & Close" at bounding box center [881, 477] width 65 height 13
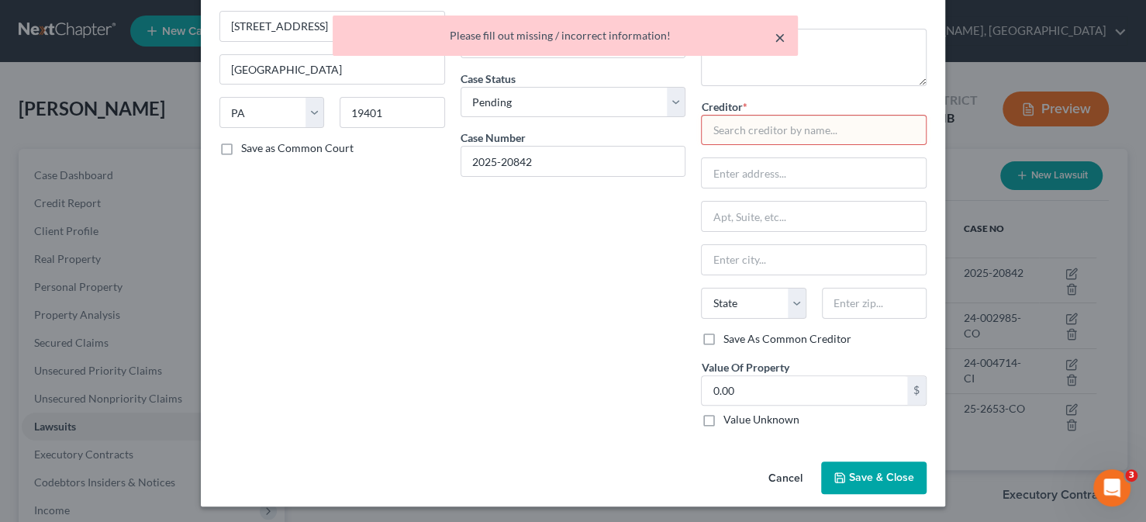
click at [780, 35] on button "×" at bounding box center [780, 37] width 11 height 19
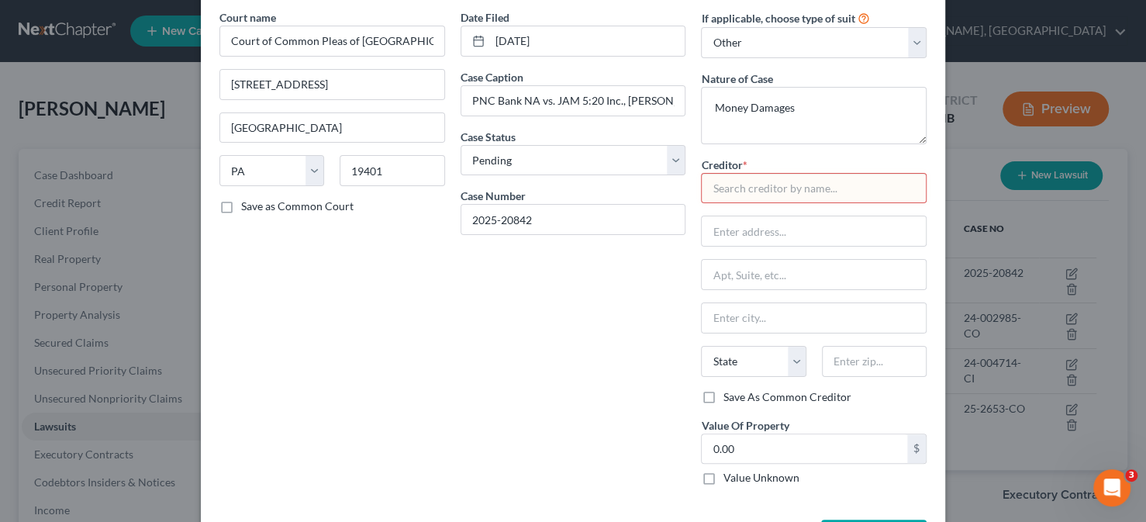
scroll to position [0, 0]
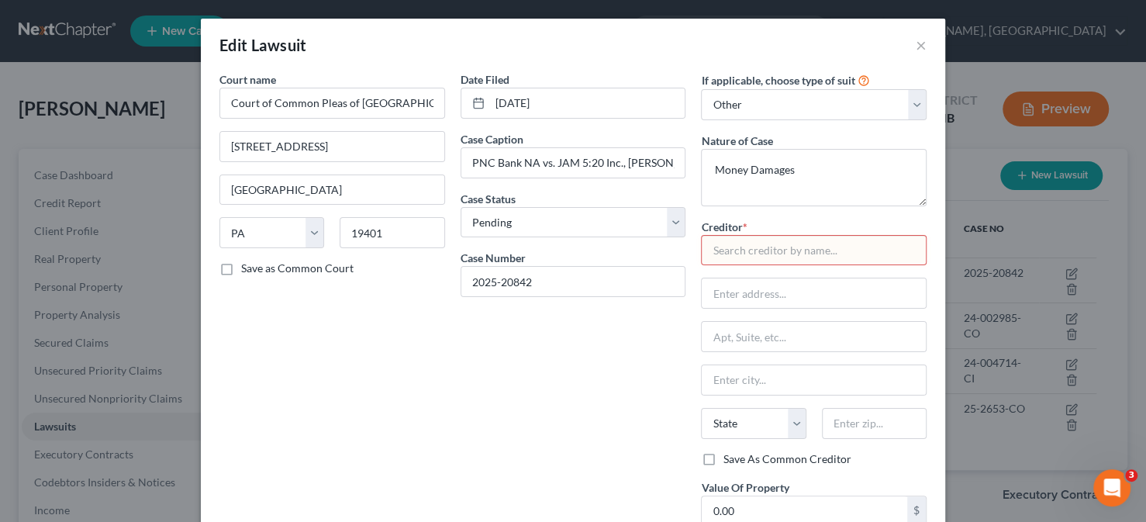
click at [602, 335] on div "Date Filed 08/14/2025 Case Caption PNC Bank NA vs. JAM 5:20 Inc., Kenneth Thomp…" at bounding box center [573, 315] width 241 height 489
click at [741, 301] on input "text" at bounding box center [814, 292] width 224 height 29
click at [488, 355] on div "Date Filed 08/14/2025 Case Caption PNC Bank NA vs. JAM 5:20 Inc., Kenneth Thomp…" at bounding box center [573, 315] width 241 height 489
click at [734, 254] on input "text" at bounding box center [814, 250] width 226 height 31
type input "P"
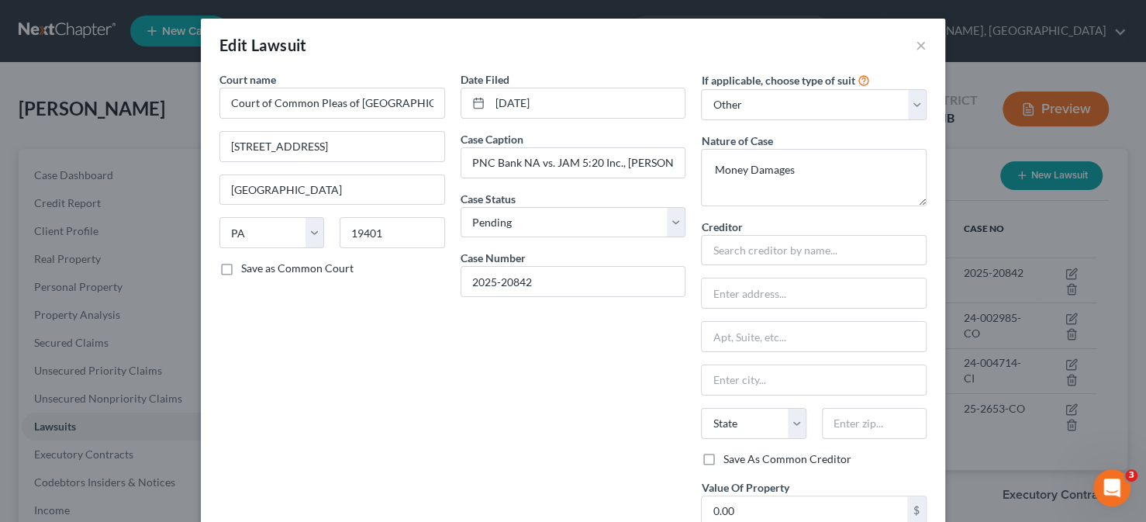
click at [540, 497] on div "Date Filed 08/14/2025 Case Caption PNC Bank NA vs. JAM 5:20 Inc., Kenneth Thomp…" at bounding box center [573, 315] width 241 height 489
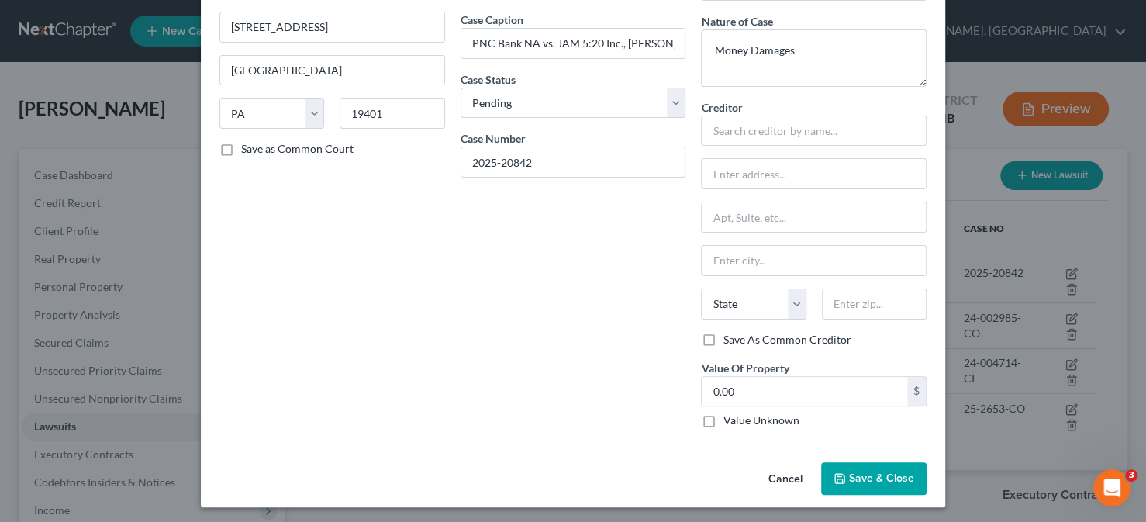
scroll to position [120, 0]
click at [842, 471] on button "Save & Close" at bounding box center [873, 477] width 105 height 33
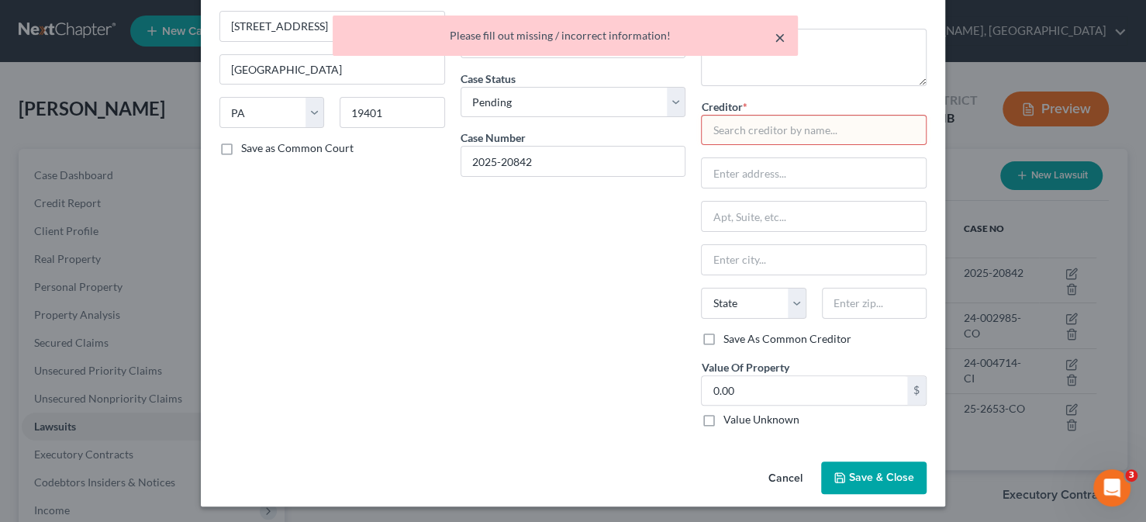
click at [779, 36] on button "×" at bounding box center [780, 37] width 11 height 19
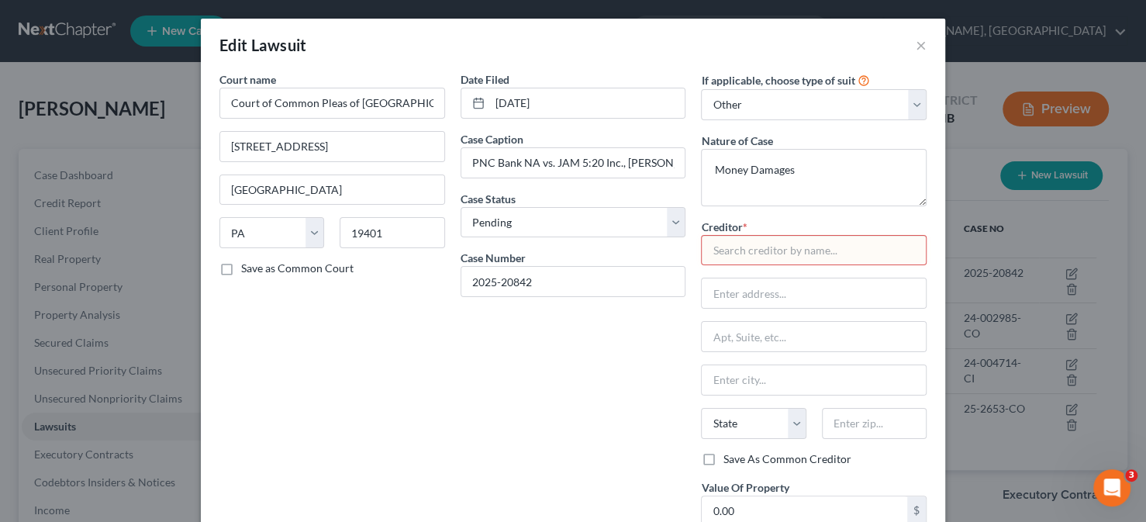
scroll to position [0, 0]
click at [727, 251] on input "text" at bounding box center [814, 250] width 226 height 31
type input "PNC Bank NA"
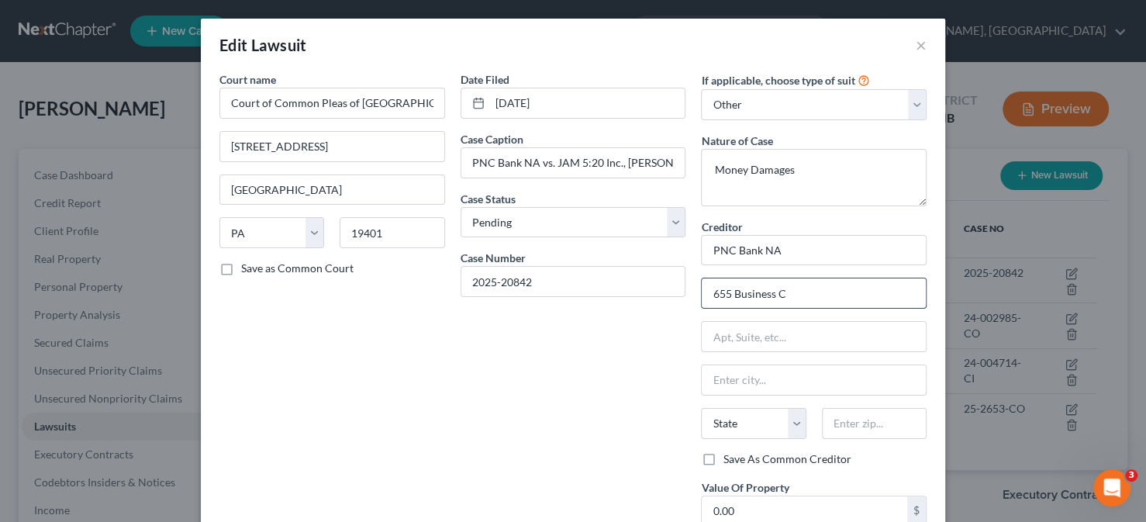
type input "655 Business Center Drive"
click at [772, 375] on input "text" at bounding box center [814, 379] width 224 height 29
type input "Horsham"
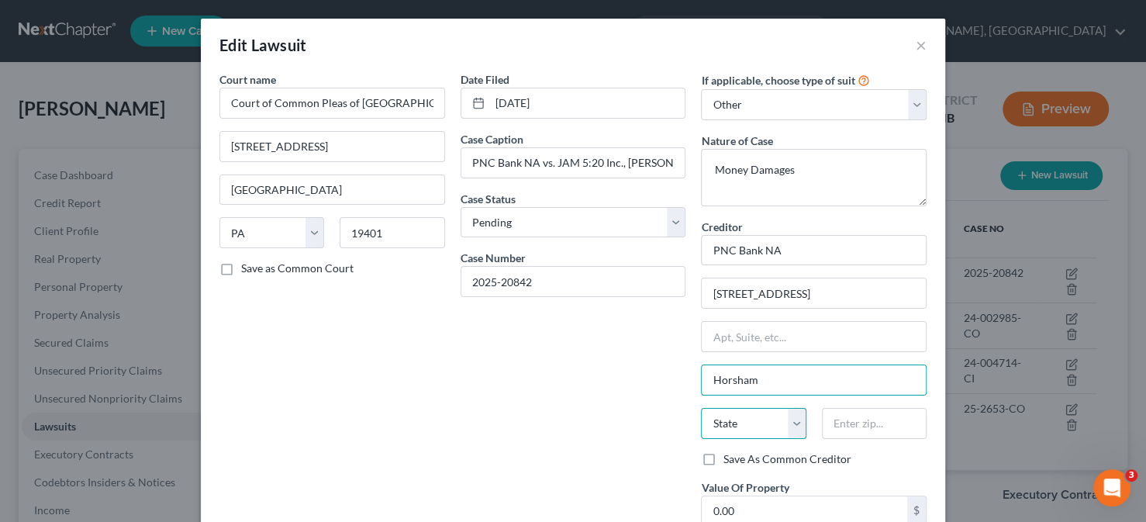
click at [731, 423] on select "State AL AK AR AZ CA CO CT DE DC FL GA GU HI ID IL IN IA KS KY LA ME MD MA MI M…" at bounding box center [753, 423] width 105 height 31
select select "39"
click at [701, 408] on select "State AL AK AR AZ CA CO CT DE DC FL GA GU HI ID IL IN IA KS KY LA ME MD MA MI M…" at bounding box center [753, 423] width 105 height 31
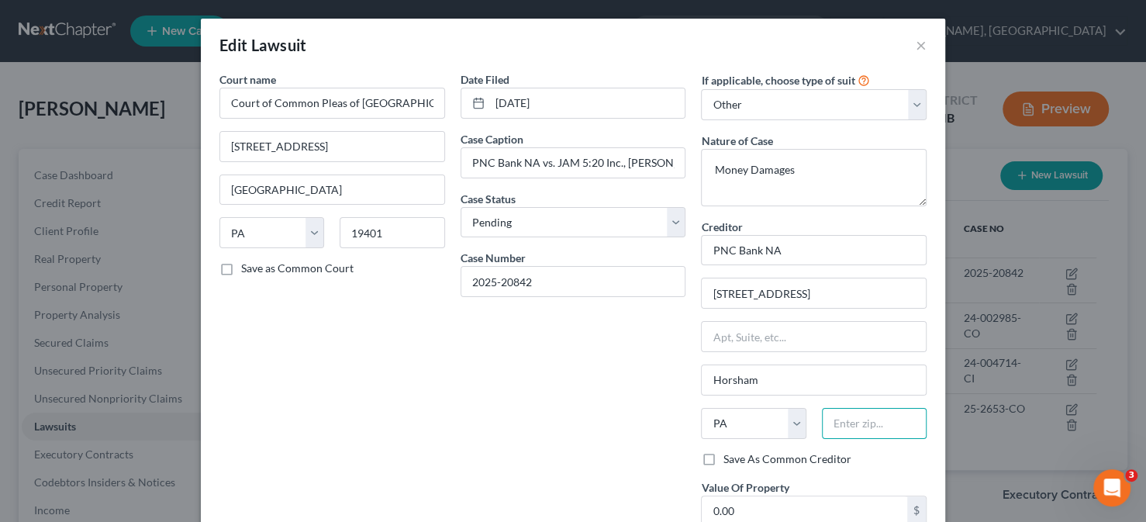
click at [873, 423] on input "text" at bounding box center [874, 423] width 105 height 31
type input "19044"
click at [462, 371] on div "Date Filed 08/14/2025 Case Caption PNC Bank NA vs. JAM 5:20 Inc., Kenneth Thomp…" at bounding box center [573, 315] width 241 height 489
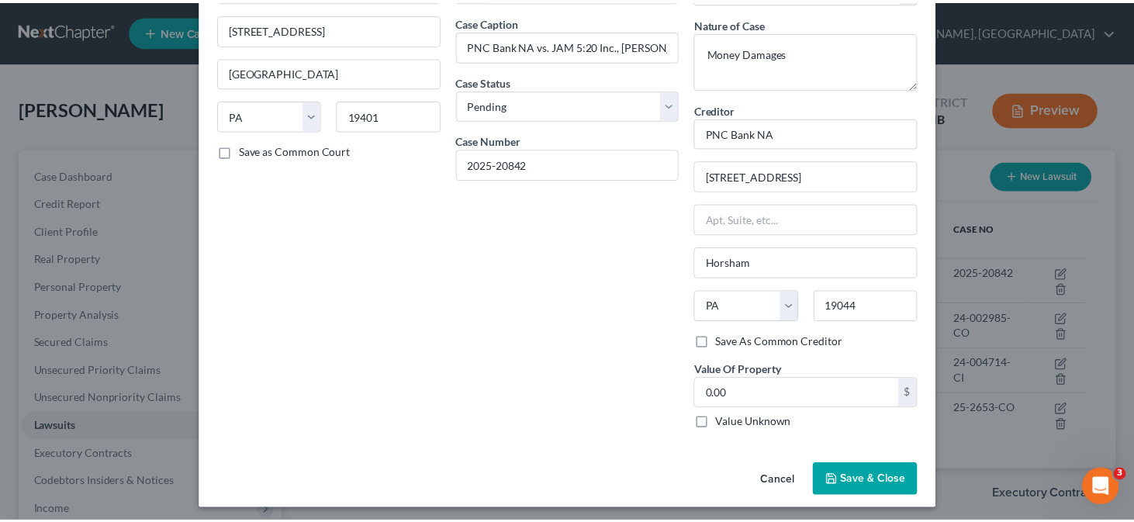
scroll to position [120, 0]
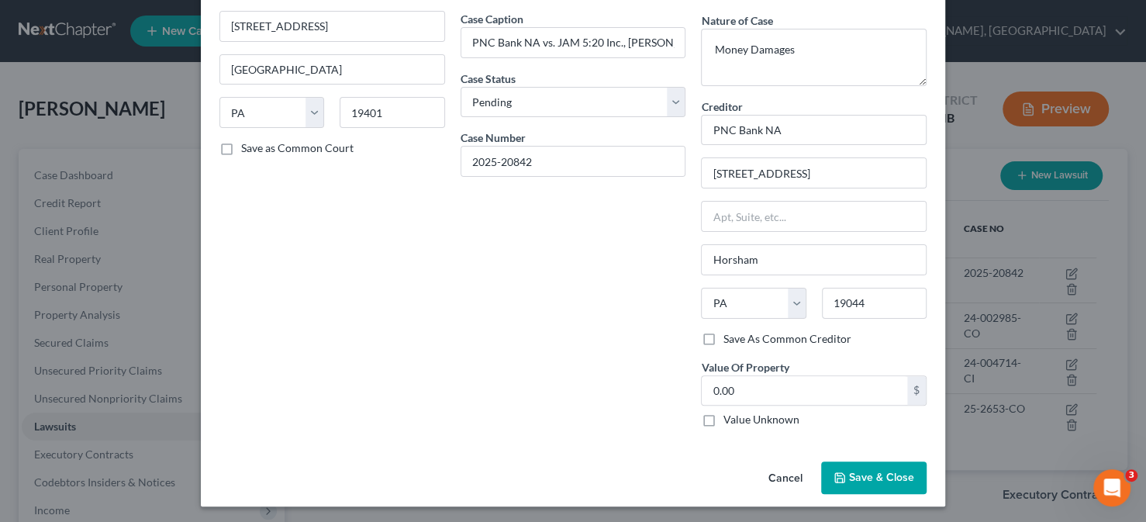
click at [889, 472] on span "Save & Close" at bounding box center [881, 477] width 65 height 13
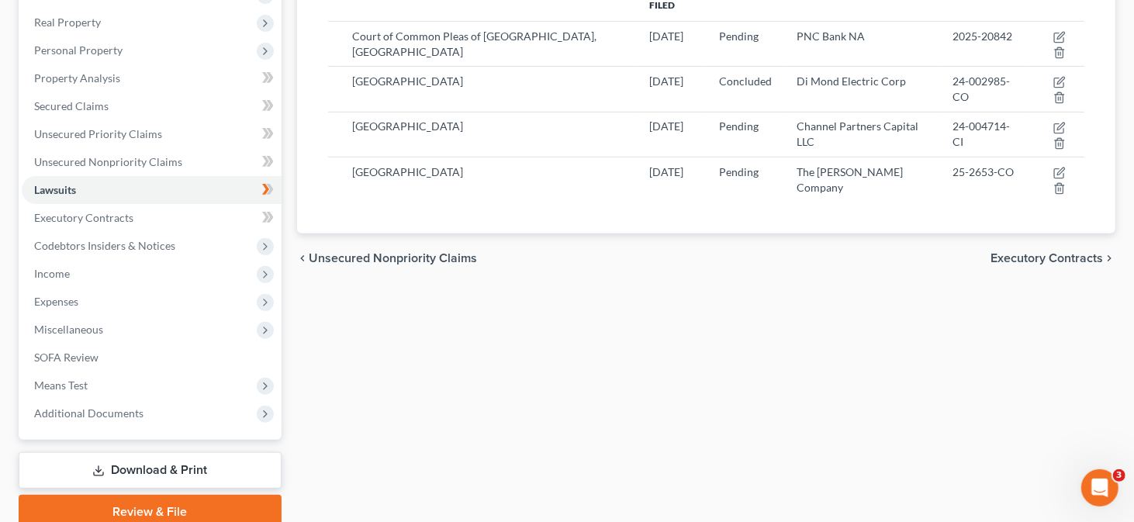
scroll to position [67, 0]
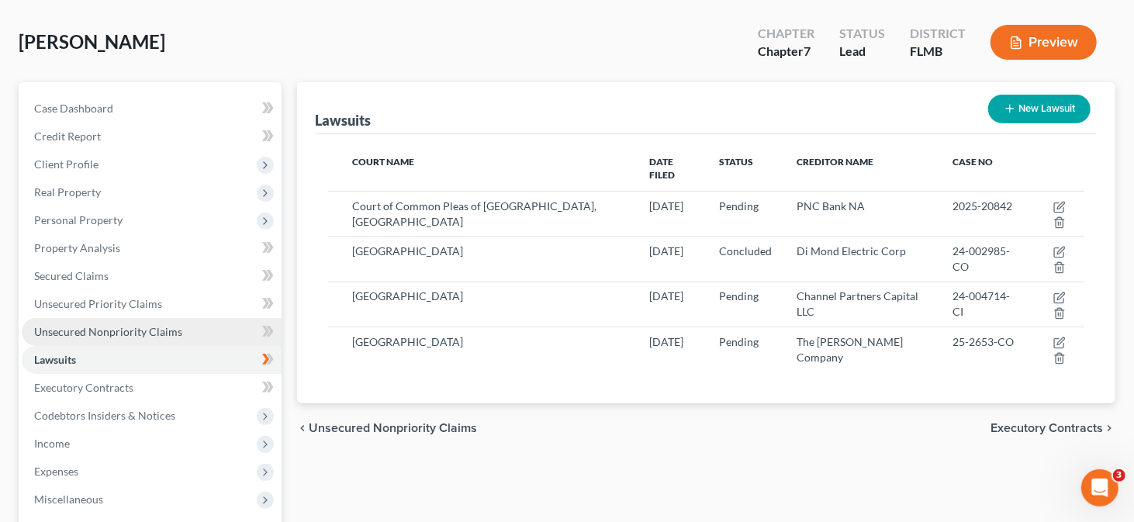
click at [136, 335] on span "Unsecured Nonpriority Claims" at bounding box center [108, 331] width 148 height 13
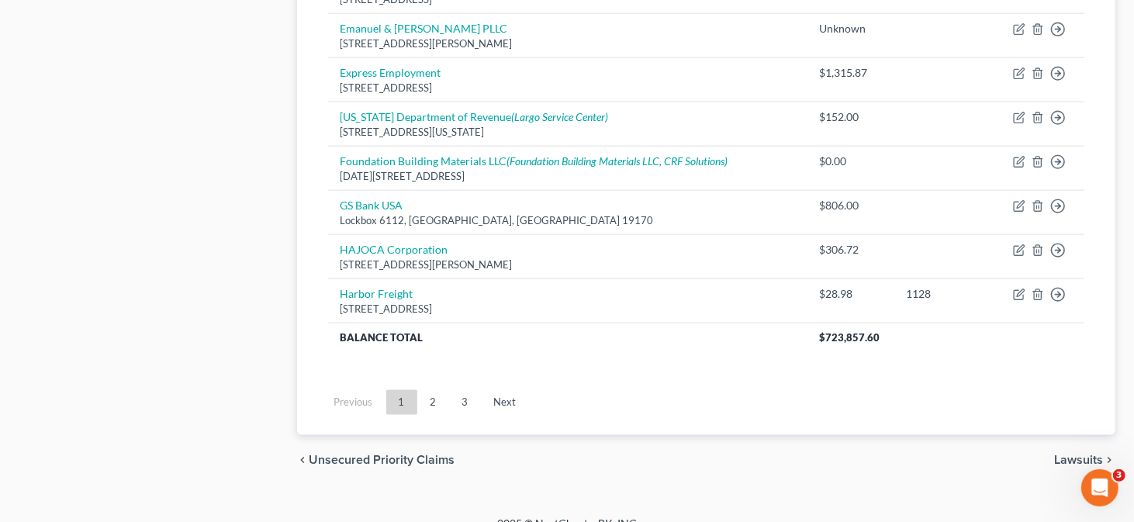
scroll to position [1262, 0]
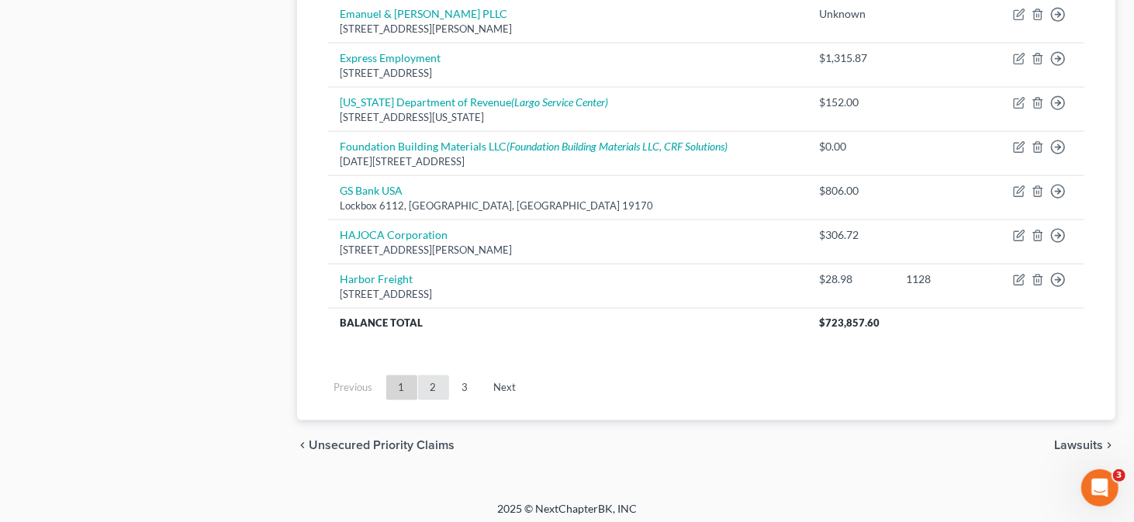
click at [437, 382] on link "2" at bounding box center [433, 387] width 31 height 25
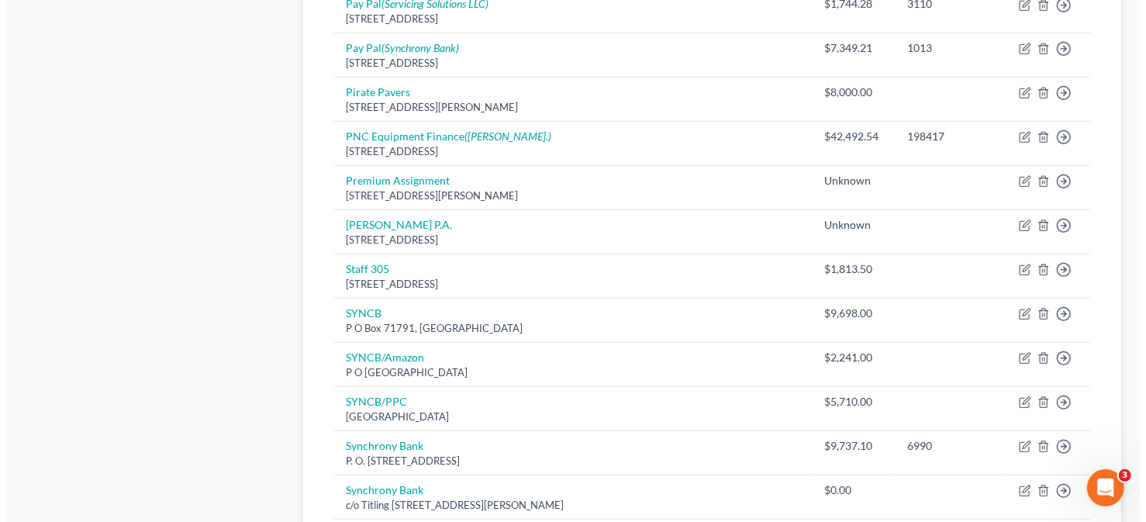
scroll to position [796, 0]
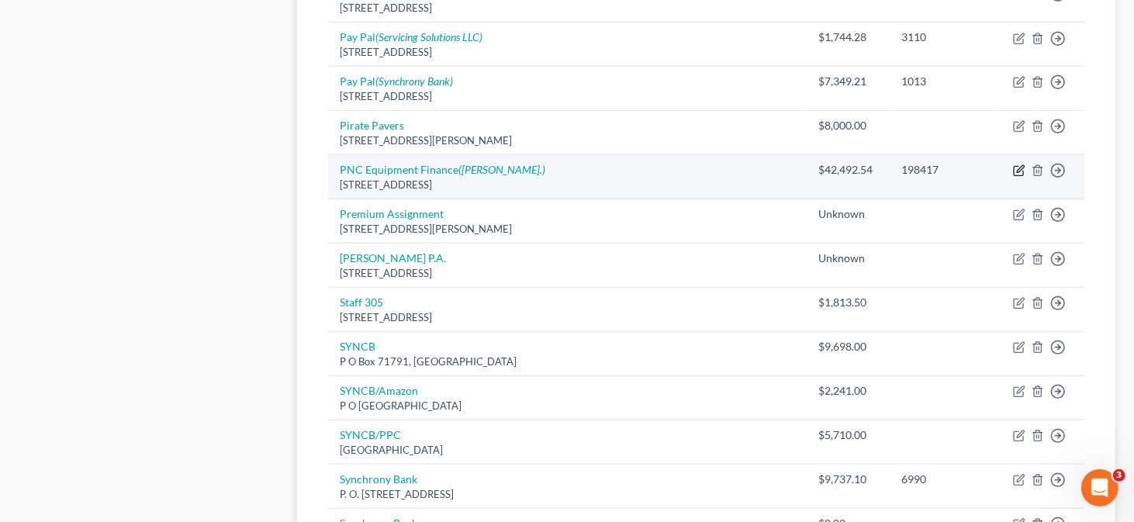
click at [1020, 166] on icon "button" at bounding box center [1020, 169] width 7 height 7
select select "39"
select select "3"
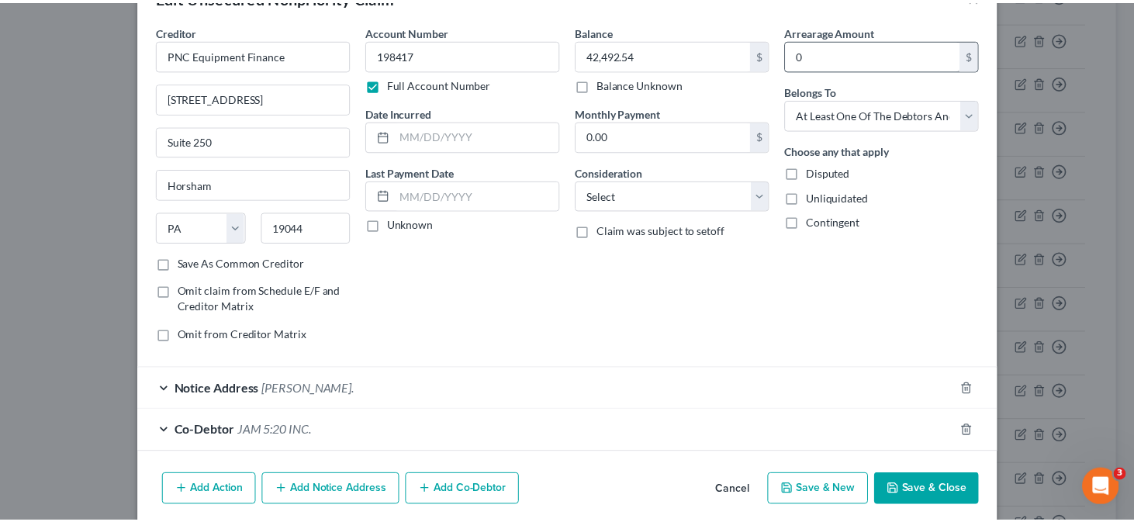
scroll to position [0, 0]
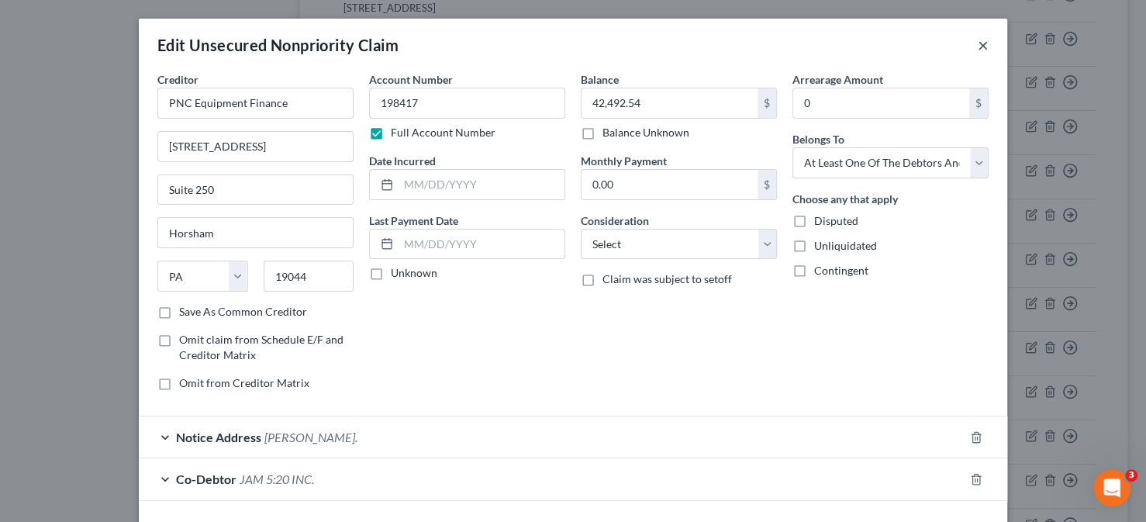
click at [980, 41] on button "×" at bounding box center [983, 45] width 11 height 19
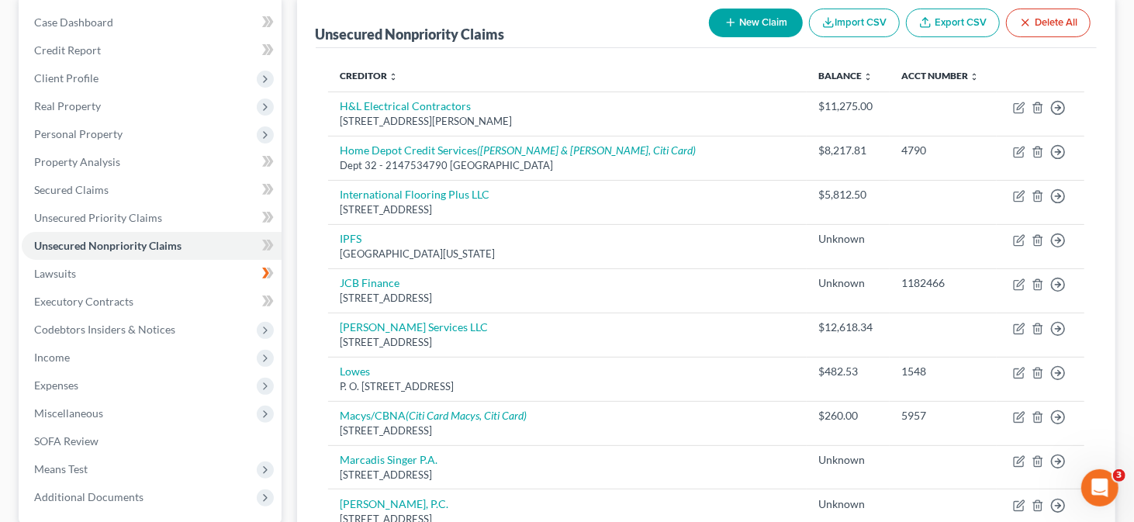
scroll to position [486, 0]
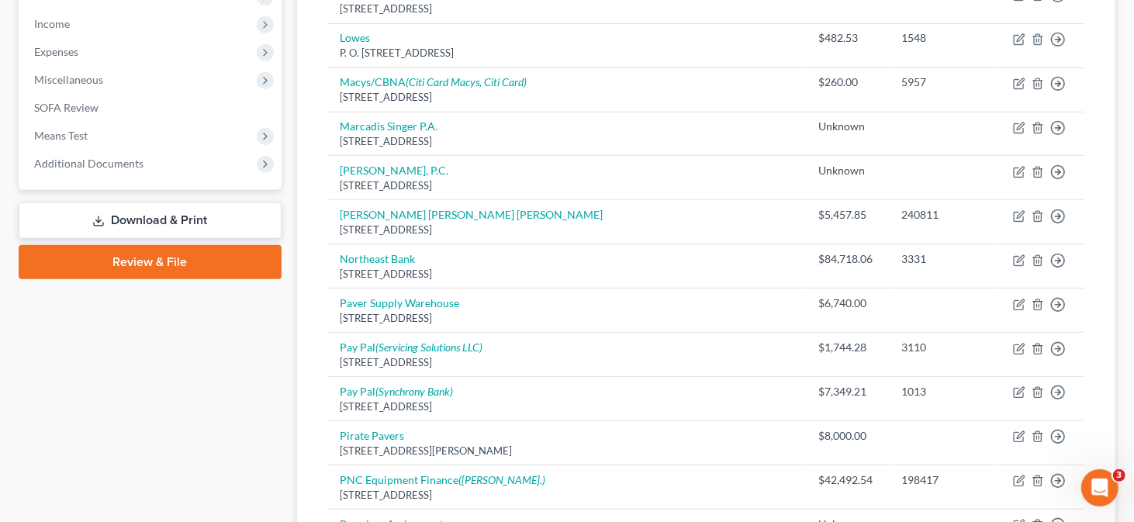
click at [161, 223] on link "Download & Print" at bounding box center [150, 220] width 263 height 36
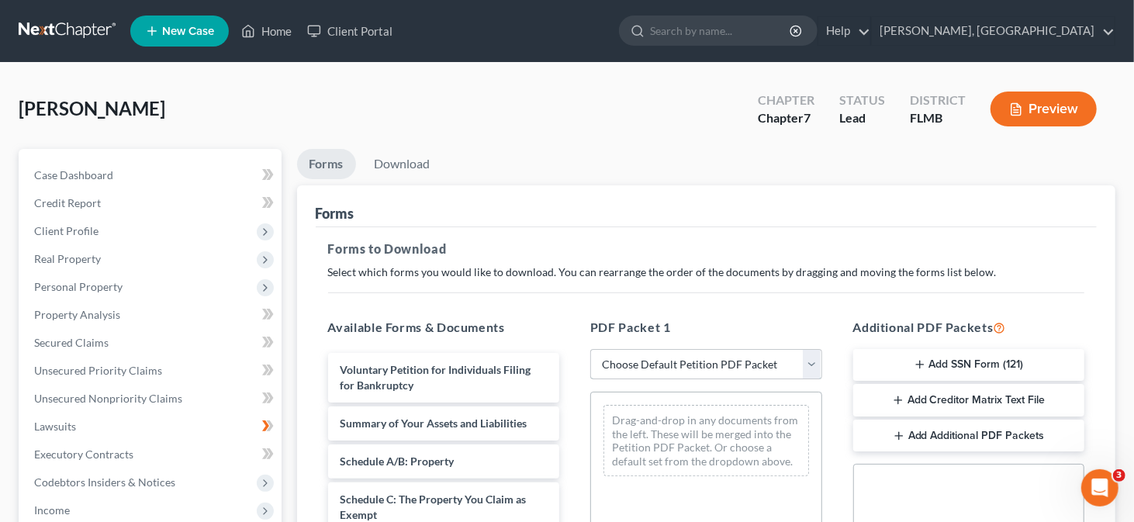
click at [810, 362] on select "Choose Default Petition PDF Packet Complete Bankruptcy Petition (all forms and …" at bounding box center [706, 364] width 232 height 31
select select "0"
click at [590, 349] on select "Choose Default Petition PDF Packet Complete Bankruptcy Petition (all forms and …" at bounding box center [706, 364] width 232 height 31
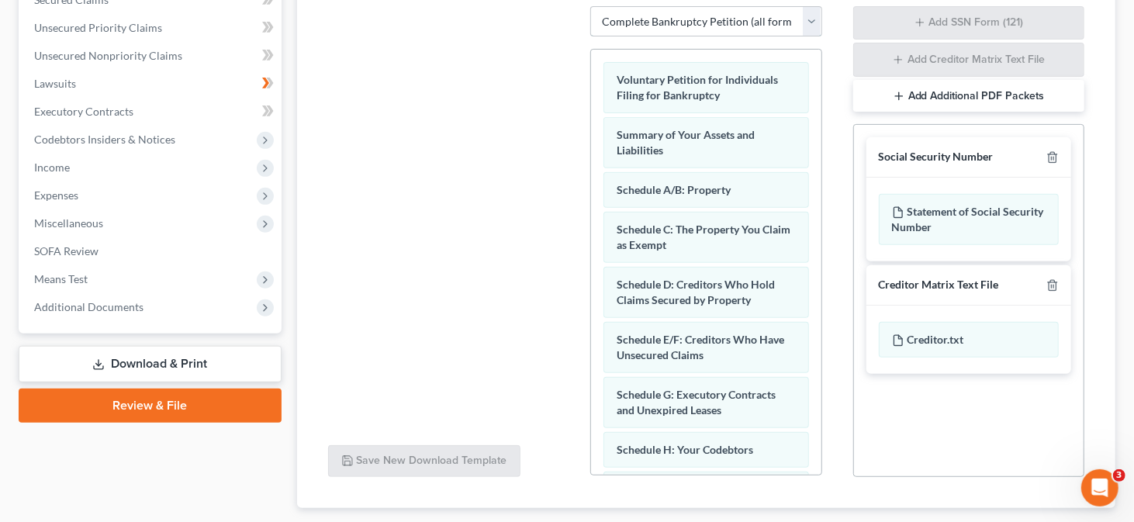
scroll to position [435, 0]
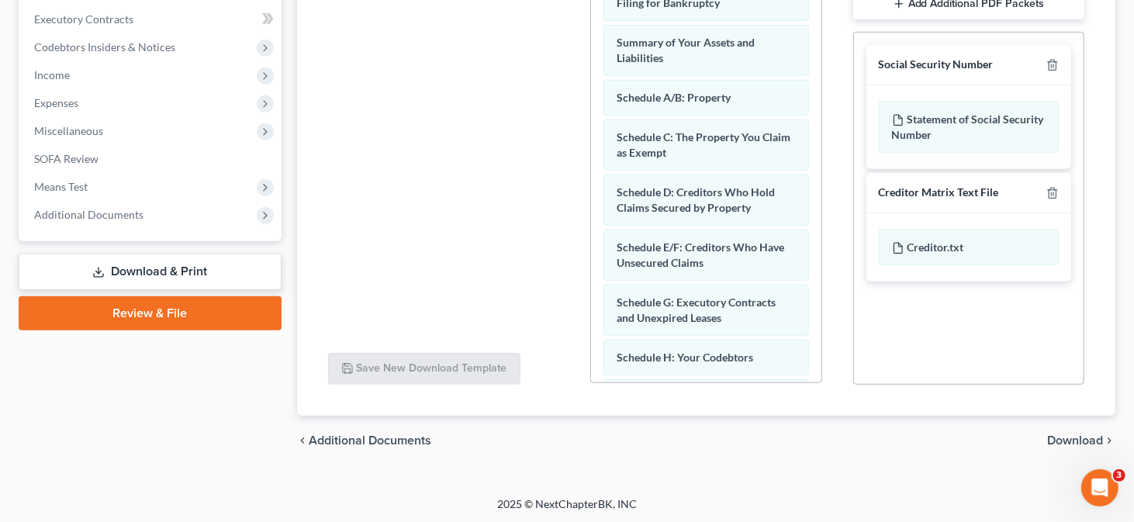
click at [1053, 437] on span "Download" at bounding box center [1075, 440] width 56 height 12
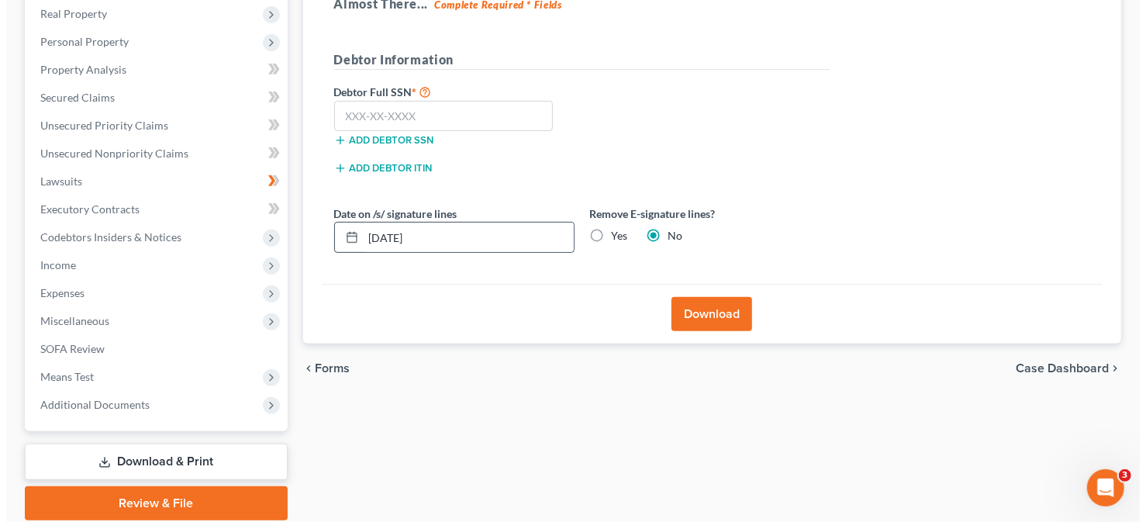
scroll to position [222, 0]
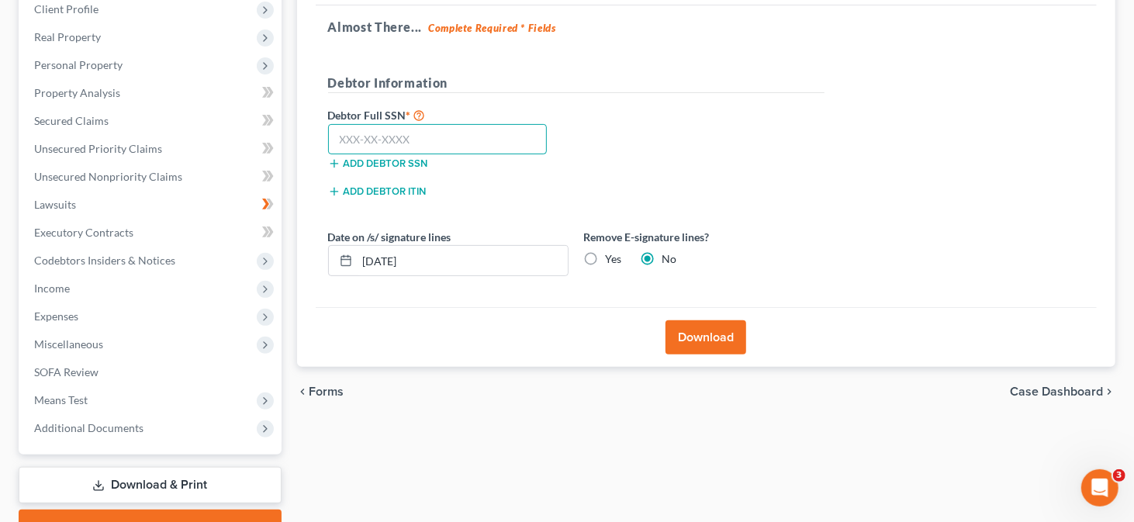
click at [350, 124] on input "text" at bounding box center [437, 139] width 219 height 31
type input "451-31-0336"
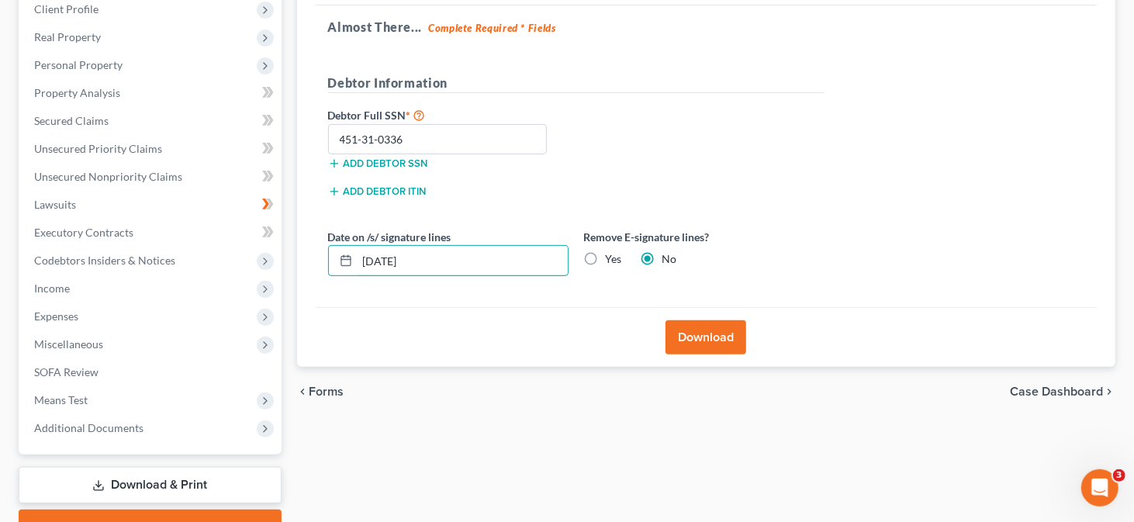
drag, startPoint x: 430, startPoint y: 260, endPoint x: 327, endPoint y: 275, distance: 103.4
click at [327, 275] on div "Date on /s/ signature lines 09/17/2025 Remove E-signature lines? Yes No" at bounding box center [576, 259] width 512 height 60
click at [606, 254] on label "Yes" at bounding box center [614, 259] width 16 height 16
click at [612, 254] on input "Yes" at bounding box center [617, 256] width 10 height 10
radio input "true"
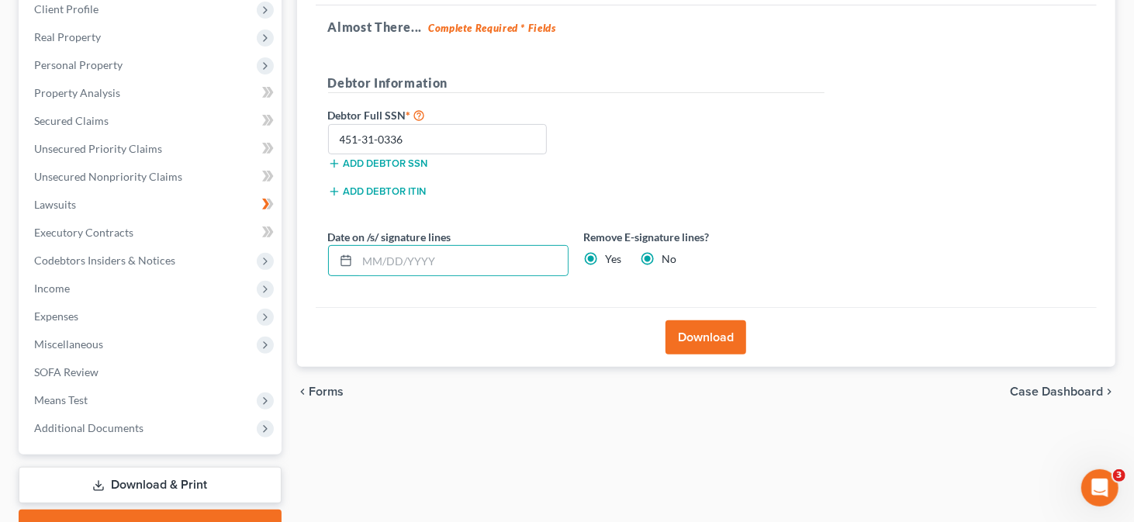
radio input "false"
click at [703, 343] on button "Download" at bounding box center [705, 337] width 81 height 34
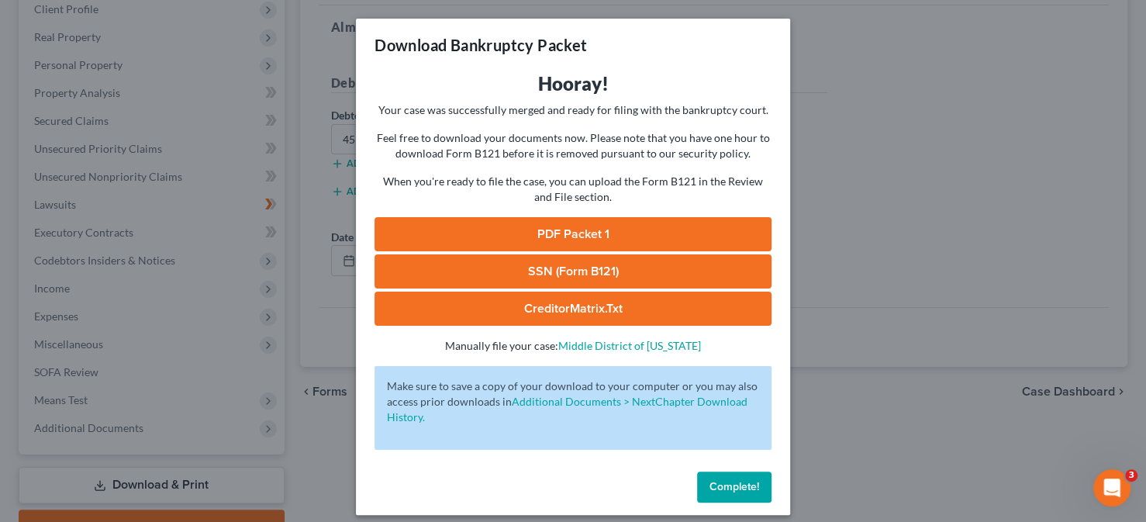
click at [566, 236] on link "PDF Packet 1" at bounding box center [573, 234] width 397 height 34
click at [604, 273] on link "SSN (Form B121)" at bounding box center [573, 271] width 397 height 34
click at [538, 307] on link "CreditorMatrix.txt" at bounding box center [573, 309] width 397 height 34
click at [592, 314] on link "CreditorMatrix.txt" at bounding box center [573, 309] width 397 height 34
click at [630, 349] on link "Middle District of Florida" at bounding box center [629, 345] width 143 height 13
